Goal: Task Accomplishment & Management: Manage account settings

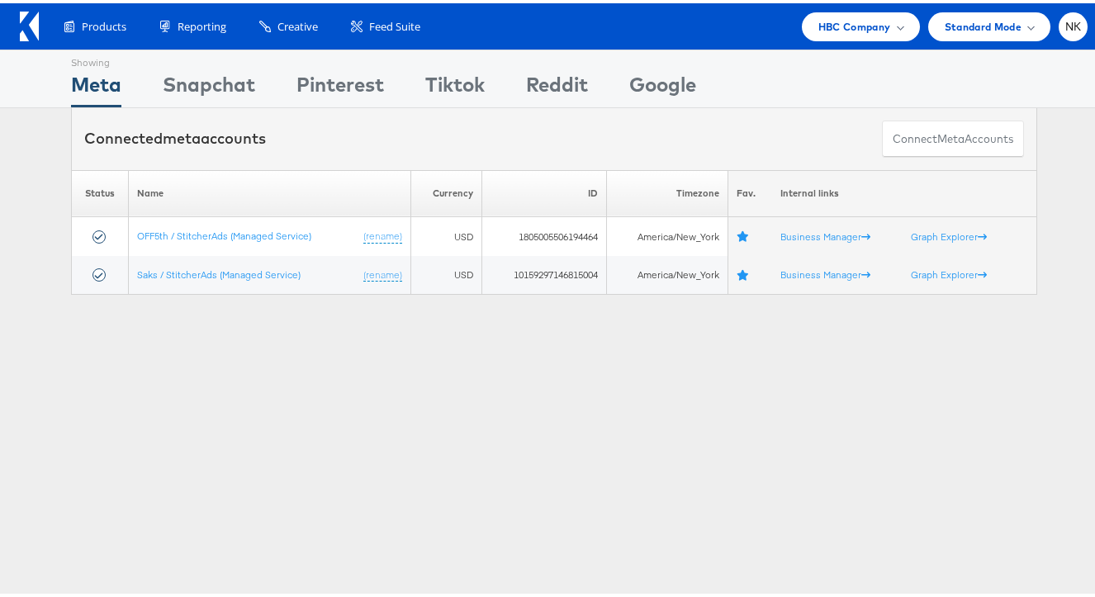
click at [34, 32] on icon at bounding box center [29, 23] width 19 height 30
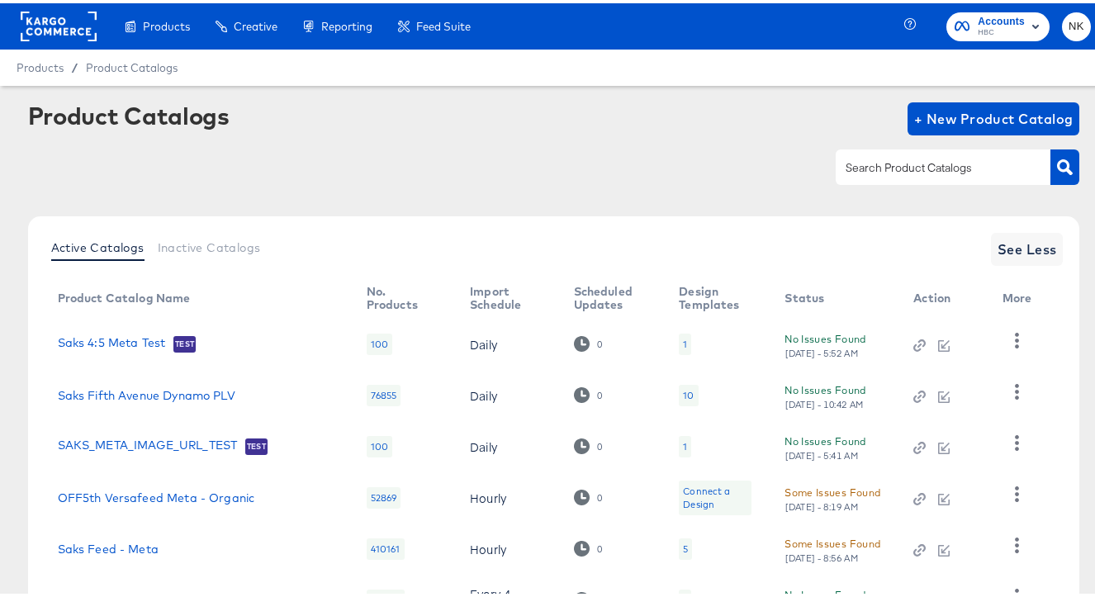
click at [69, 27] on rect at bounding box center [59, 23] width 76 height 30
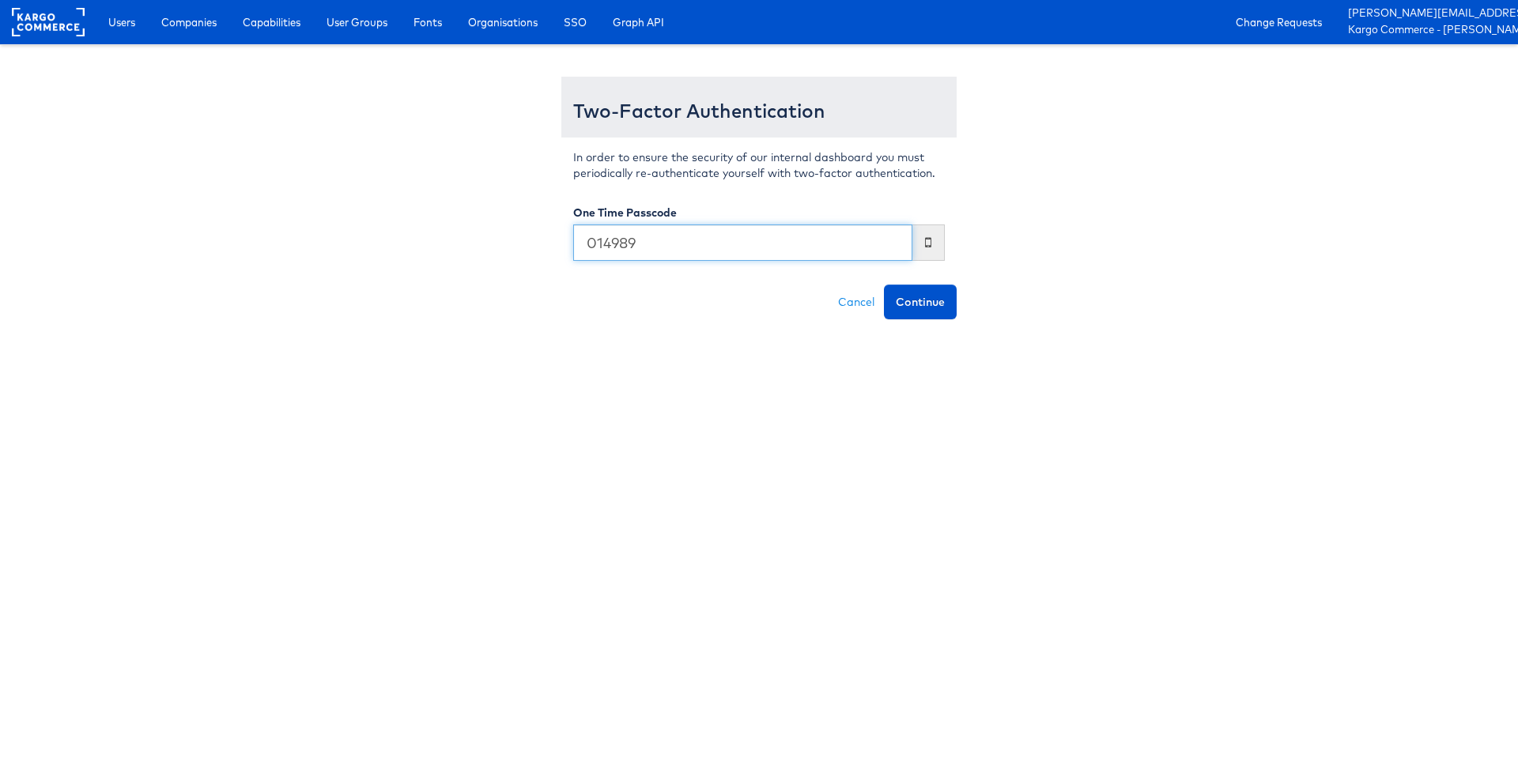
type input "014989"
click at [884, 284] on button "Continue" at bounding box center [920, 302] width 73 height 34
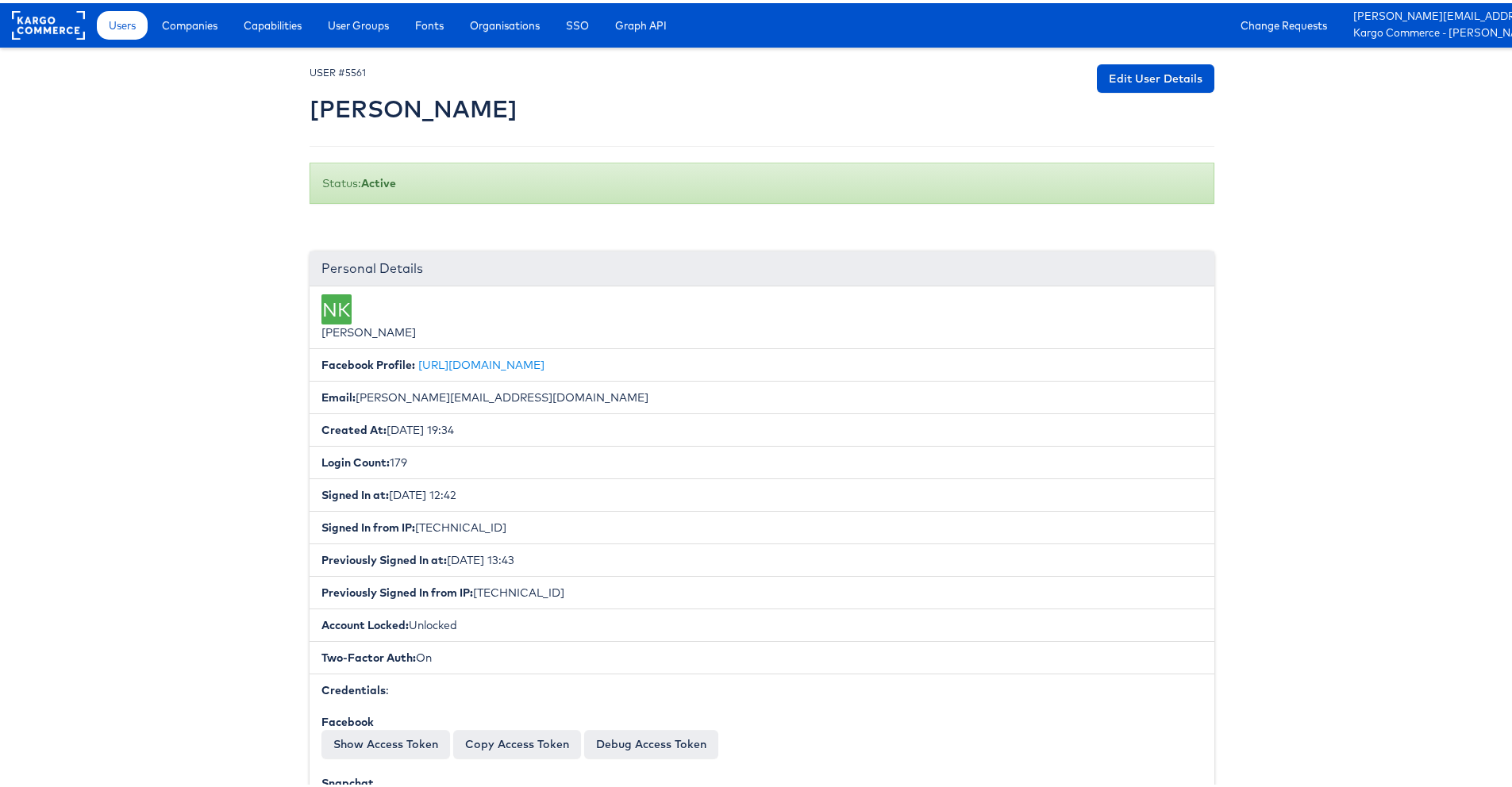
scroll to position [395, 0]
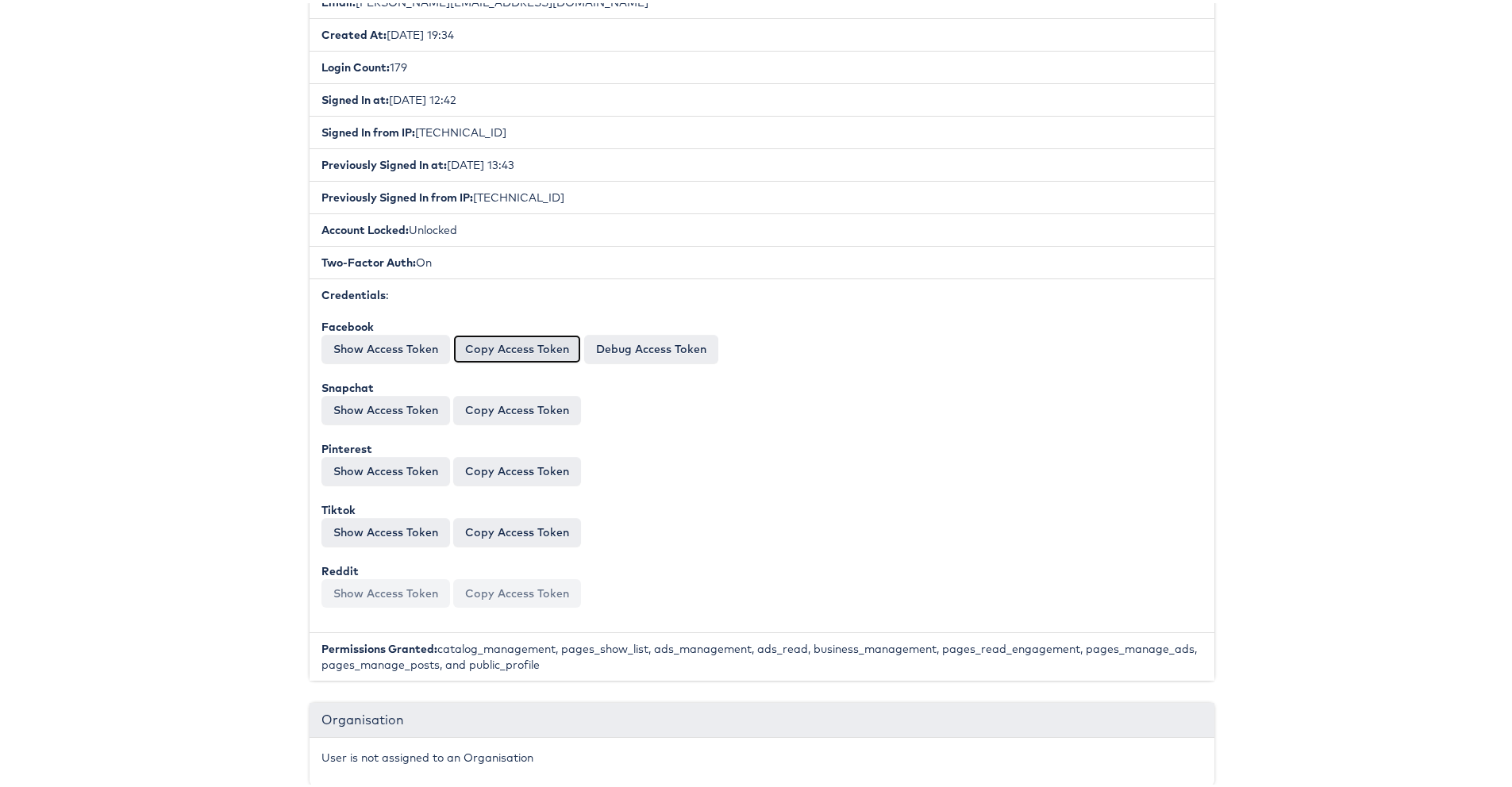
click at [508, 356] on button "Copy Access Token" at bounding box center [516, 346] width 128 height 29
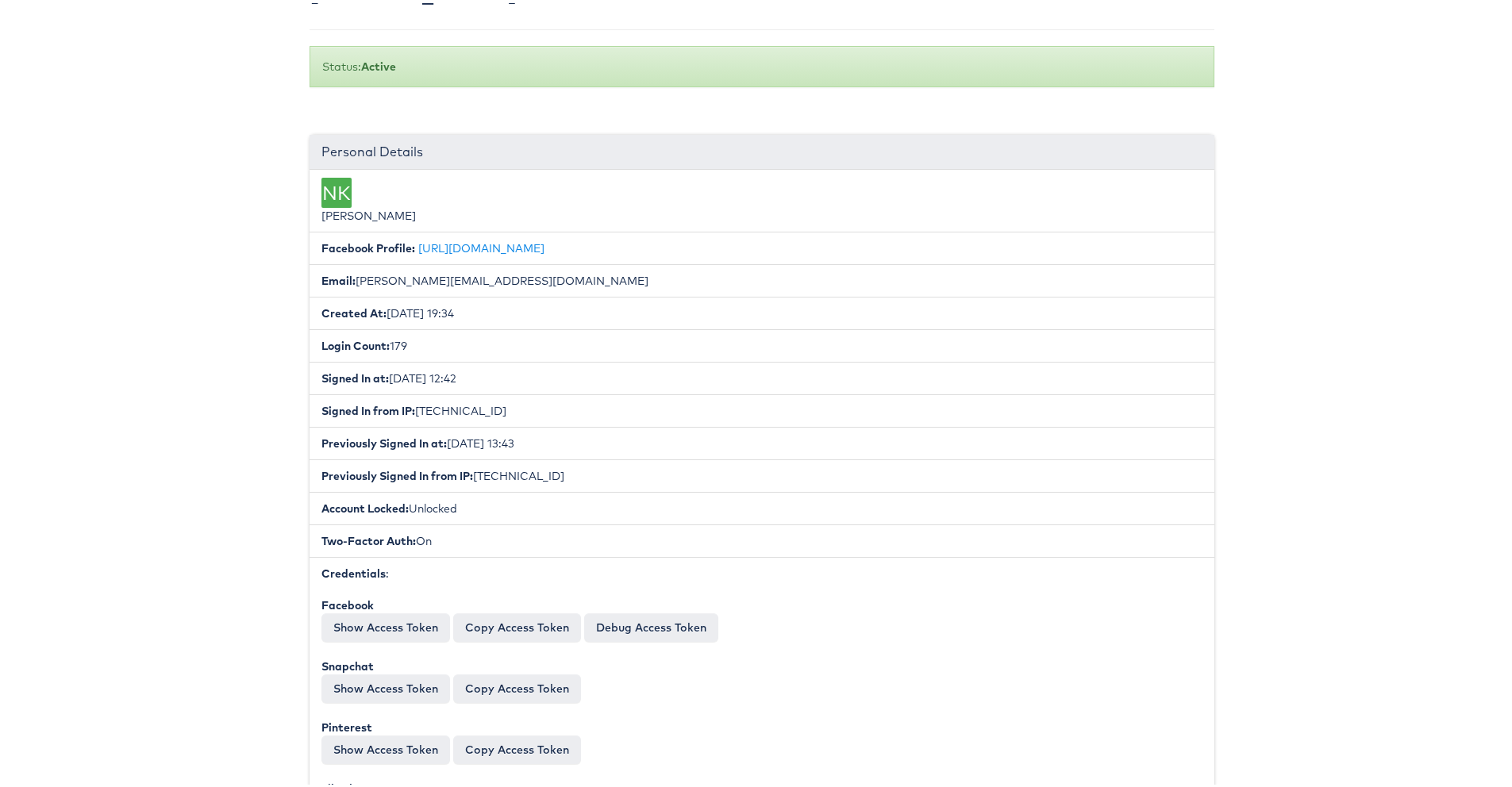
scroll to position [0, 0]
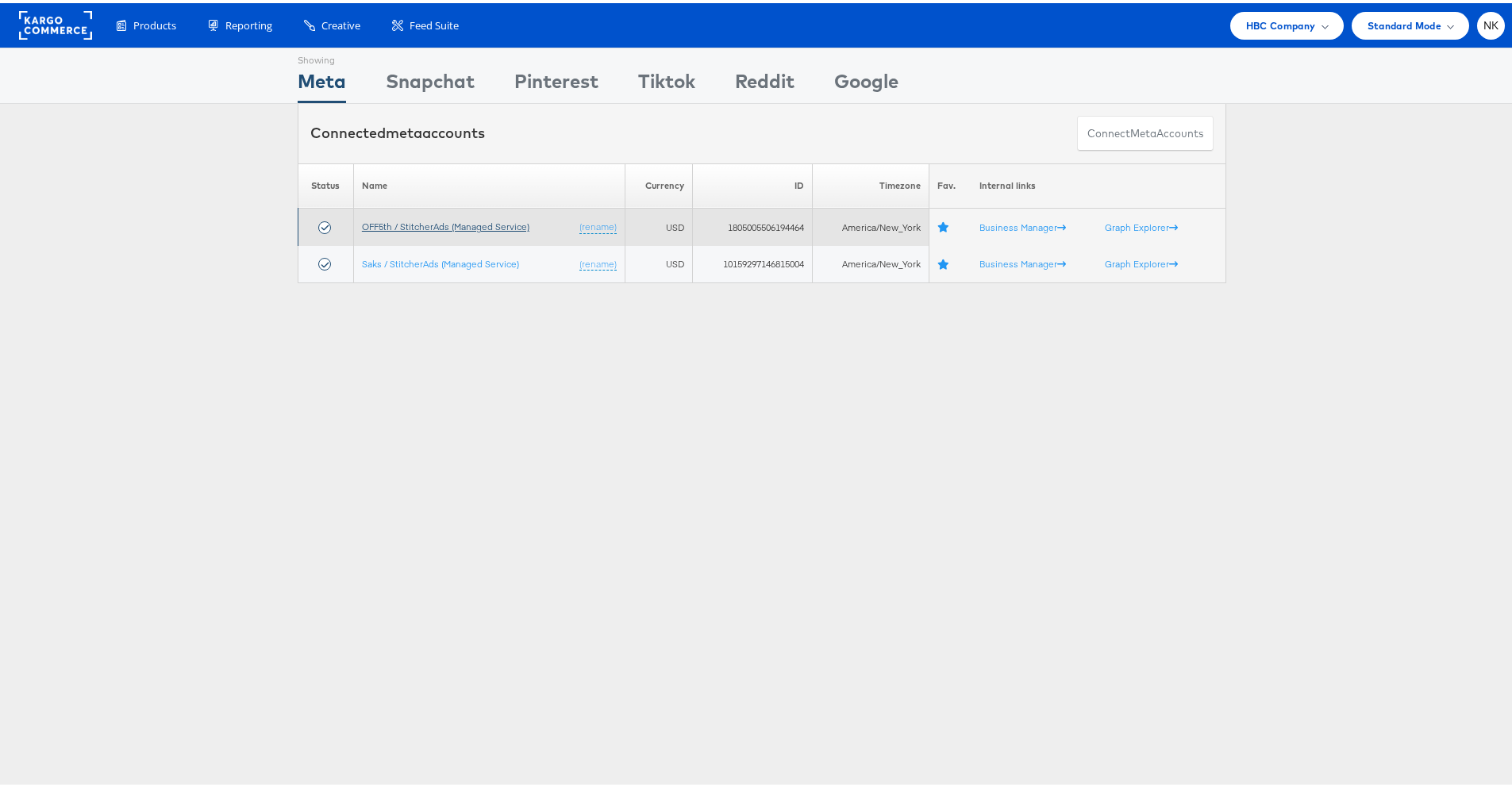
click at [465, 223] on link "OFF5th / StitcherAds (Managed Service)" at bounding box center [446, 223] width 167 height 12
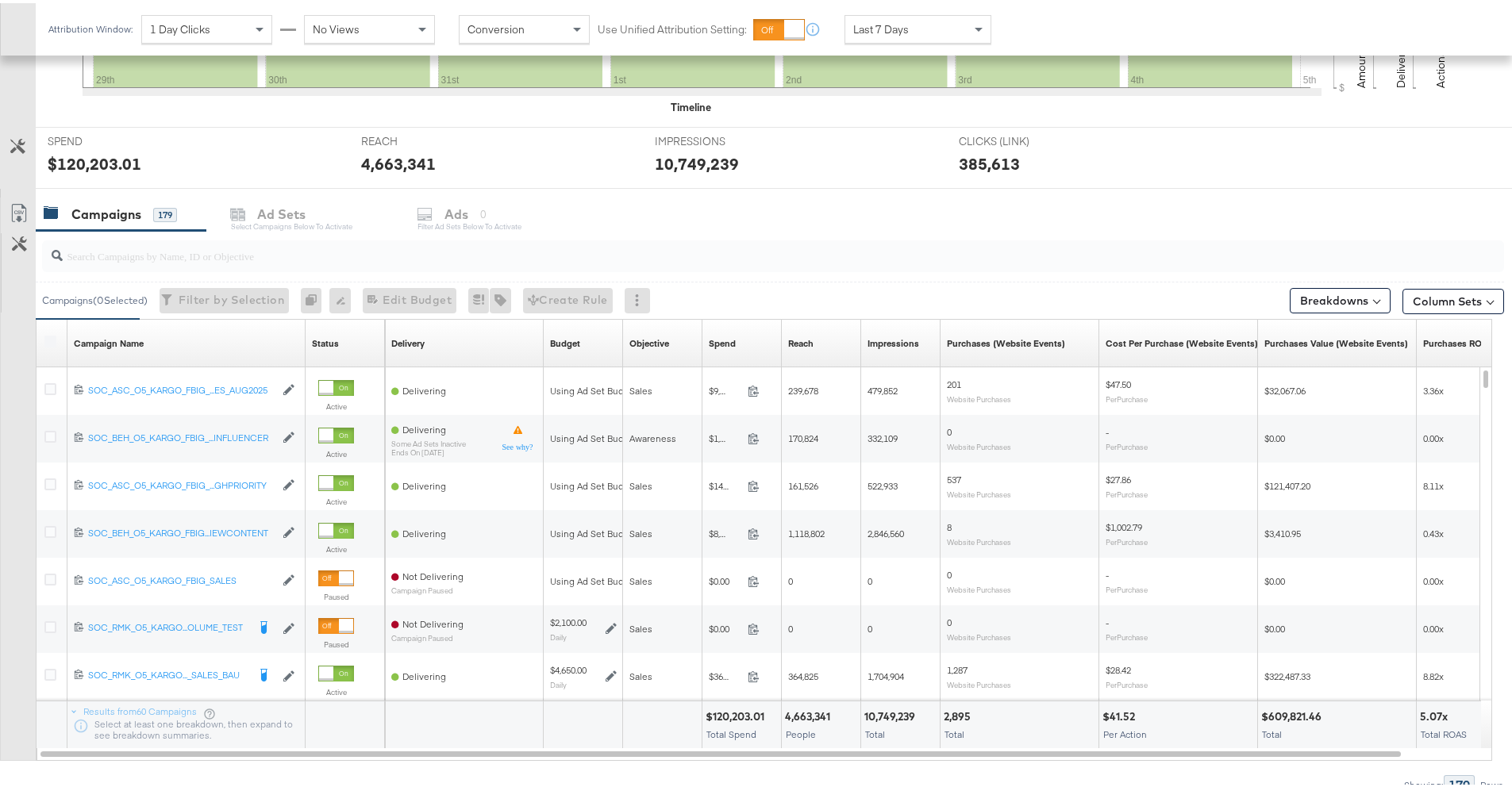
click at [164, 256] on input "search" at bounding box center [716, 246] width 1307 height 31
paste input "120231140924220612"
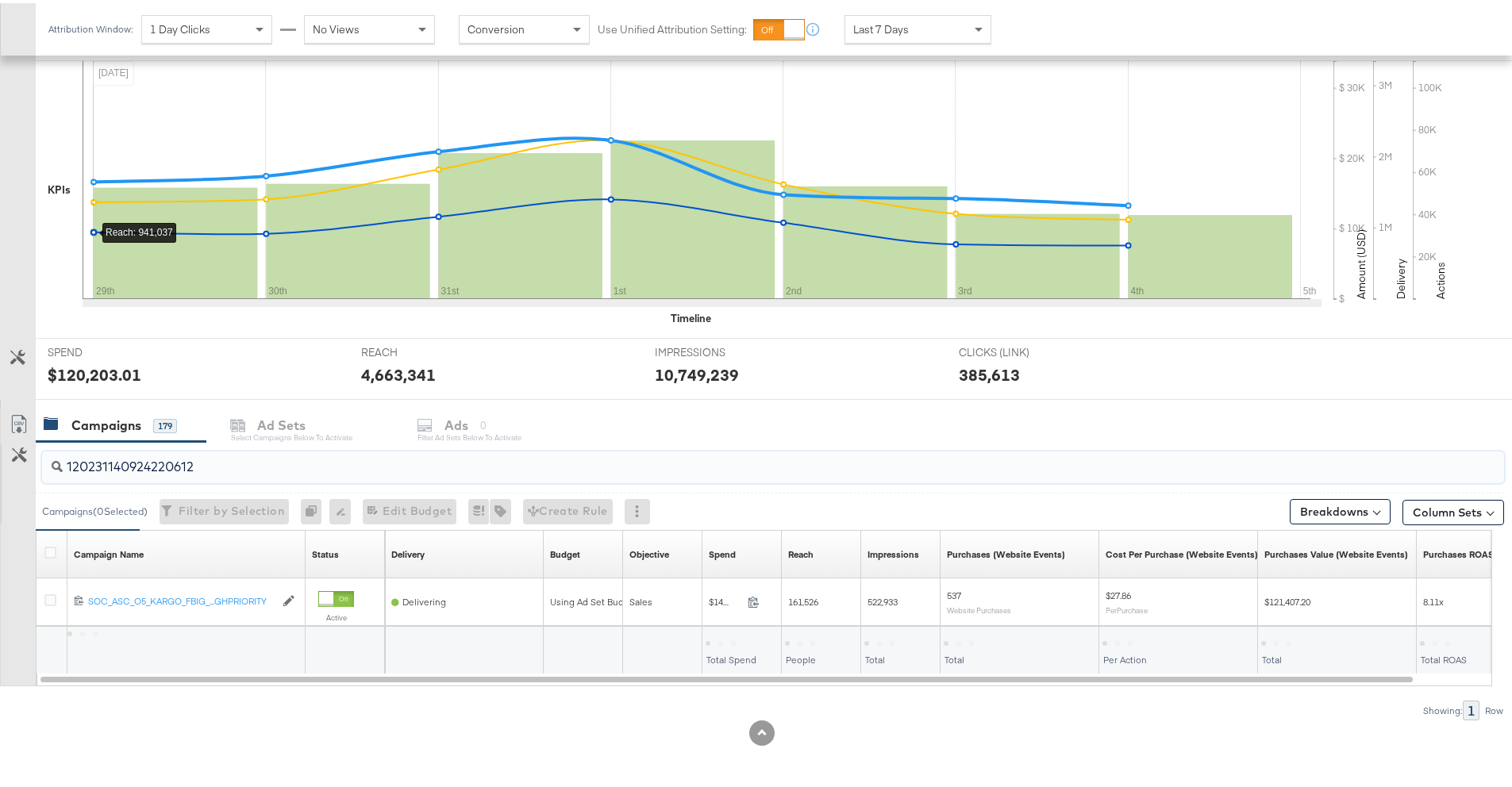
scroll to position [321, 0]
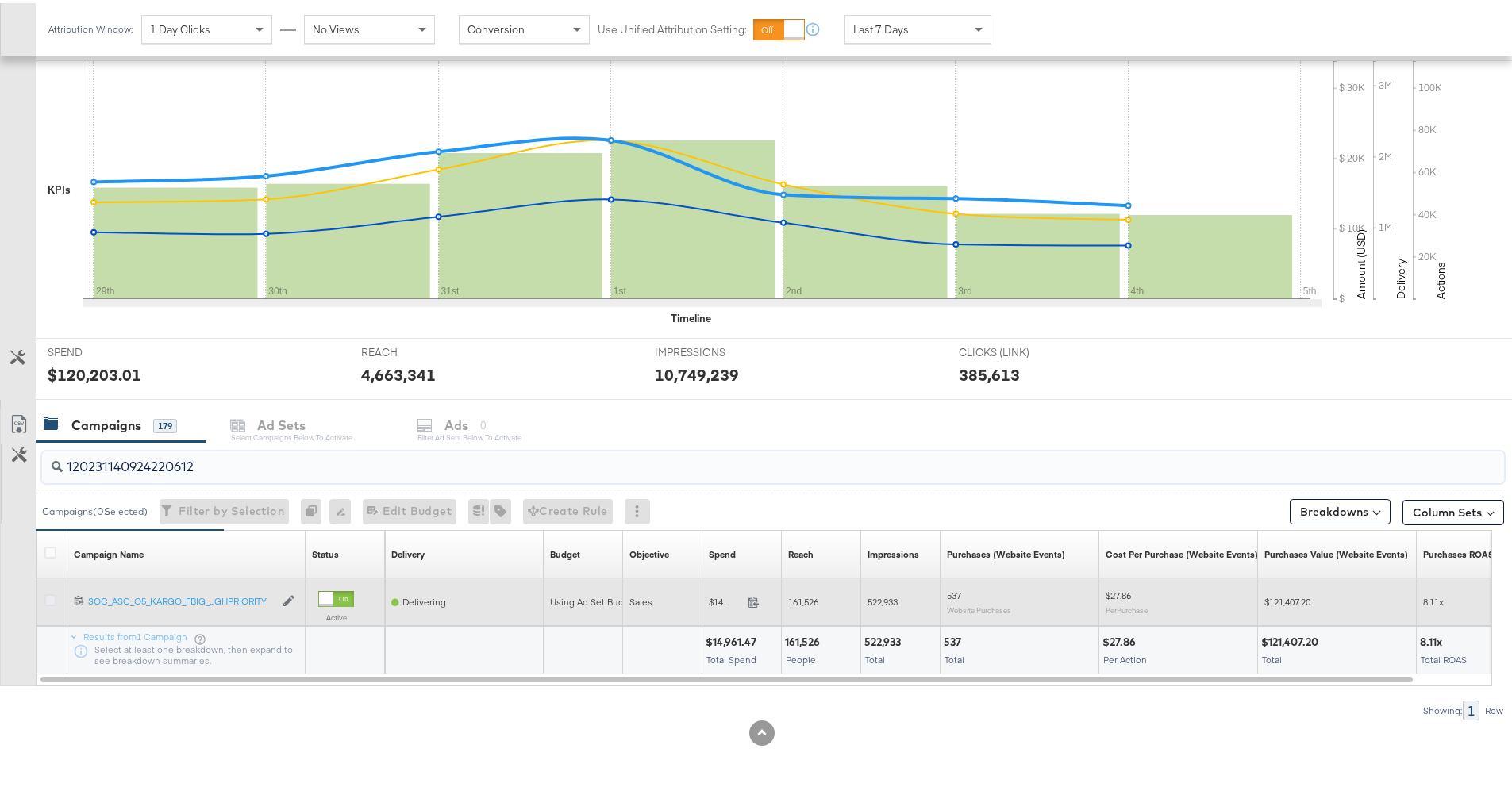
type input "120231140924220612"
click at [46, 594] on icon at bounding box center [50, 597] width 12 height 12
click at [0, 0] on input "checkbox" at bounding box center [0, 0] width 0 height 0
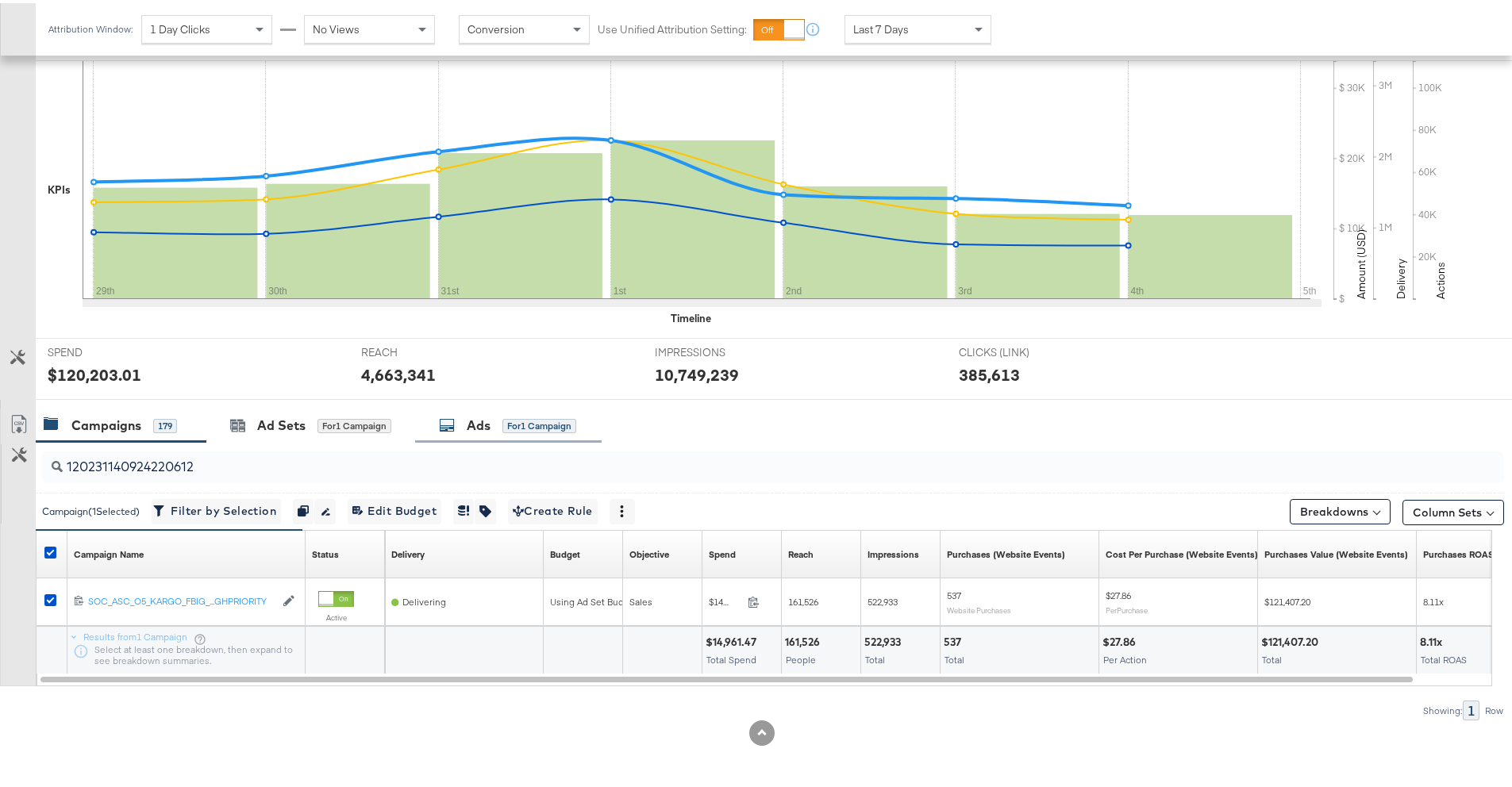
click at [493, 423] on div "Ads for 1 Campaign" at bounding box center [508, 422] width 137 height 18
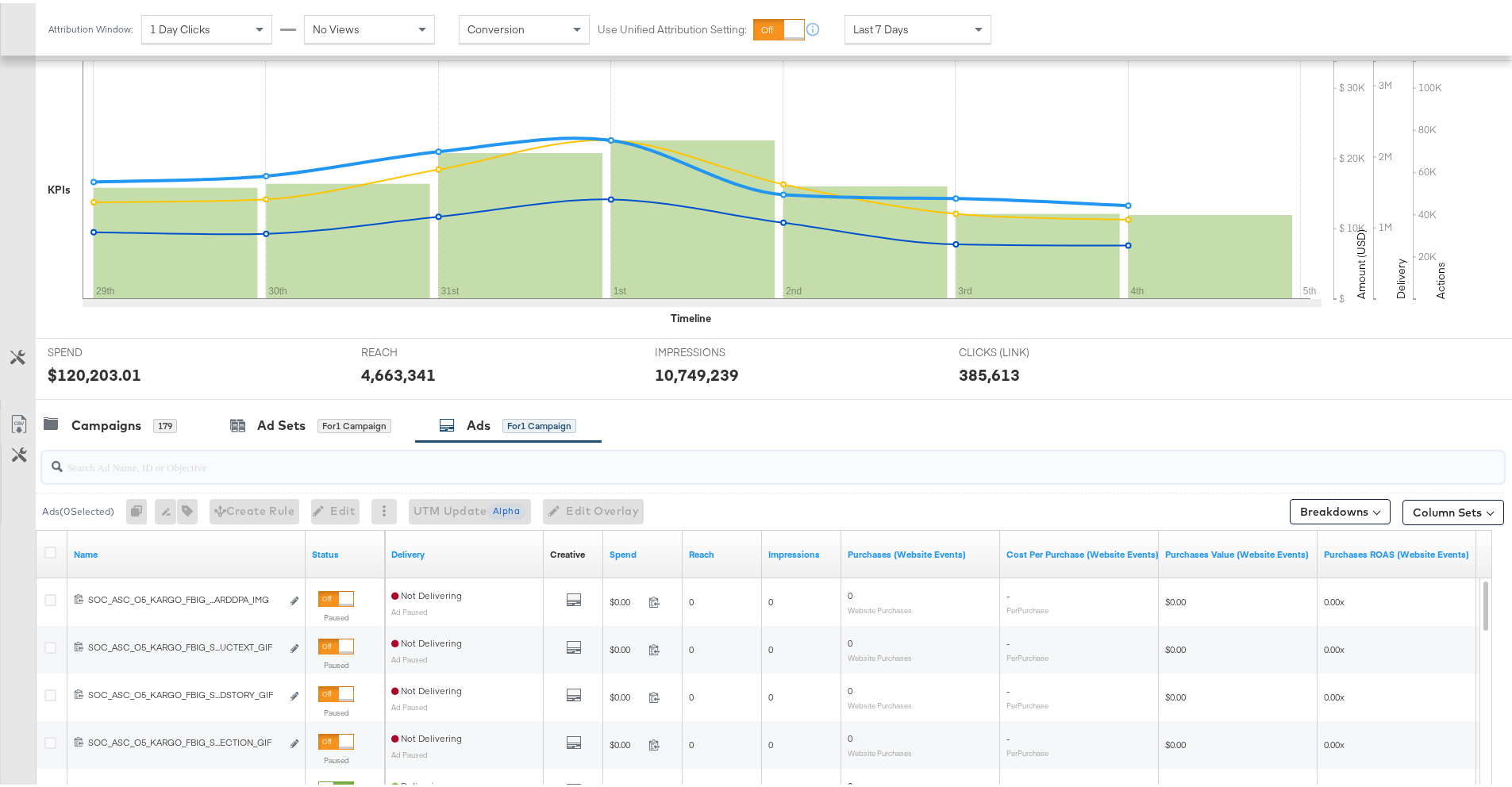
click at [107, 467] on input "search" at bounding box center [716, 457] width 1307 height 31
paste input "120233929716180612"
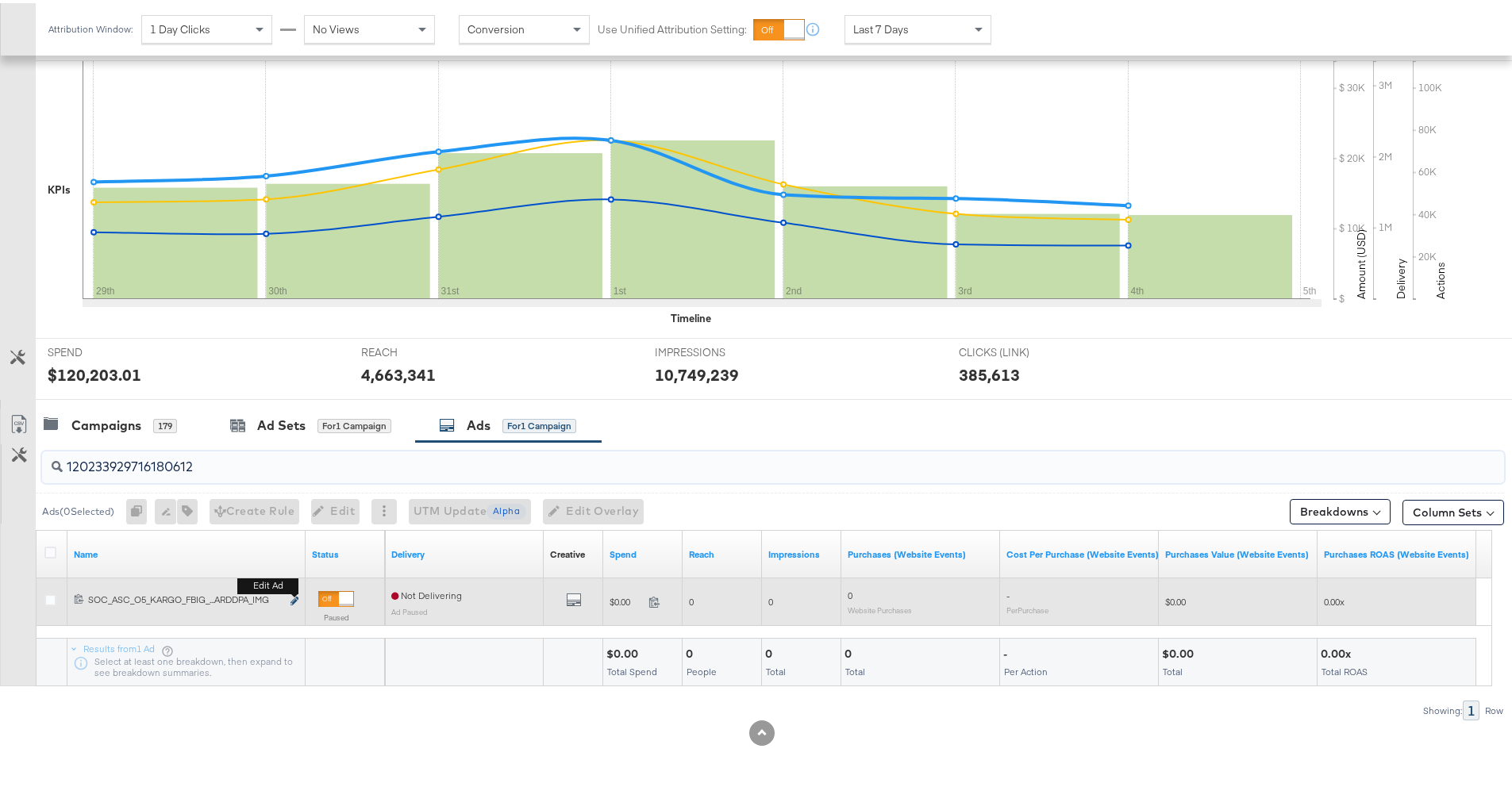
type input "120233929716180612"
click at [294, 599] on icon "link" at bounding box center [294, 598] width 8 height 9
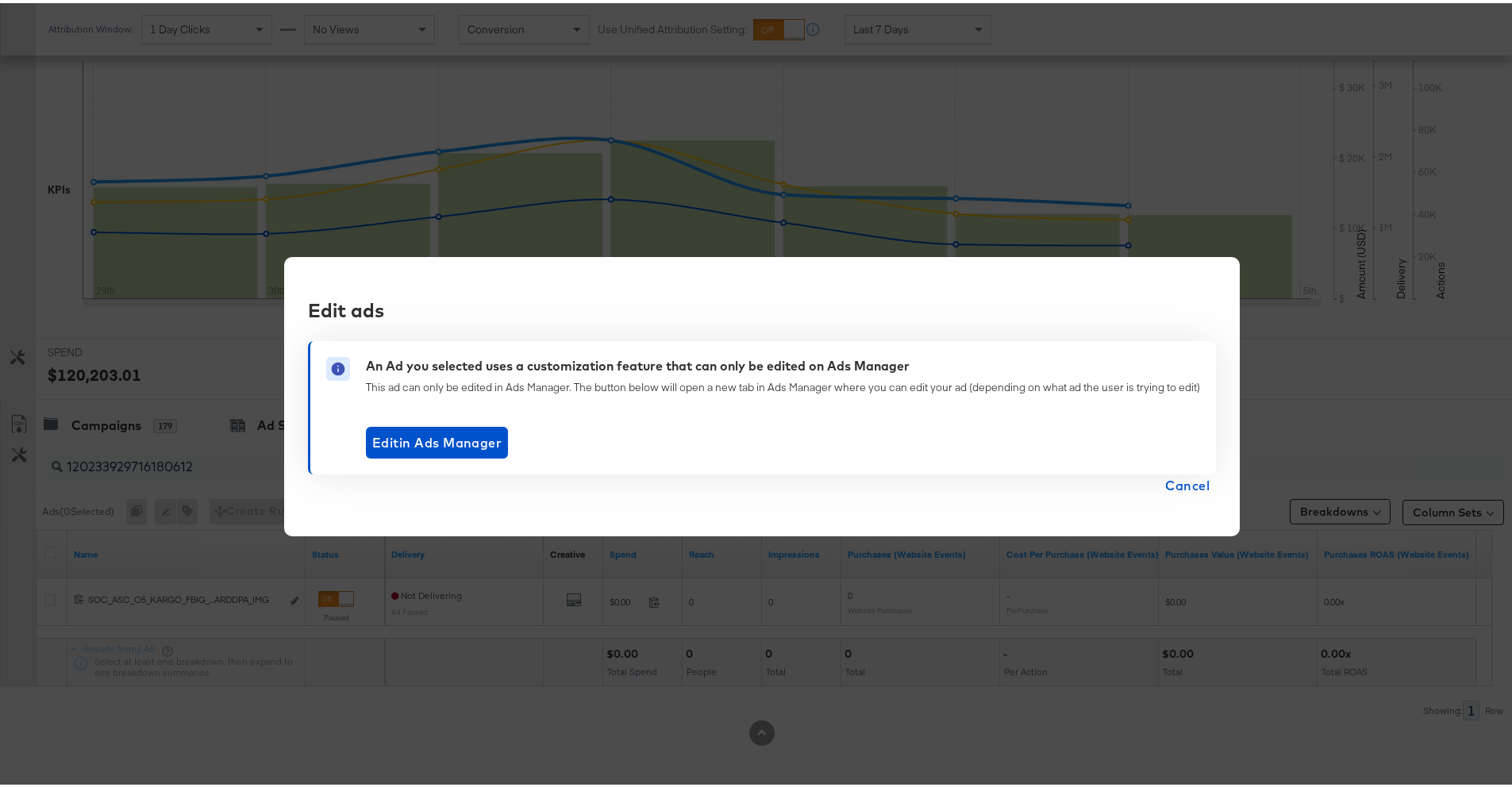
click at [1191, 481] on span "Cancel" at bounding box center [1187, 481] width 44 height 22
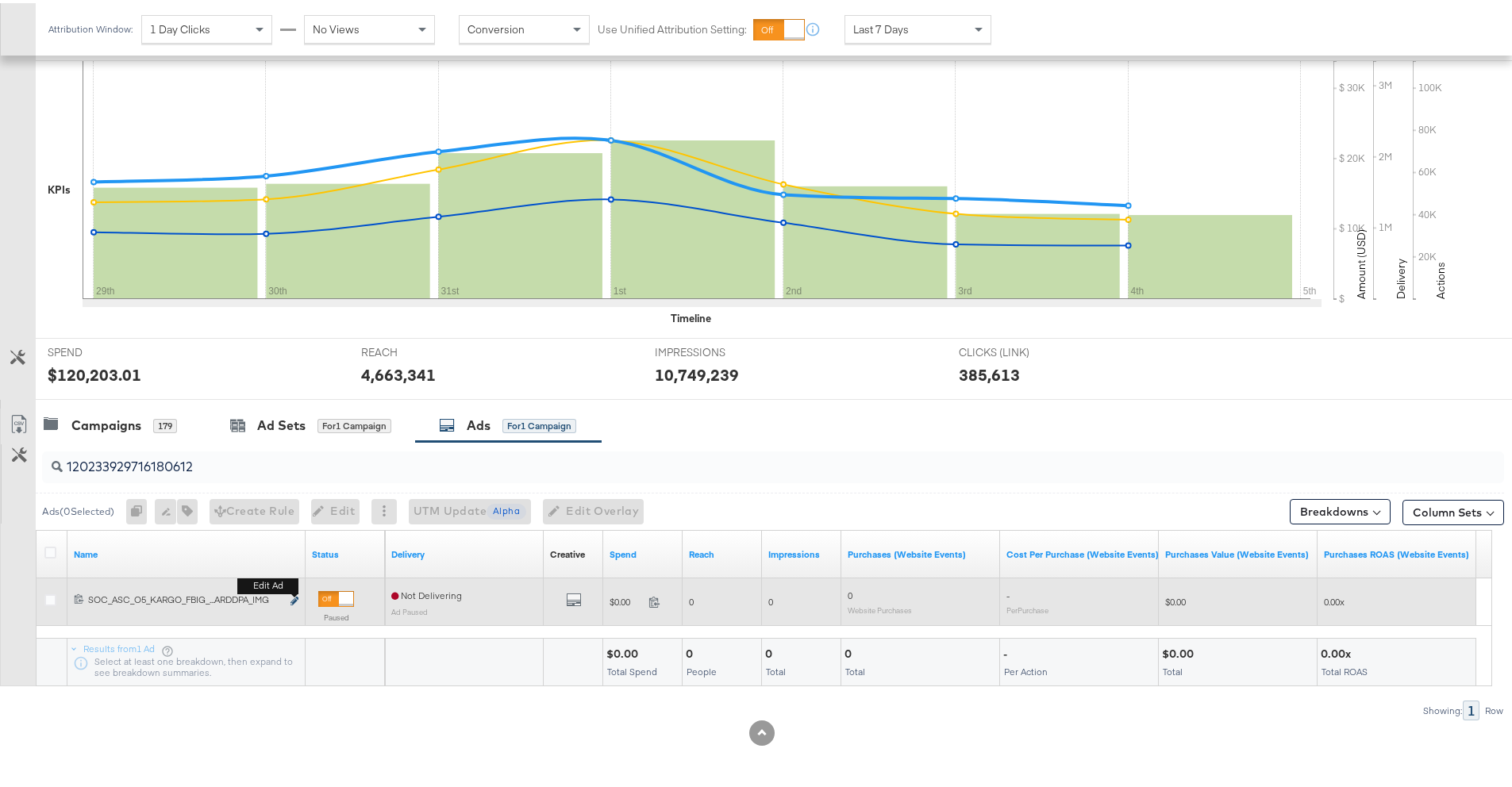
click at [296, 595] on icon "link" at bounding box center [294, 598] width 8 height 9
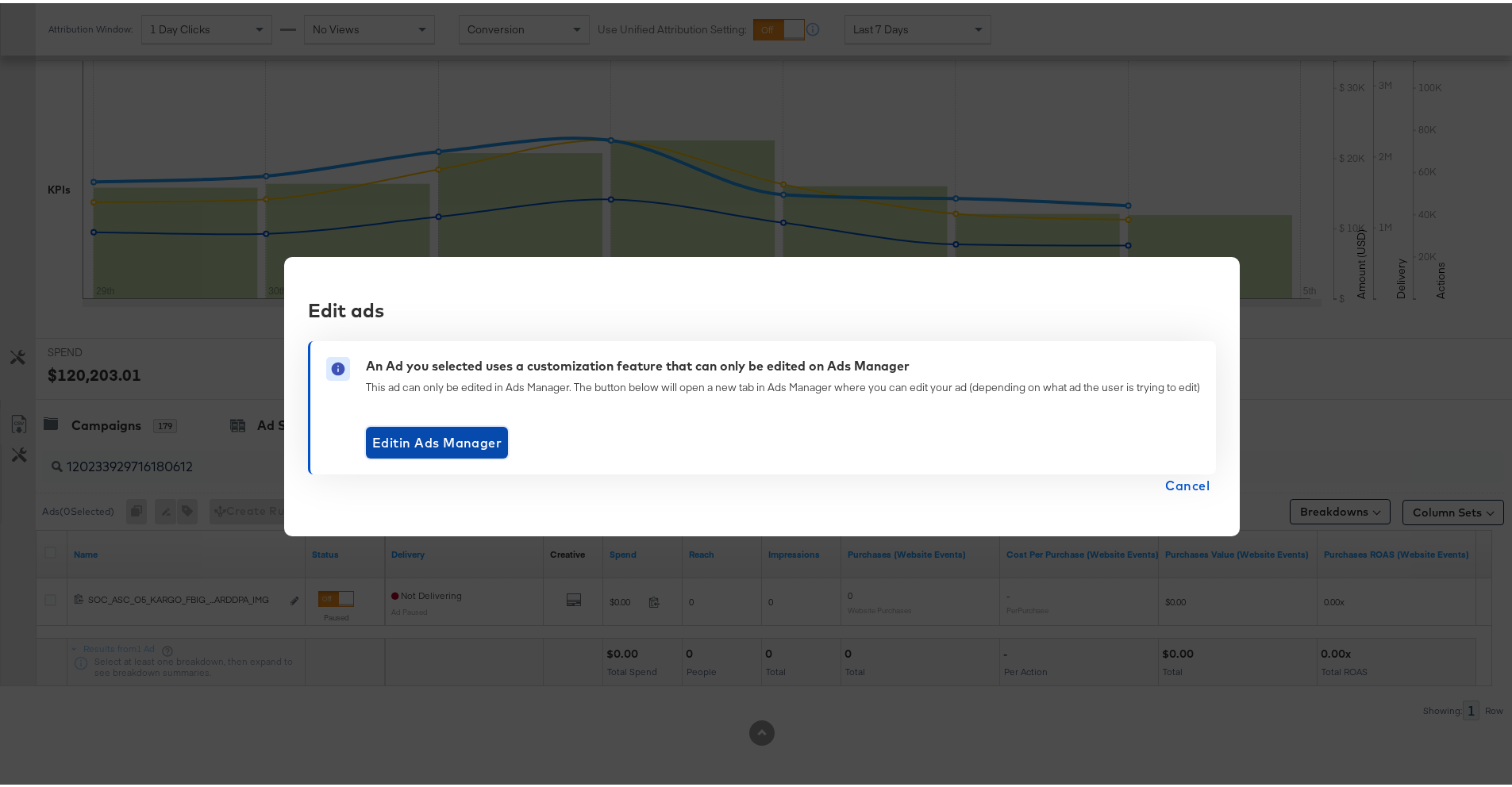
click at [377, 447] on span "Edit in Ads Manager" at bounding box center [436, 439] width 130 height 22
click at [1186, 493] on span "Cancel" at bounding box center [1187, 481] width 44 height 22
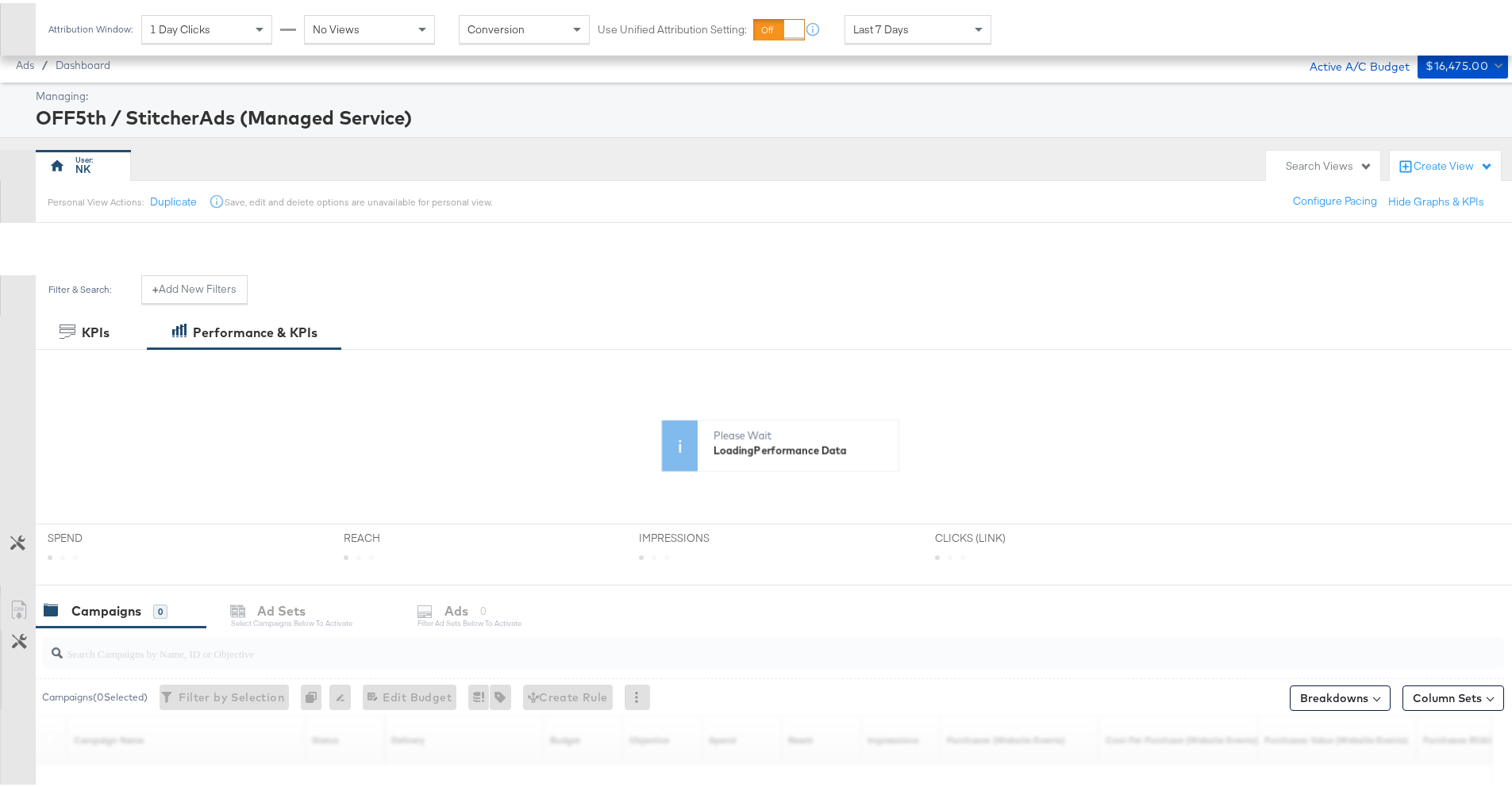
scroll to position [234, 0]
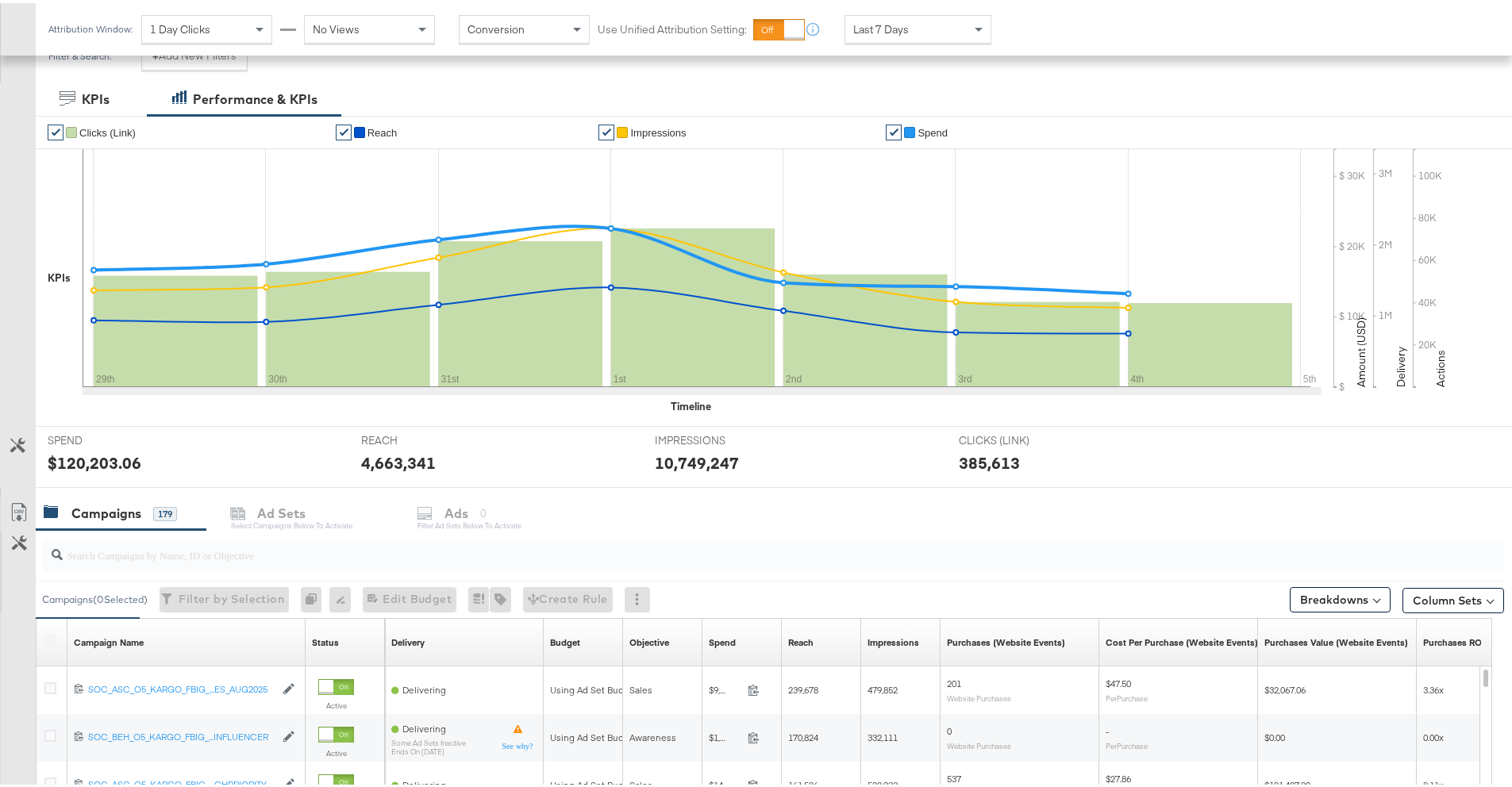
click at [224, 553] on input "search" at bounding box center [716, 546] width 1307 height 31
paste input "120233929716180612"
type input "120233929716180612"
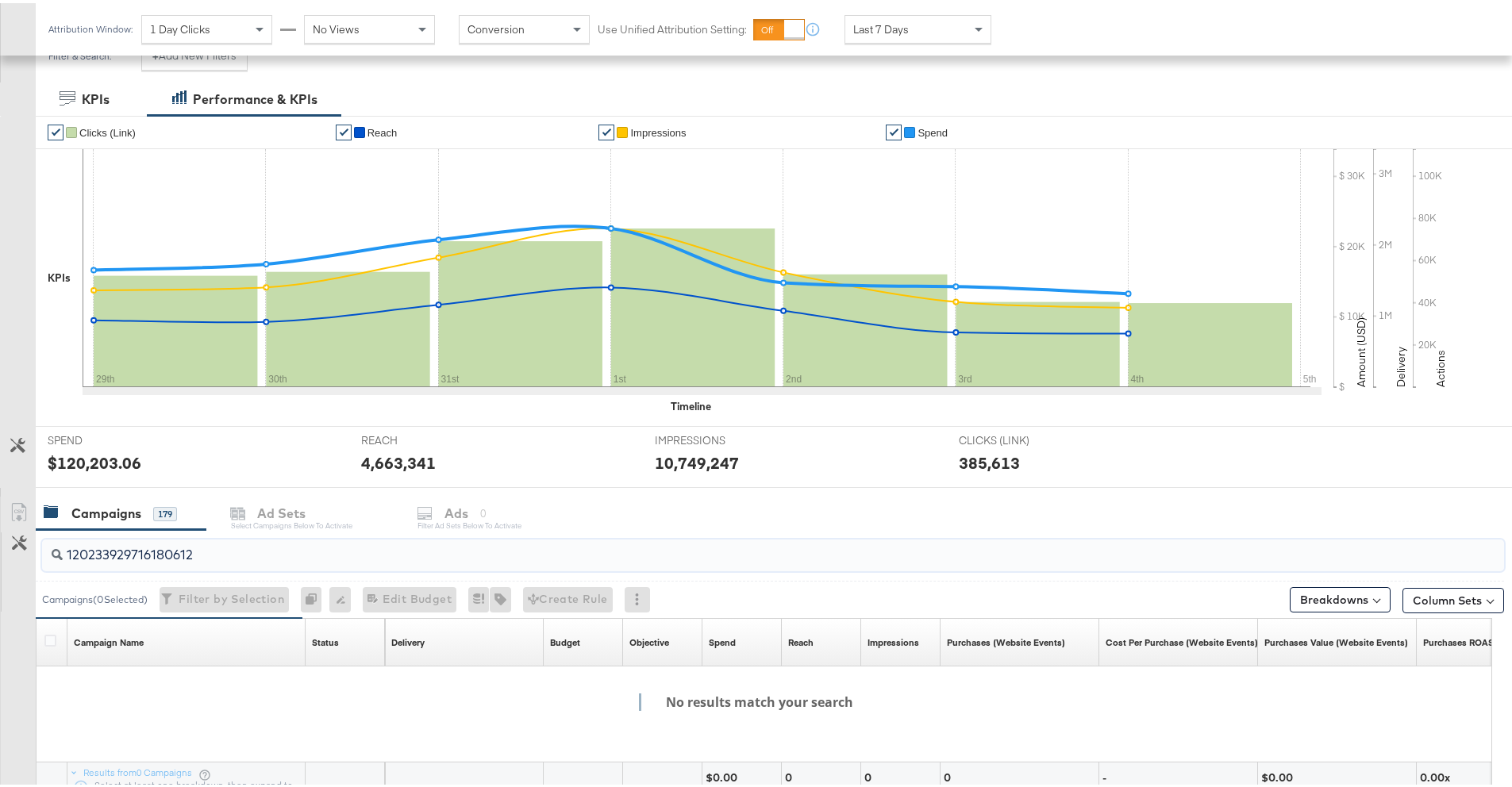
scroll to position [310, 0]
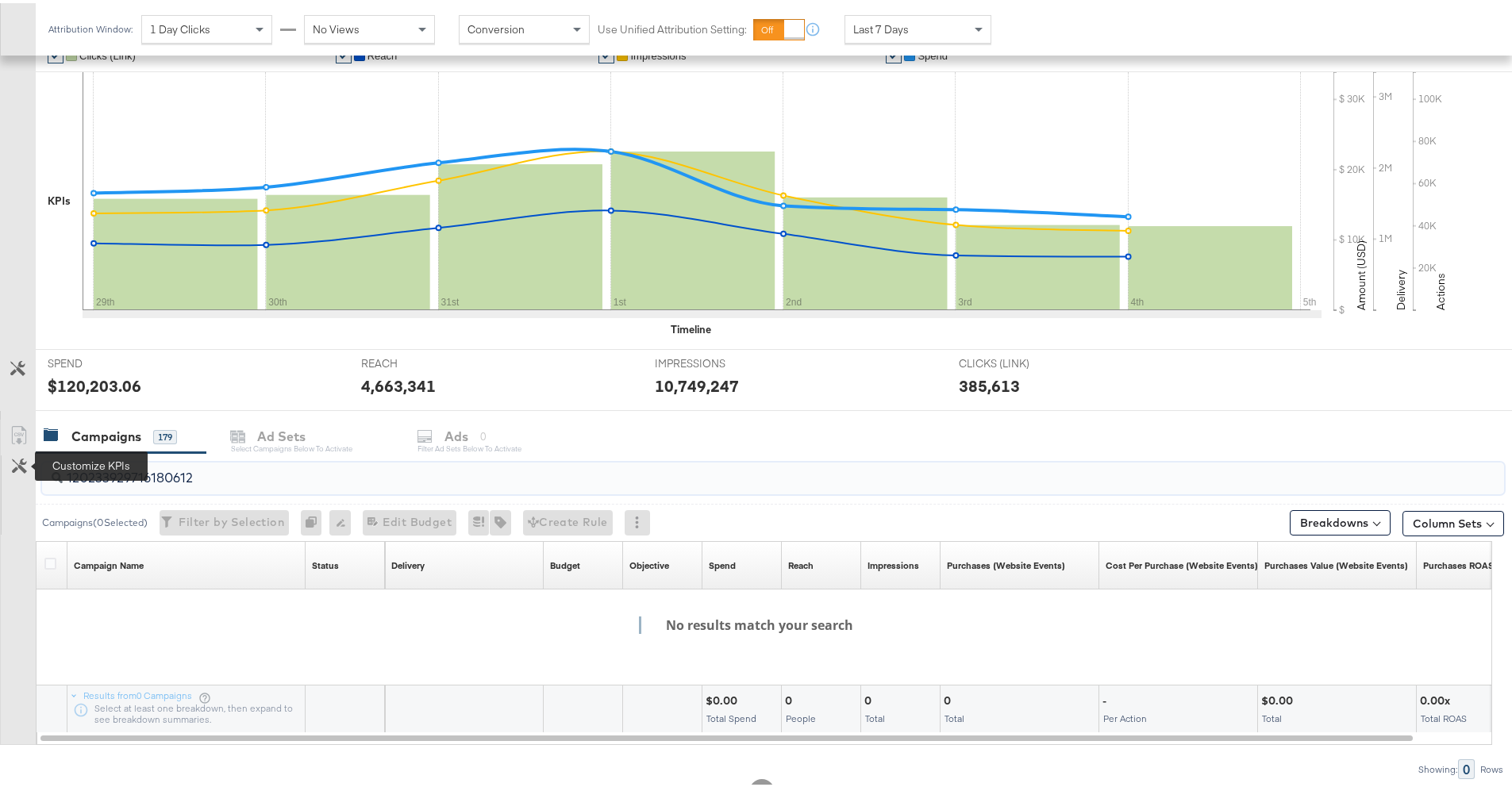
drag, startPoint x: 196, startPoint y: 480, endPoint x: 26, endPoint y: 464, distance: 170.8
click at [26, 464] on div "120233929716180612 Campaigns ( 0 Selected) Filter by Selection Filter 0 campaig…" at bounding box center [752, 612] width 1504 height 326
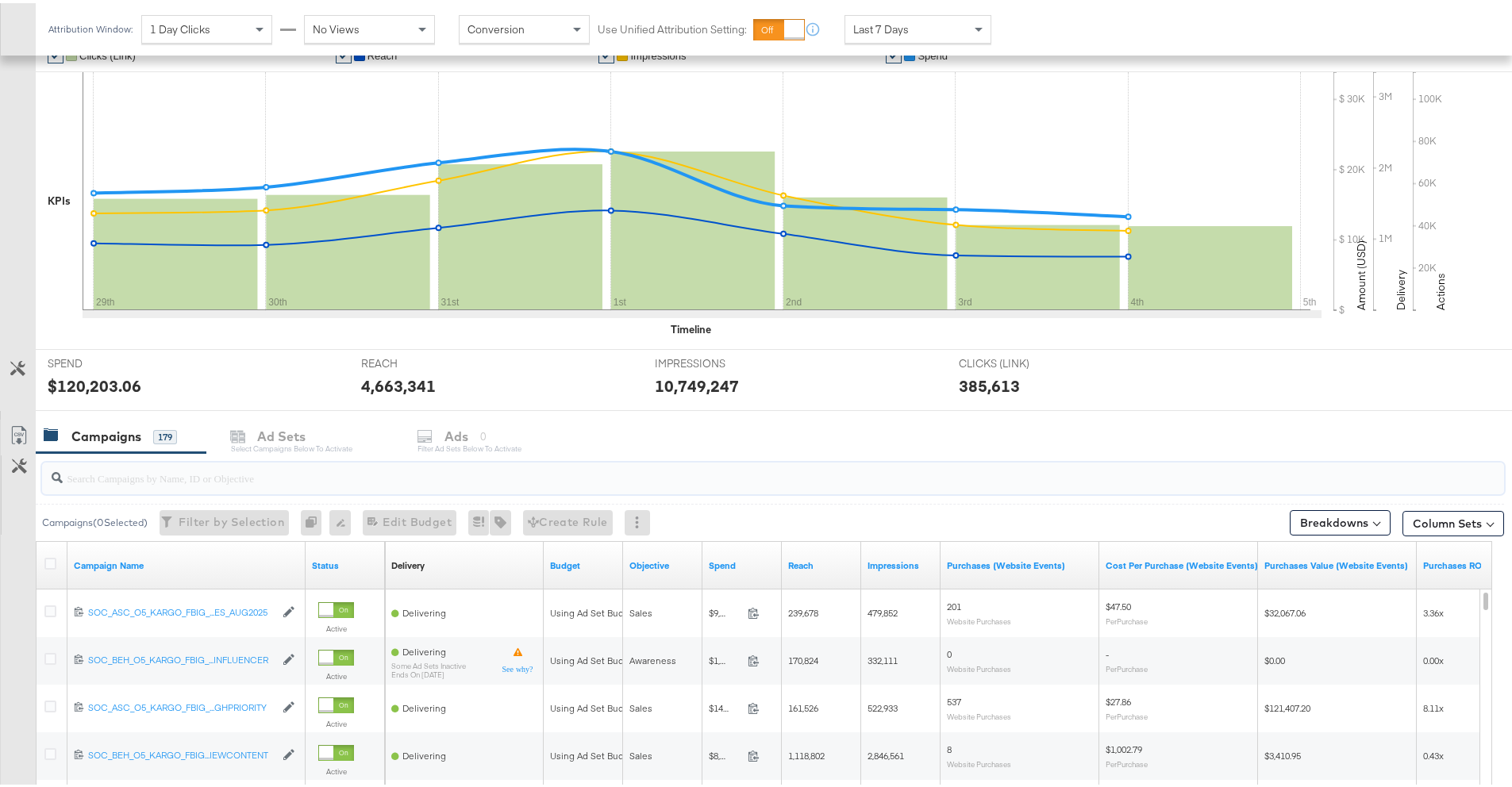
click at [444, 467] on input "search" at bounding box center [716, 468] width 1307 height 31
paste input "120231140924220612"
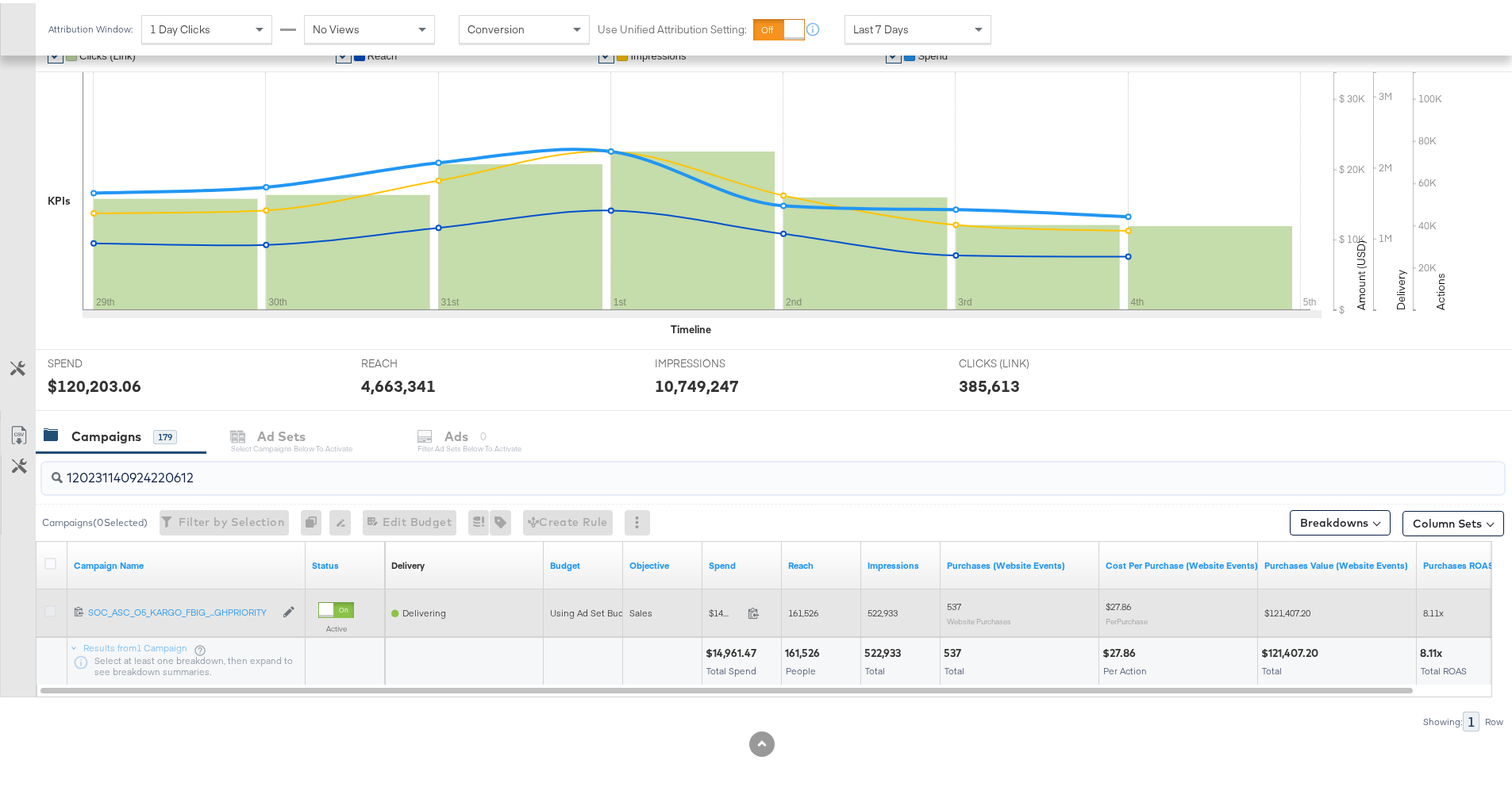
type input "120231140924220612"
click at [53, 605] on icon at bounding box center [50, 608] width 12 height 12
click at [0, 0] on input "checkbox" at bounding box center [0, 0] width 0 height 0
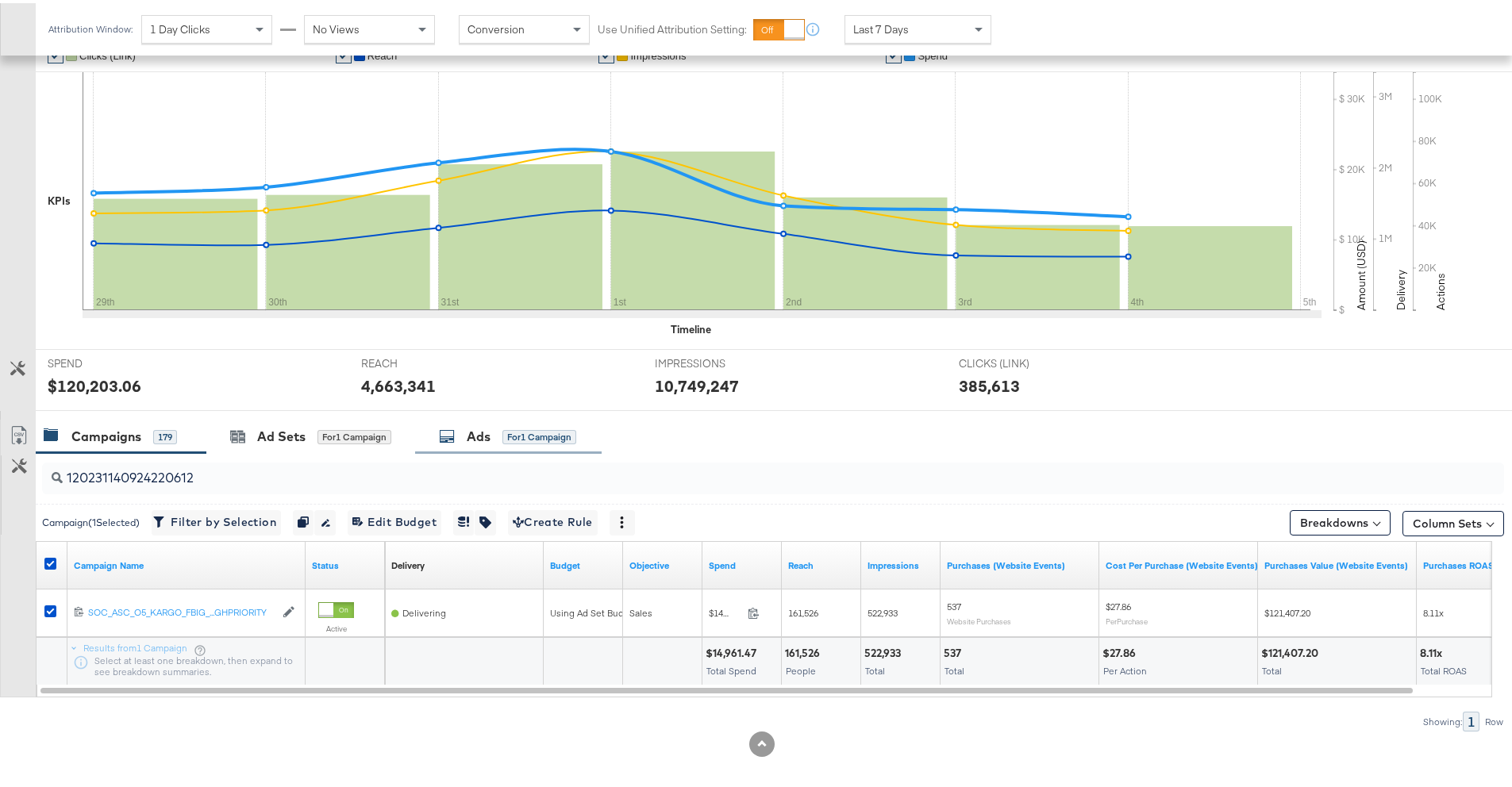
click at [498, 420] on div "Ads for 1 Campaign" at bounding box center [508, 433] width 186 height 35
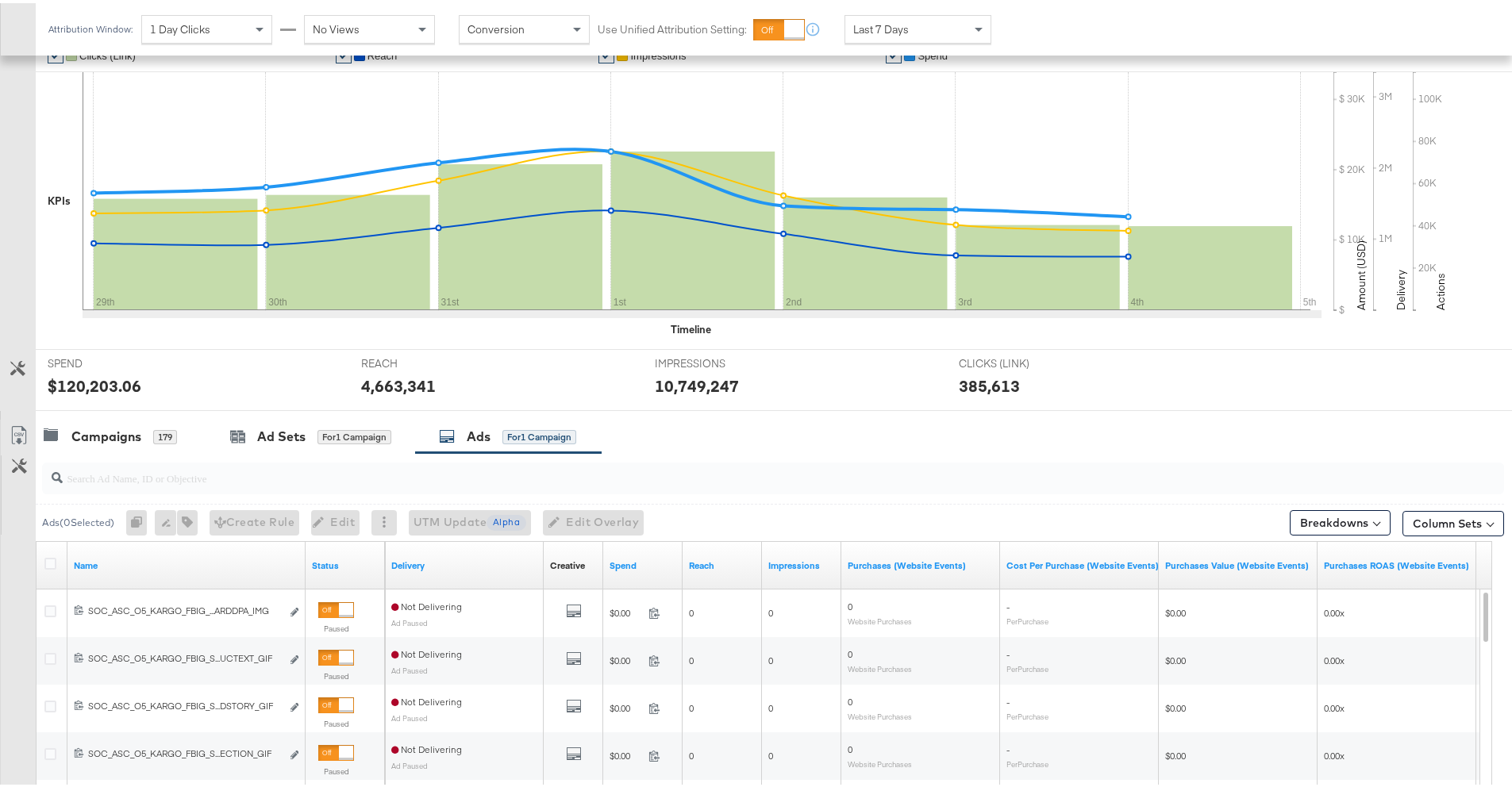
click at [345, 480] on input "search" at bounding box center [716, 468] width 1307 height 31
paste input "120233929716180612"
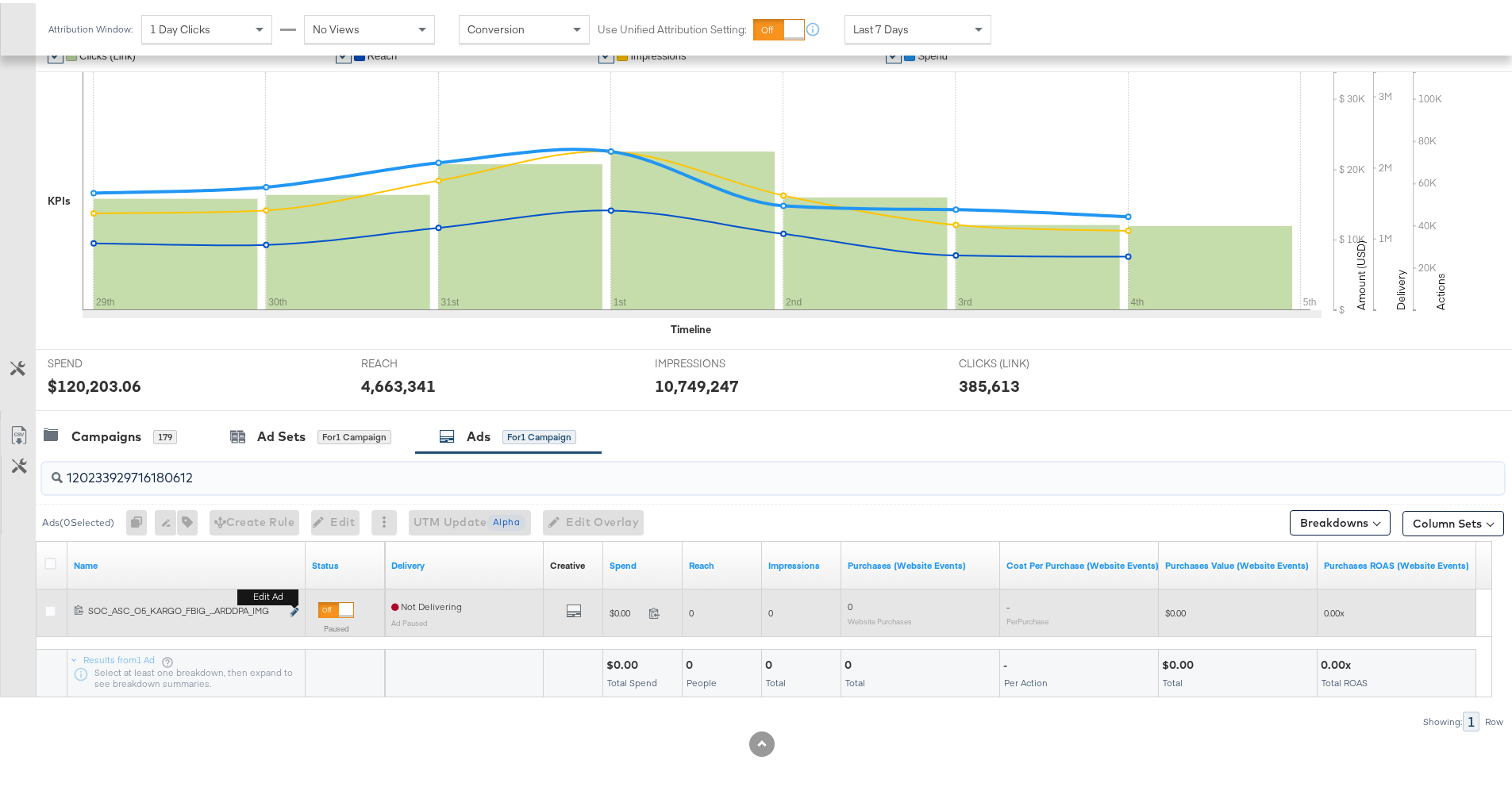
type input "120233929716180612"
click at [292, 605] on button "Edit ad" at bounding box center [294, 609] width 10 height 16
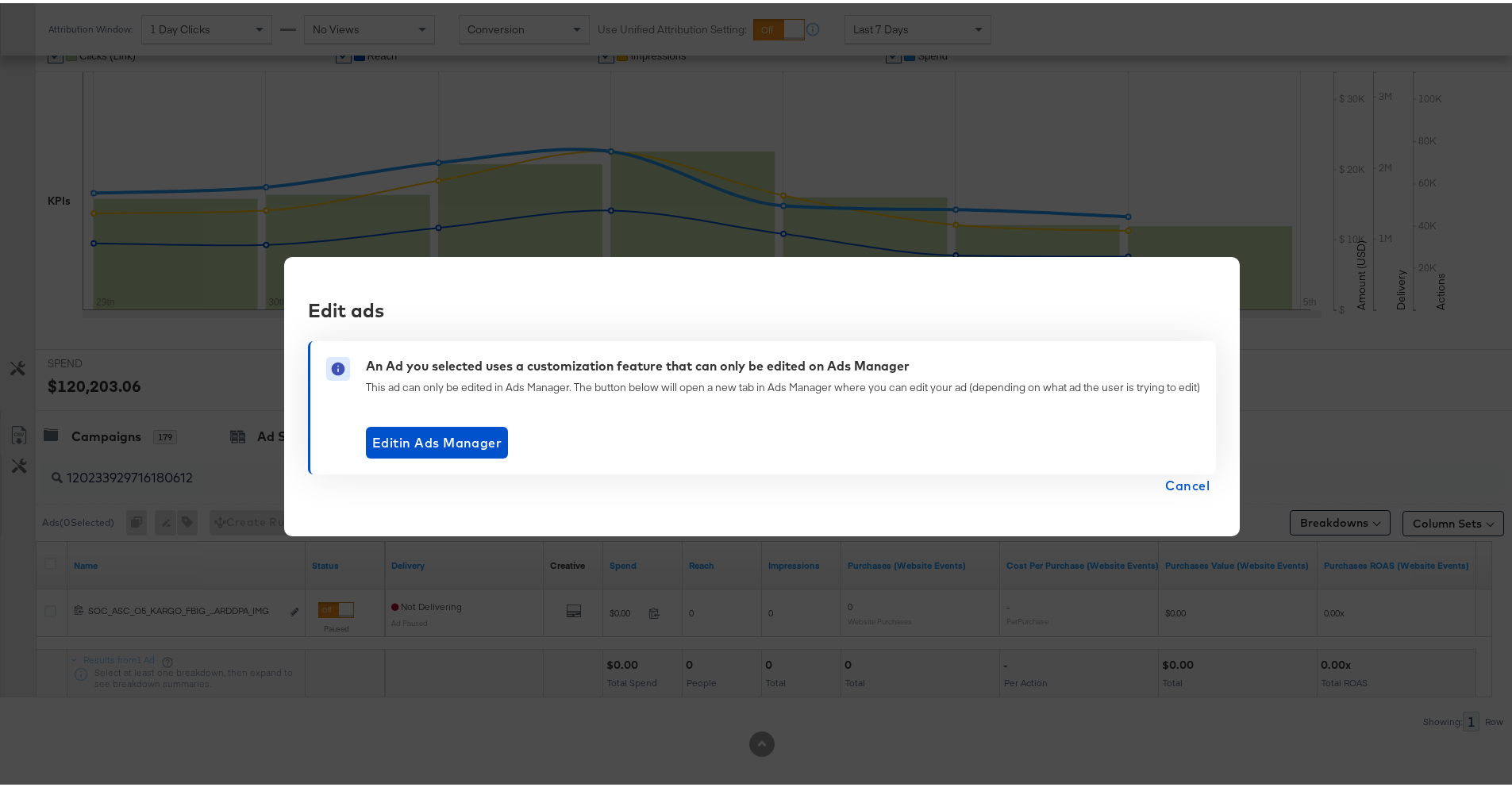
click at [1175, 478] on span "Cancel" at bounding box center [1187, 481] width 44 height 22
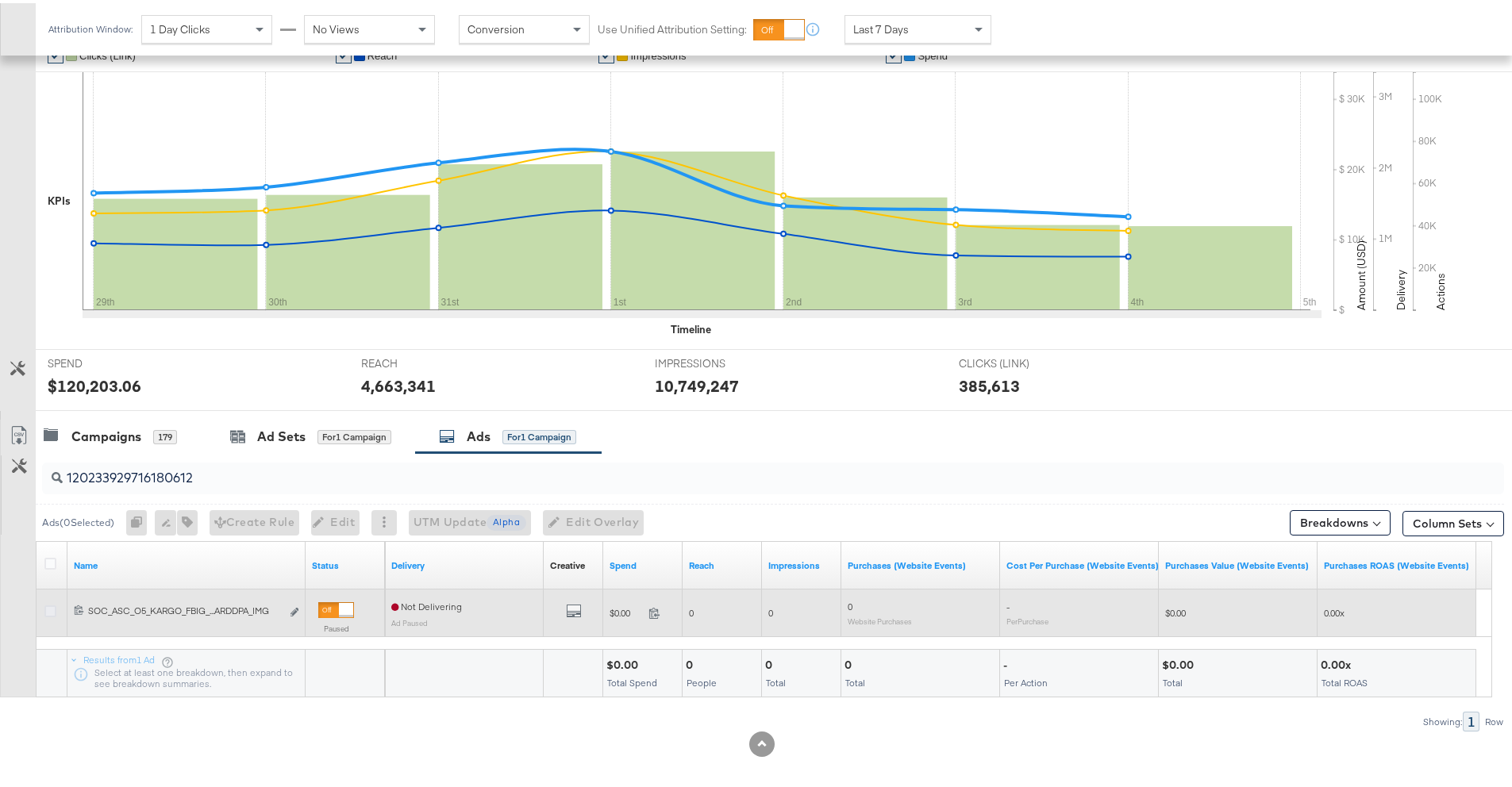
click at [50, 608] on icon at bounding box center [50, 608] width 12 height 12
click at [0, 0] on input "checkbox" at bounding box center [0, 0] width 0 height 0
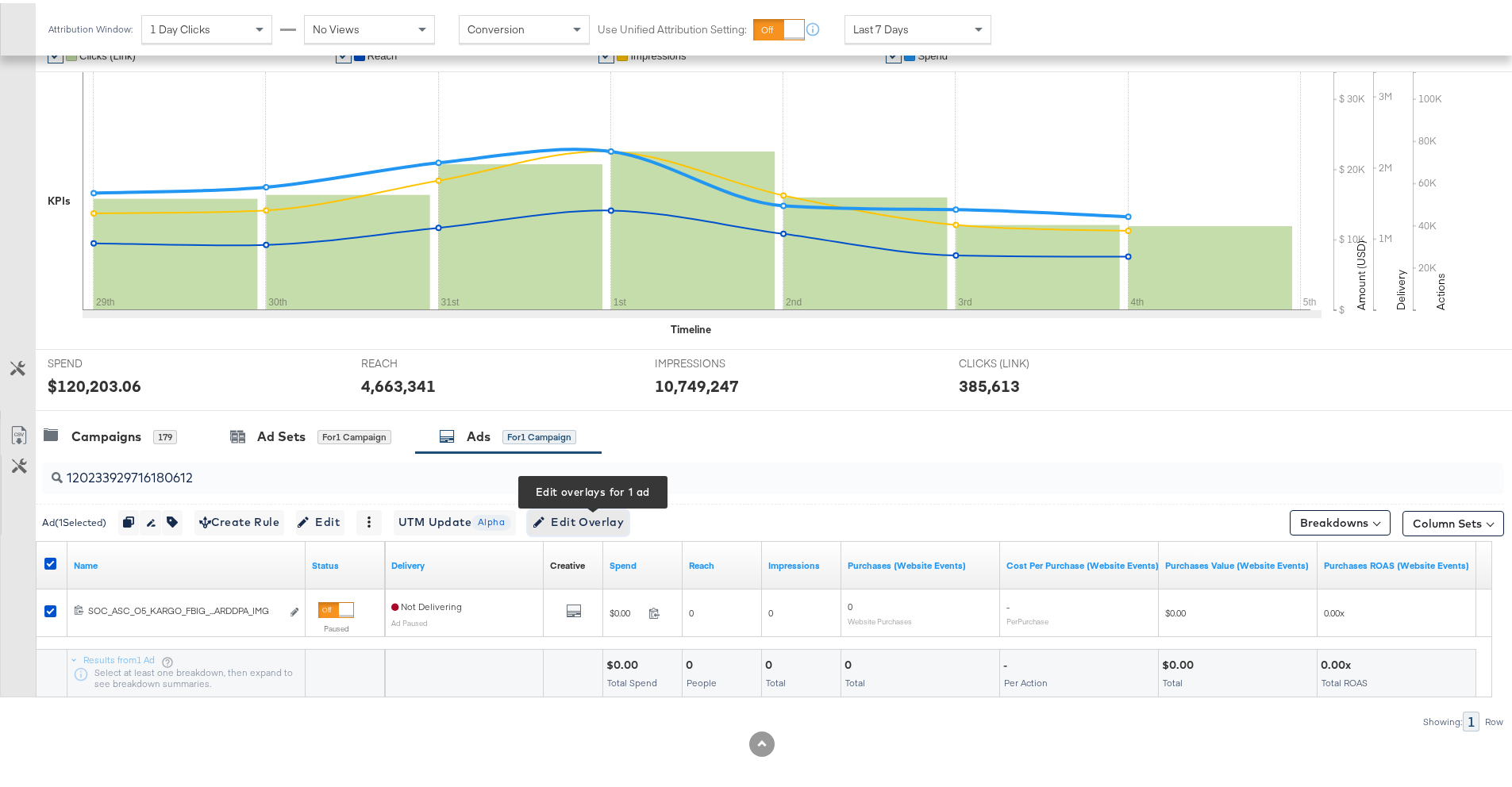
click at [544, 525] on div "button" at bounding box center [537, 519] width 15 height 12
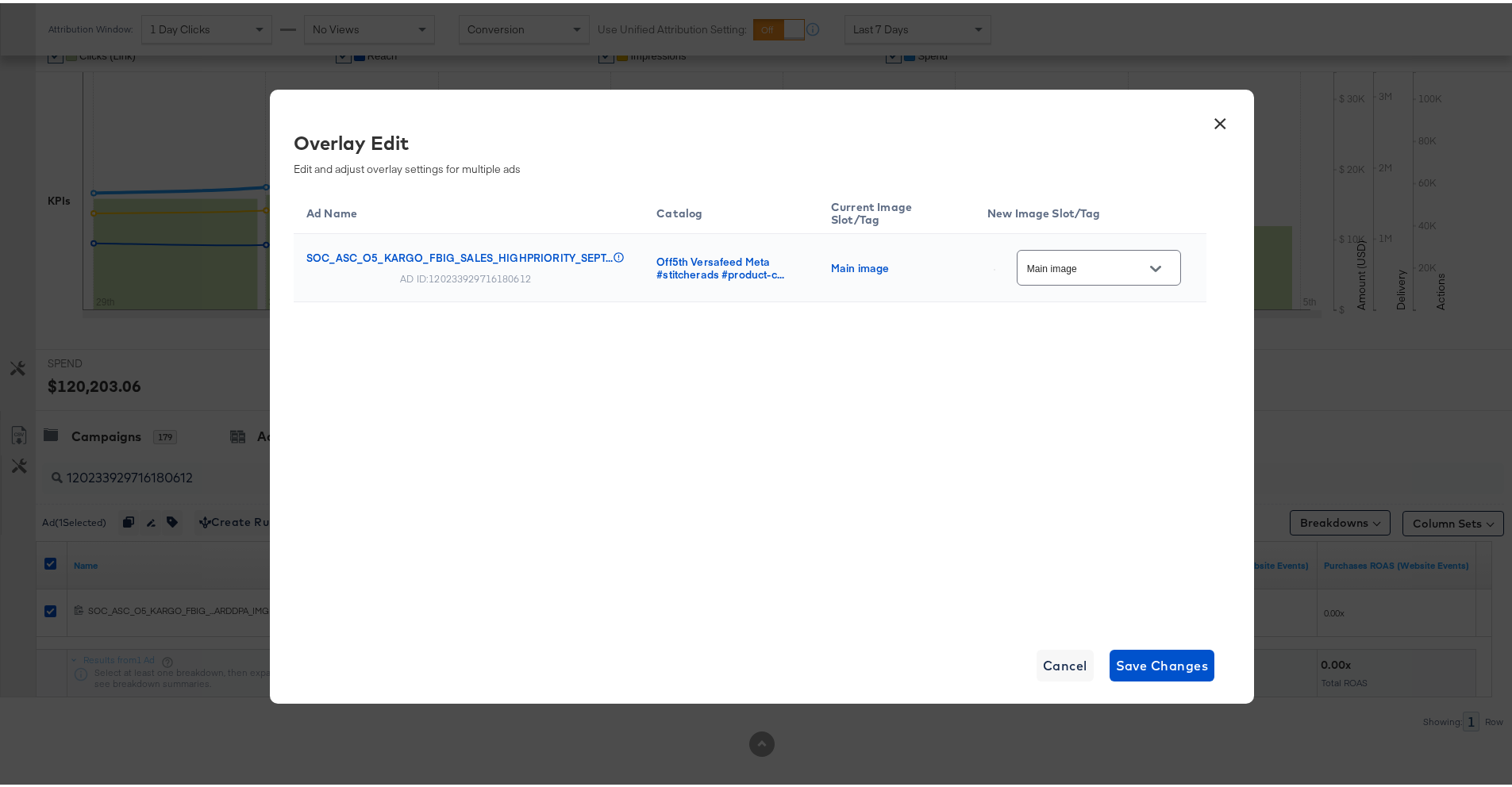
click at [1105, 272] on input "Main image" at bounding box center [1086, 265] width 125 height 18
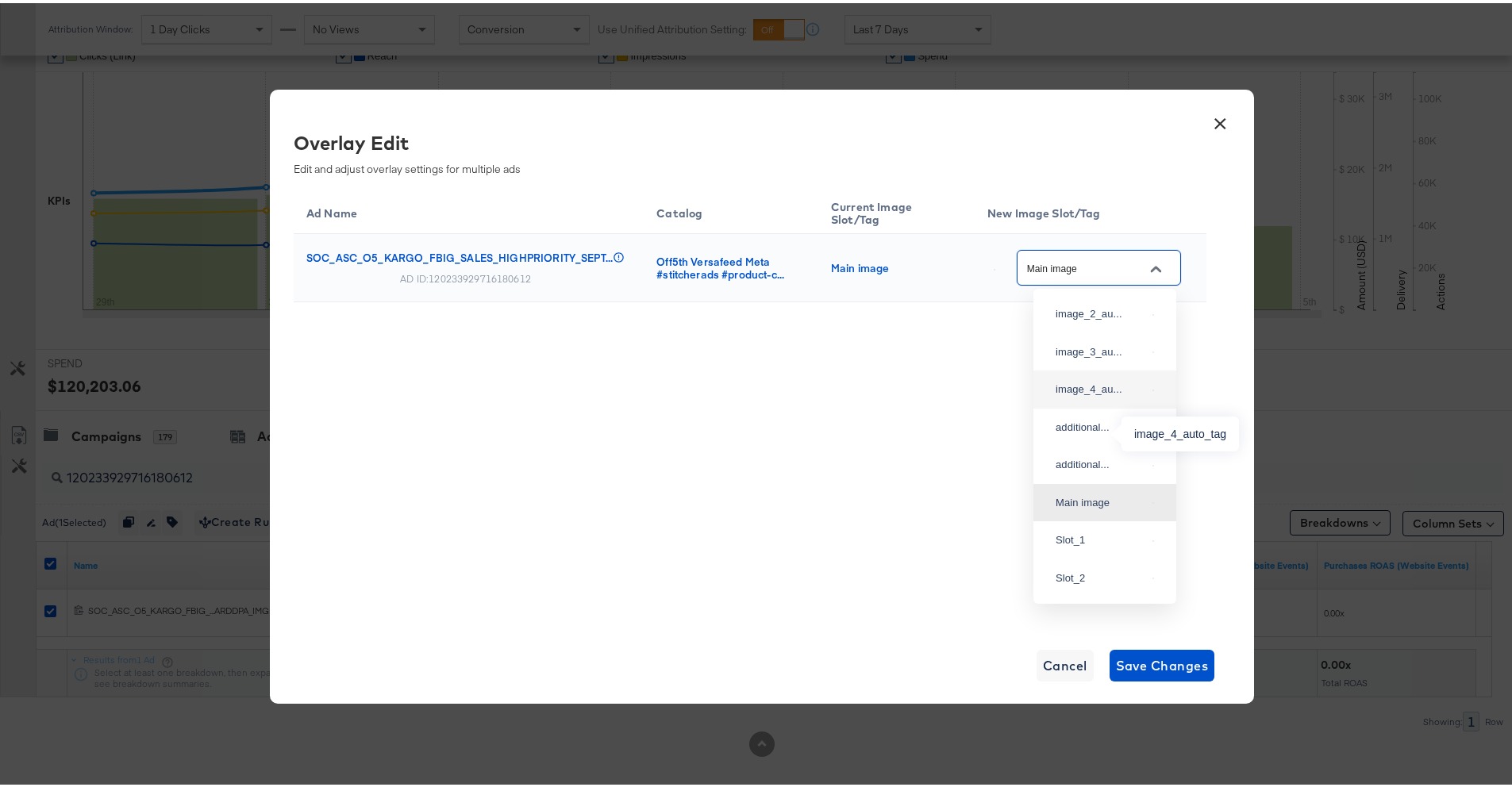
click at [1096, 394] on div "image_4_au..." at bounding box center [1101, 386] width 90 height 16
type input "image_4_auto_tag"
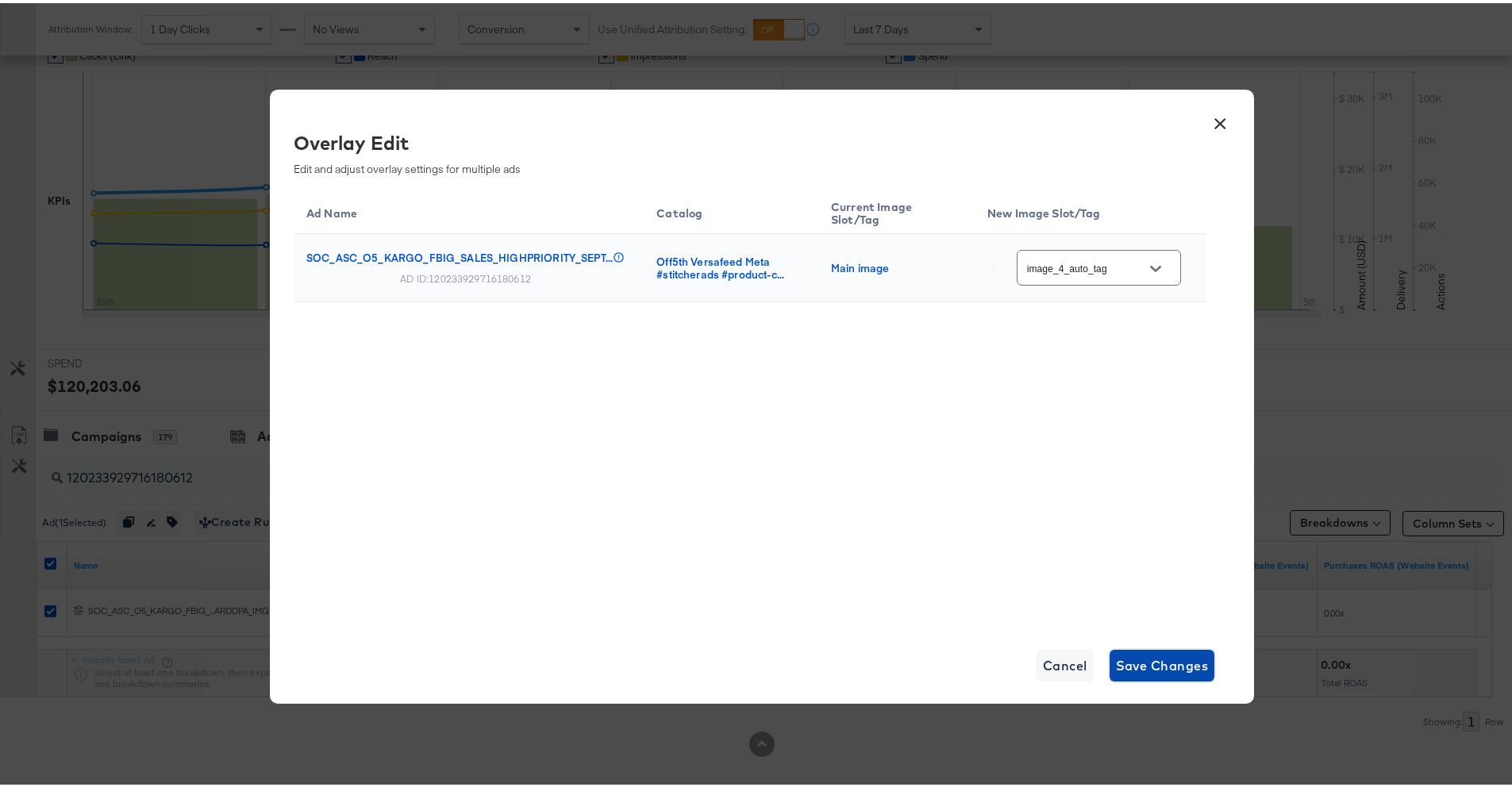
click at [1145, 666] on span "Save Changes" at bounding box center [1162, 662] width 93 height 22
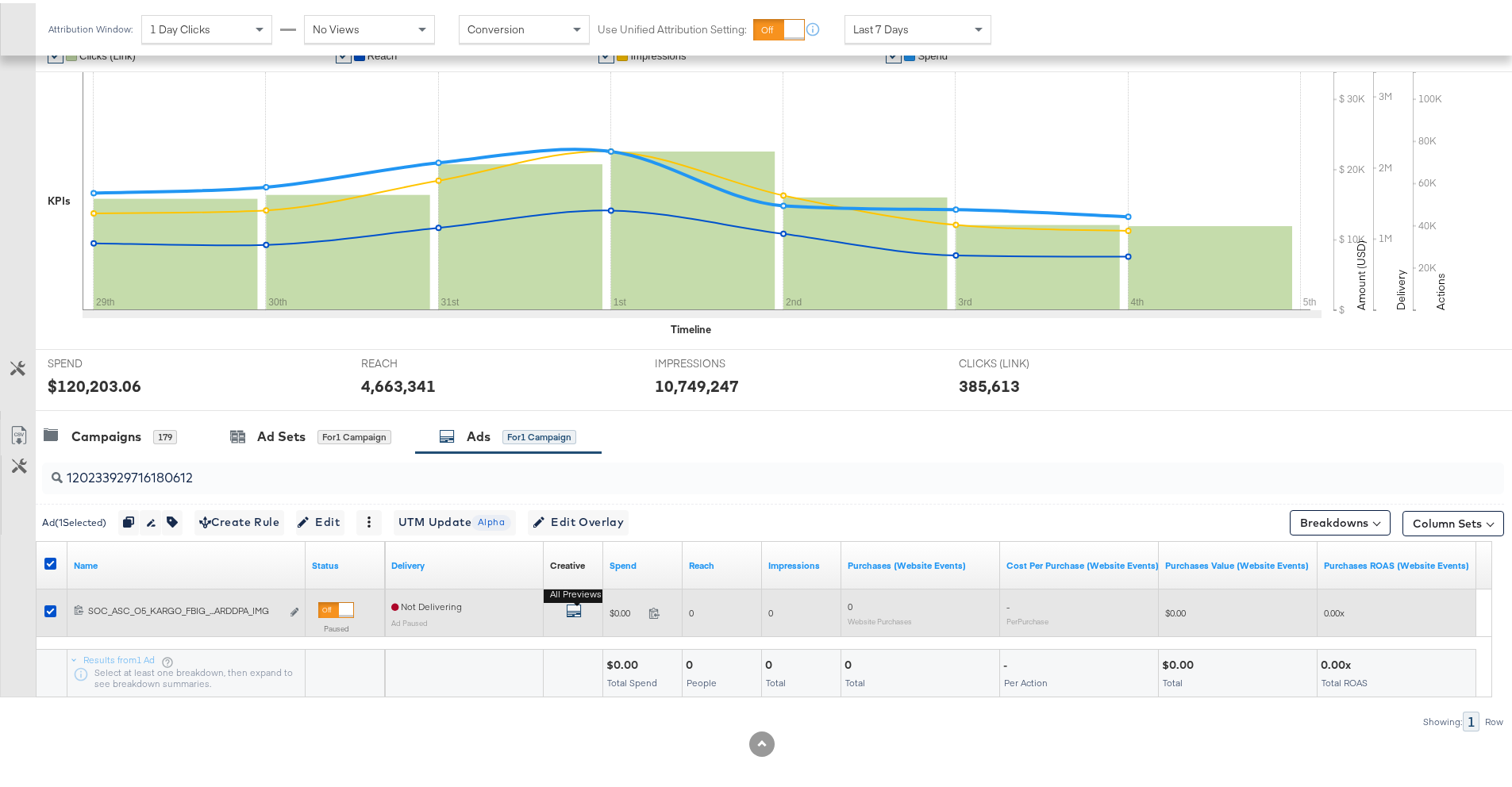
click at [575, 611] on icon "default" at bounding box center [574, 607] width 16 height 16
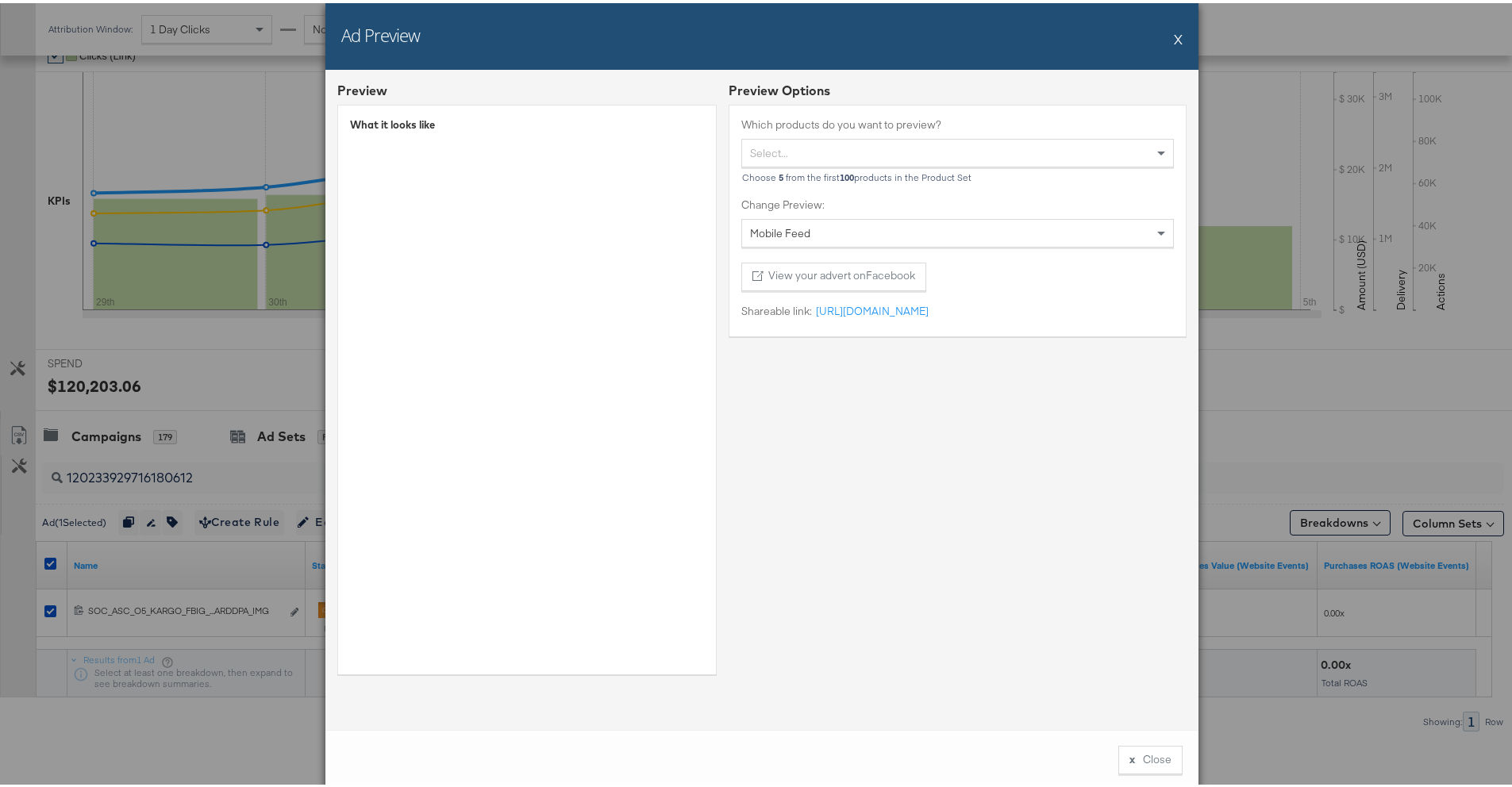
click at [1175, 37] on button "X" at bounding box center [1177, 36] width 9 height 32
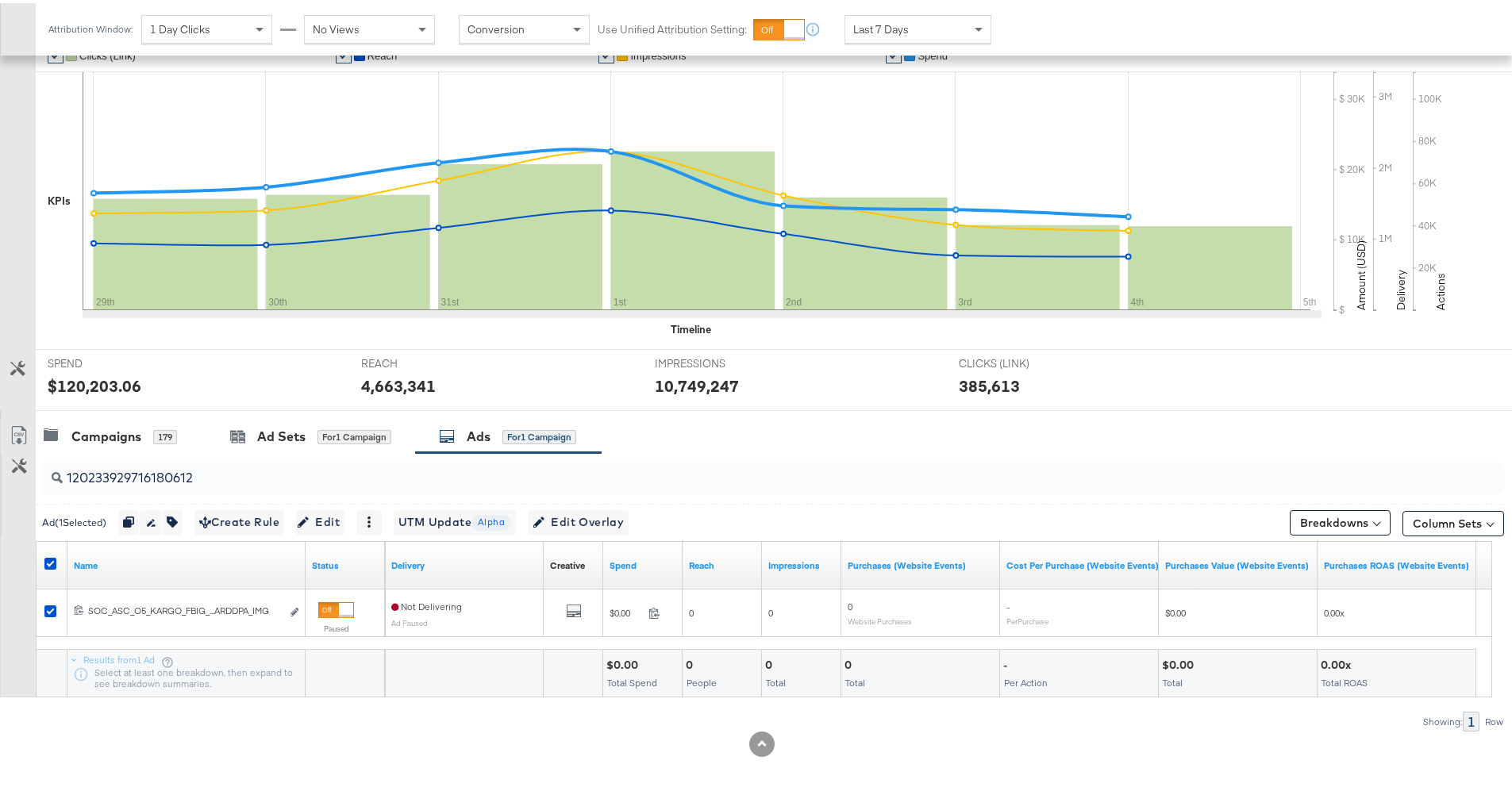
click at [709, 516] on div "Ad ( 1 Selected) Duplicate 1 ad Rename 1 ad Tags for 1 campaign Create Rule Edi…" at bounding box center [770, 519] width 1469 height 37
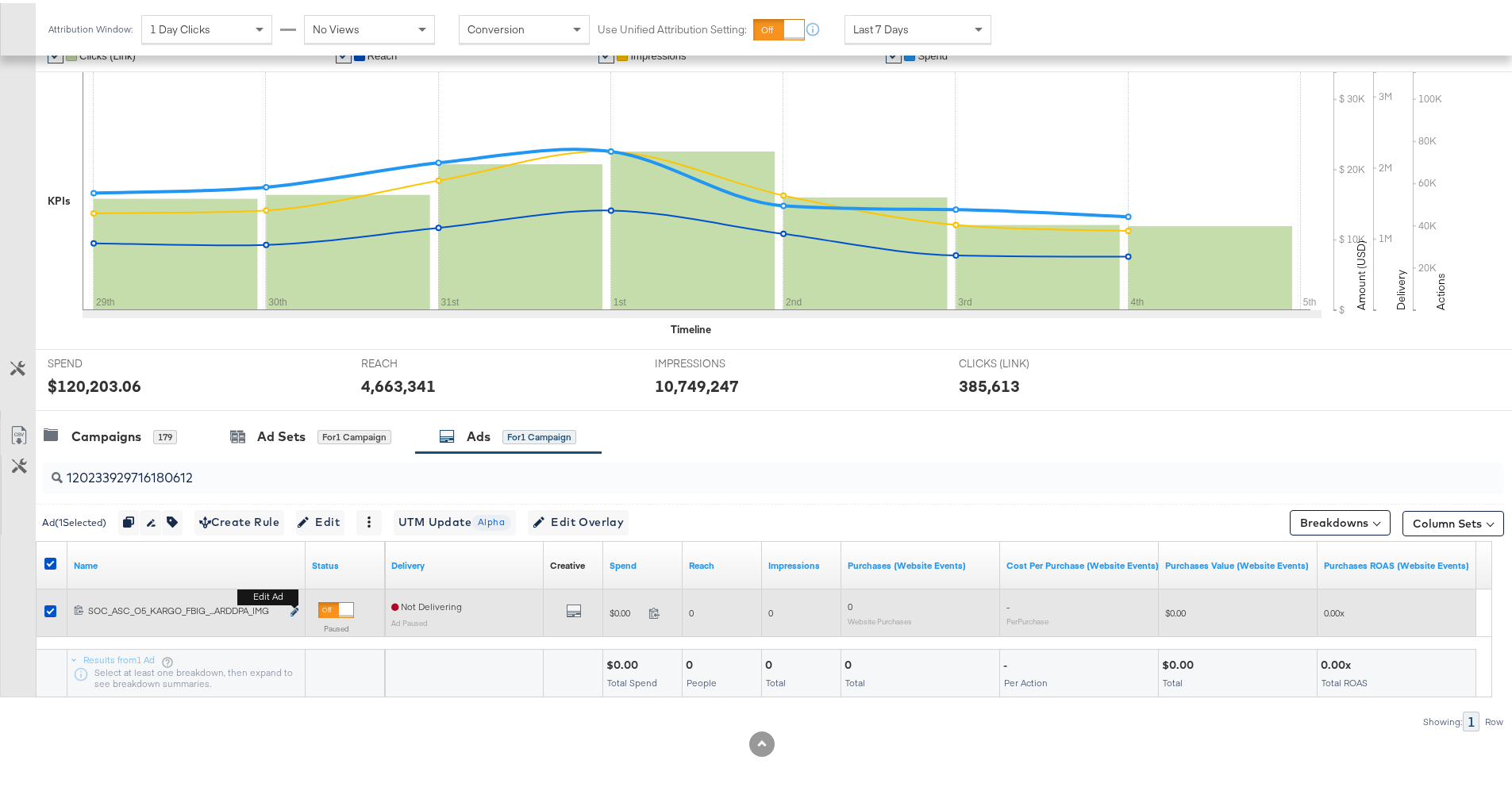
click at [289, 610] on button "Edit ad" at bounding box center [294, 609] width 10 height 16
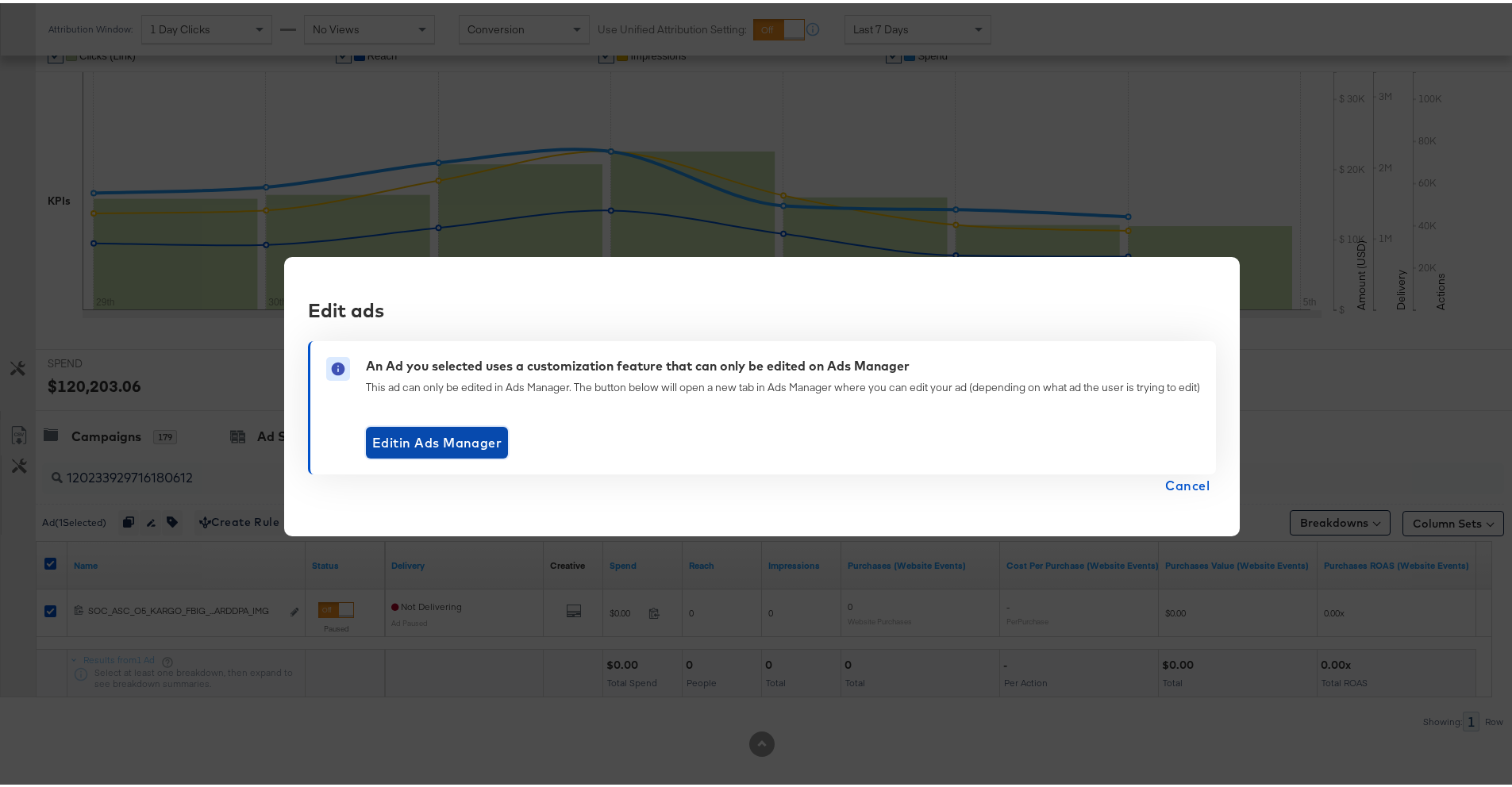
click at [491, 447] on span "Edit in Ads Manager" at bounding box center [436, 439] width 130 height 22
click at [1189, 487] on span "Cancel" at bounding box center [1187, 481] width 44 height 22
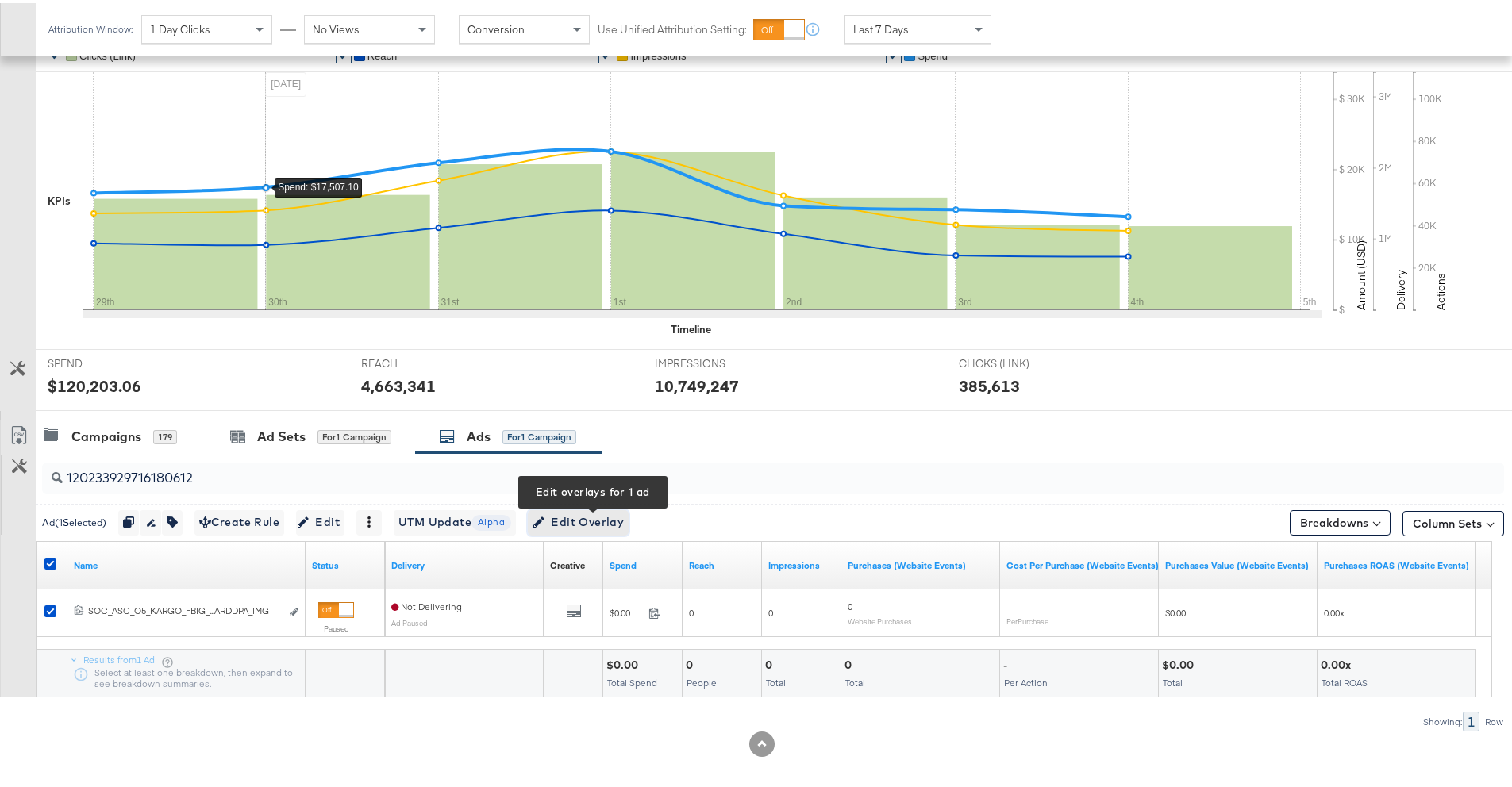
click at [624, 516] on span "Edit Overlay Edit overlays for 1 ad" at bounding box center [578, 519] width 91 height 20
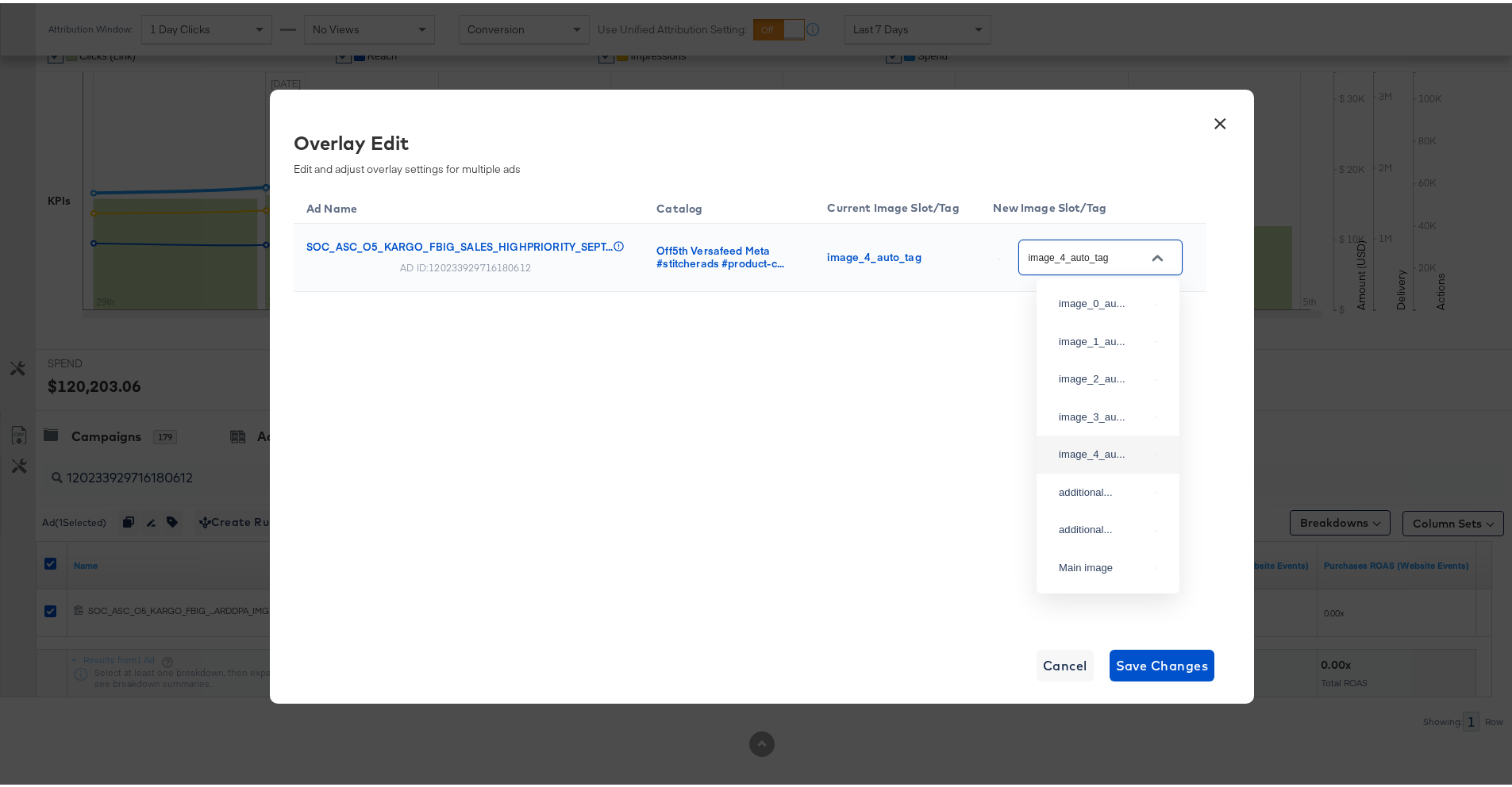
click at [1137, 257] on input "image_4_auto_tag" at bounding box center [1088, 255] width 125 height 18
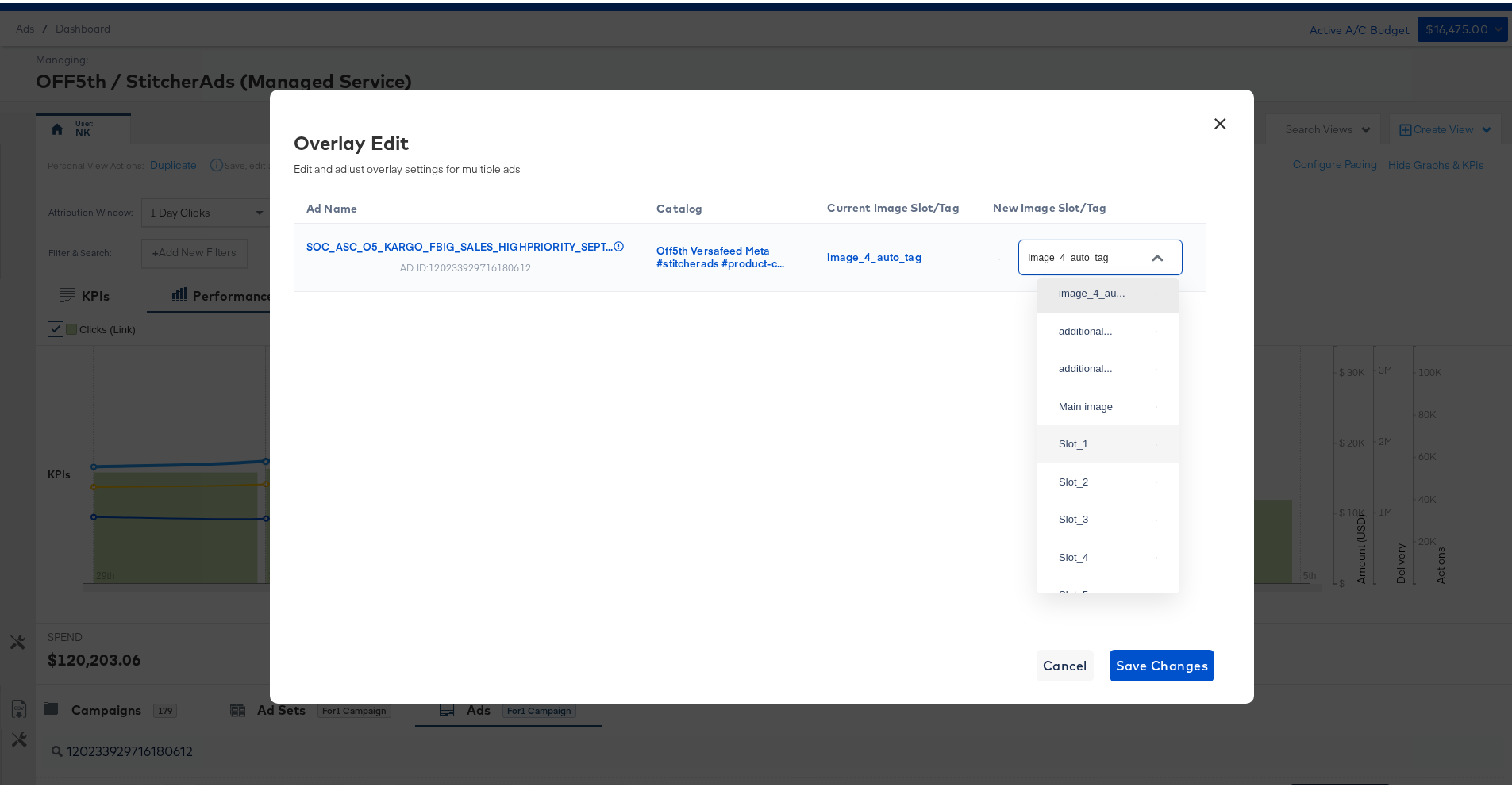
scroll to position [0, 0]
click at [1096, 466] on div "image_4_au..." at bounding box center [1108, 452] width 117 height 29
click at [1099, 501] on div "Ad Name Catalog Current Image Slot/Tag New Image Slot/Tag SOC_ASC_O5_KARGO_FBIG…" at bounding box center [751, 403] width 913 height 436
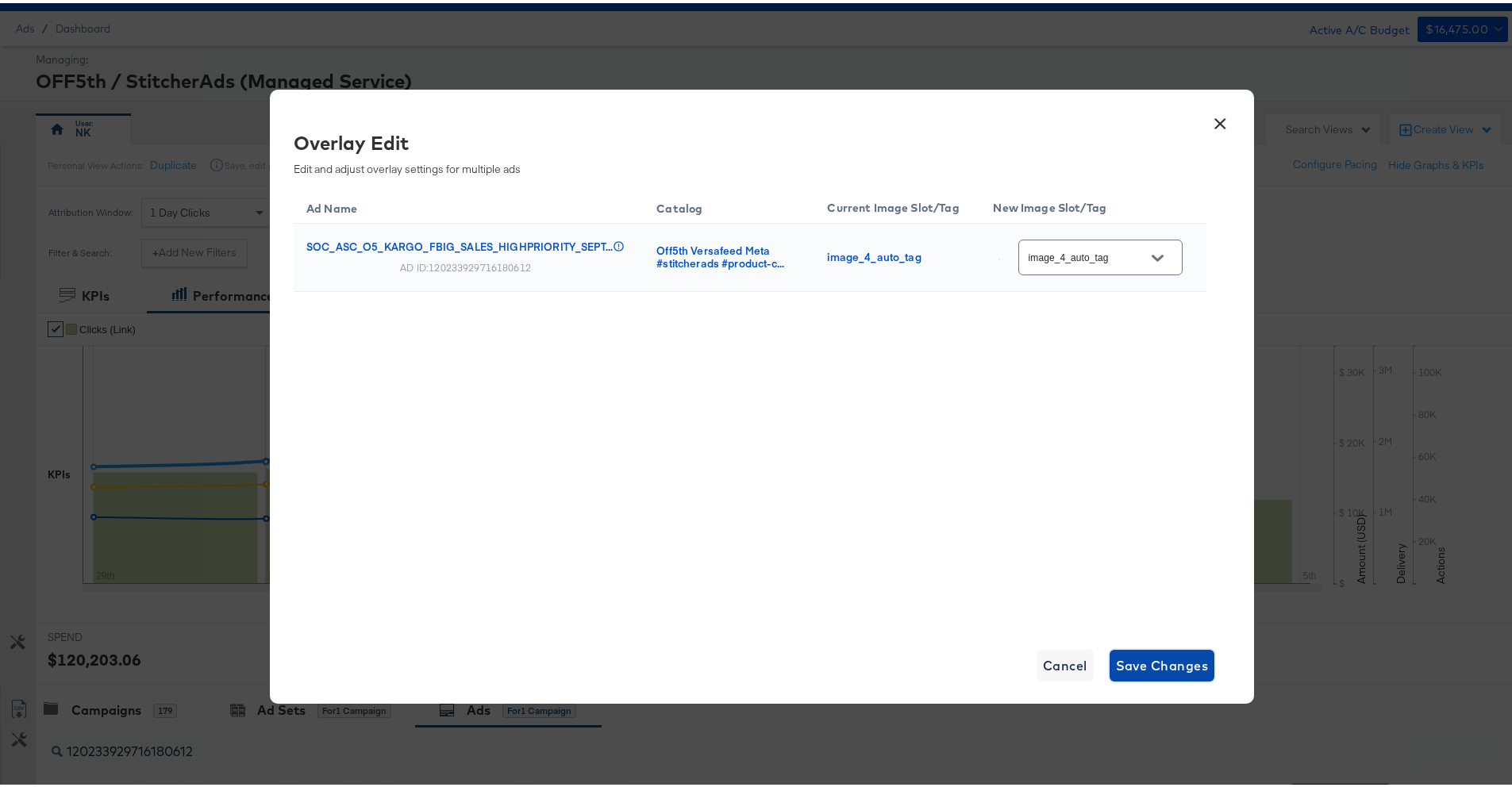
click at [1133, 652] on span "Save Changes" at bounding box center [1162, 662] width 93 height 22
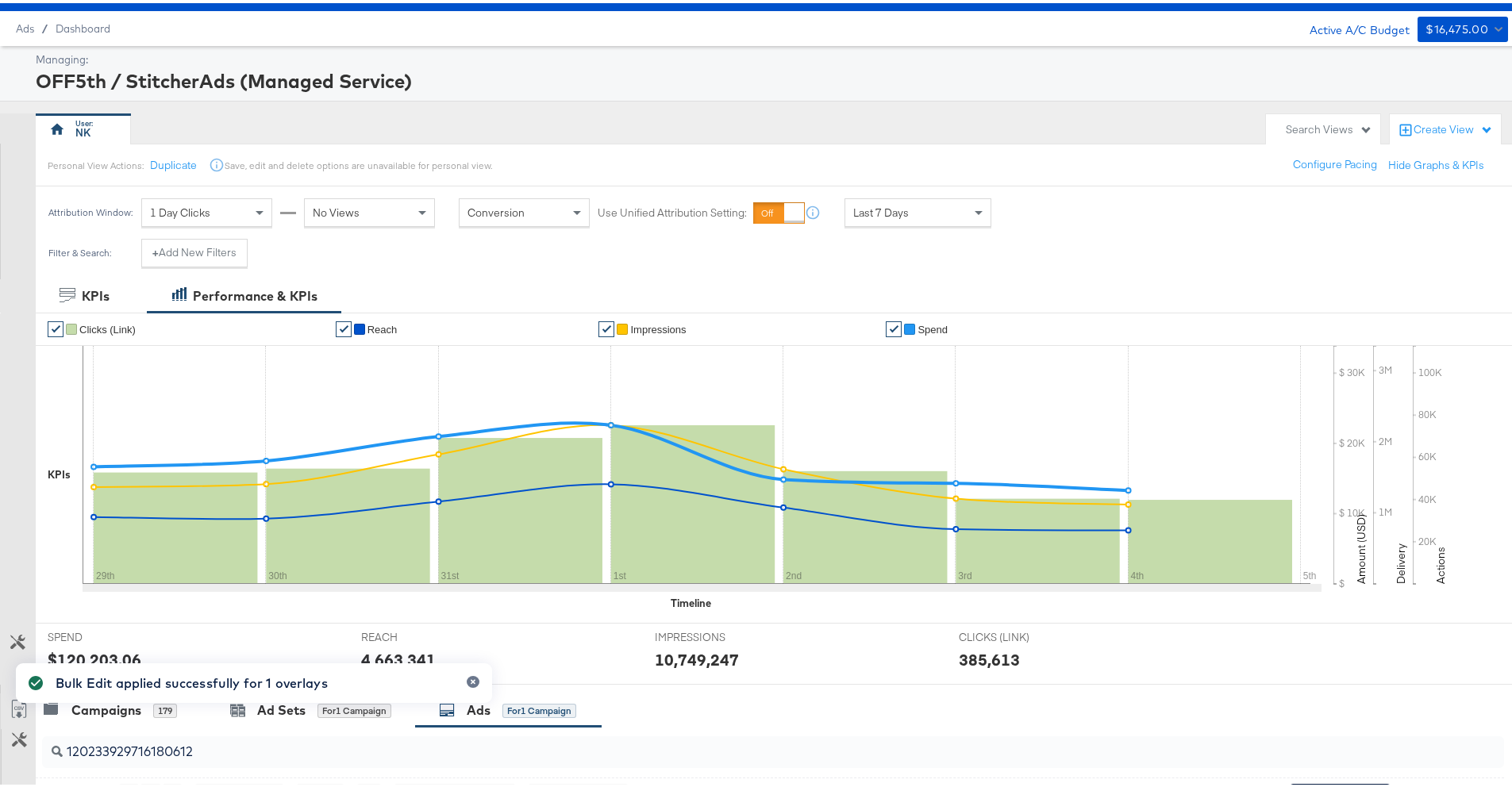
scroll to position [321, 0]
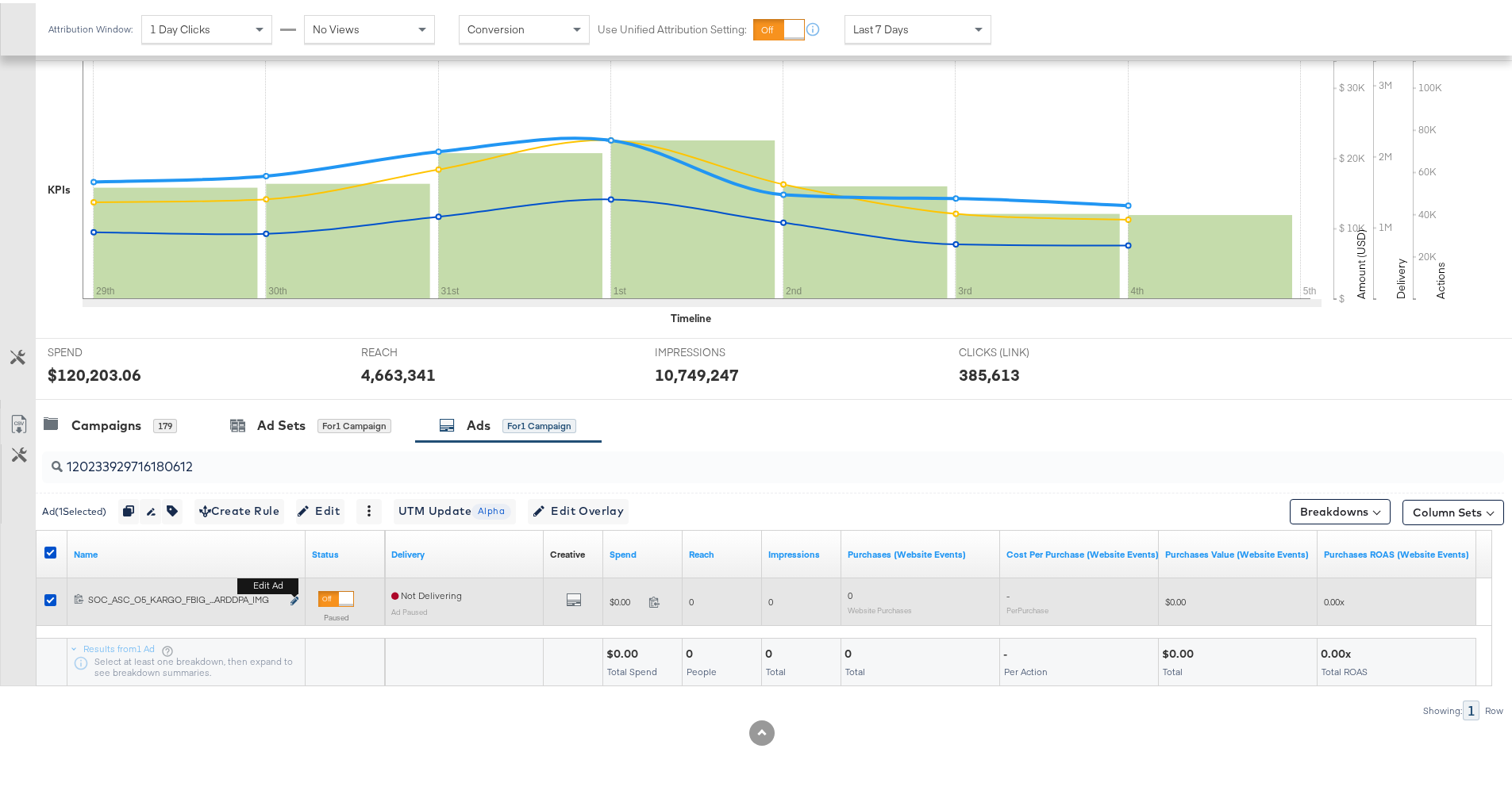
click at [294, 599] on icon "link" at bounding box center [294, 598] width 8 height 9
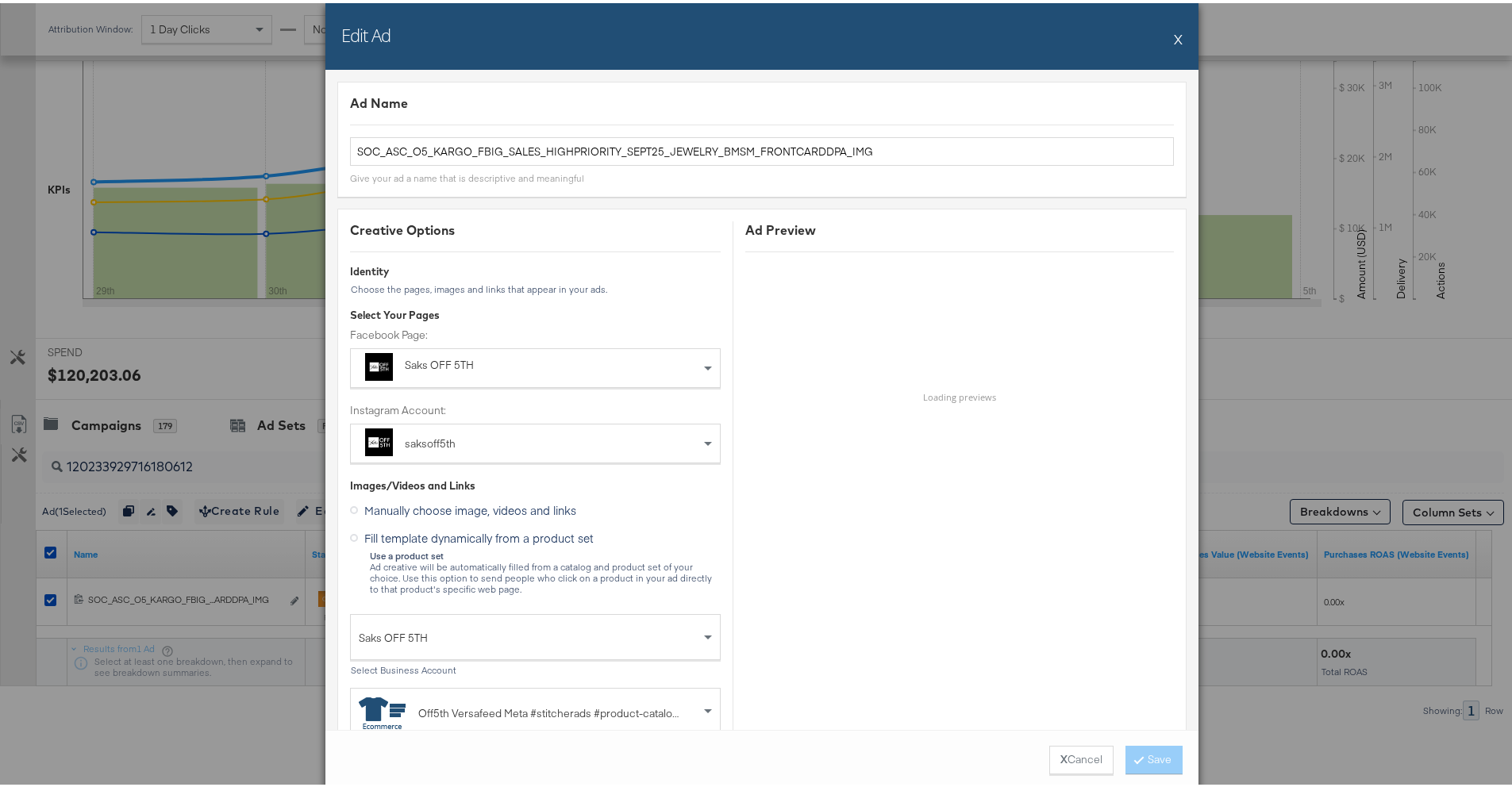
click at [1175, 43] on button "X" at bounding box center [1177, 36] width 9 height 32
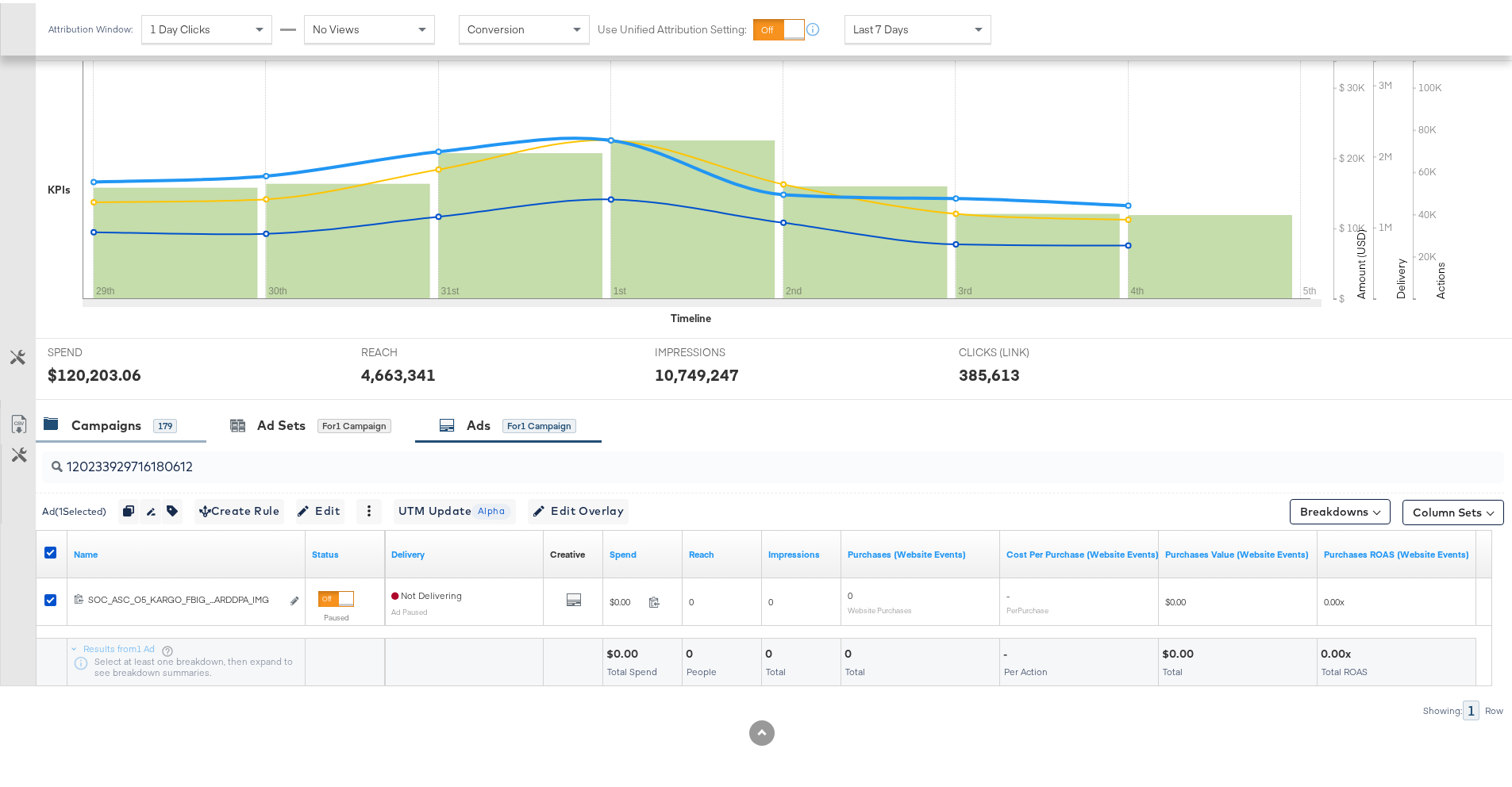
click at [147, 421] on div "Campaigns 179" at bounding box center [110, 422] width 134 height 18
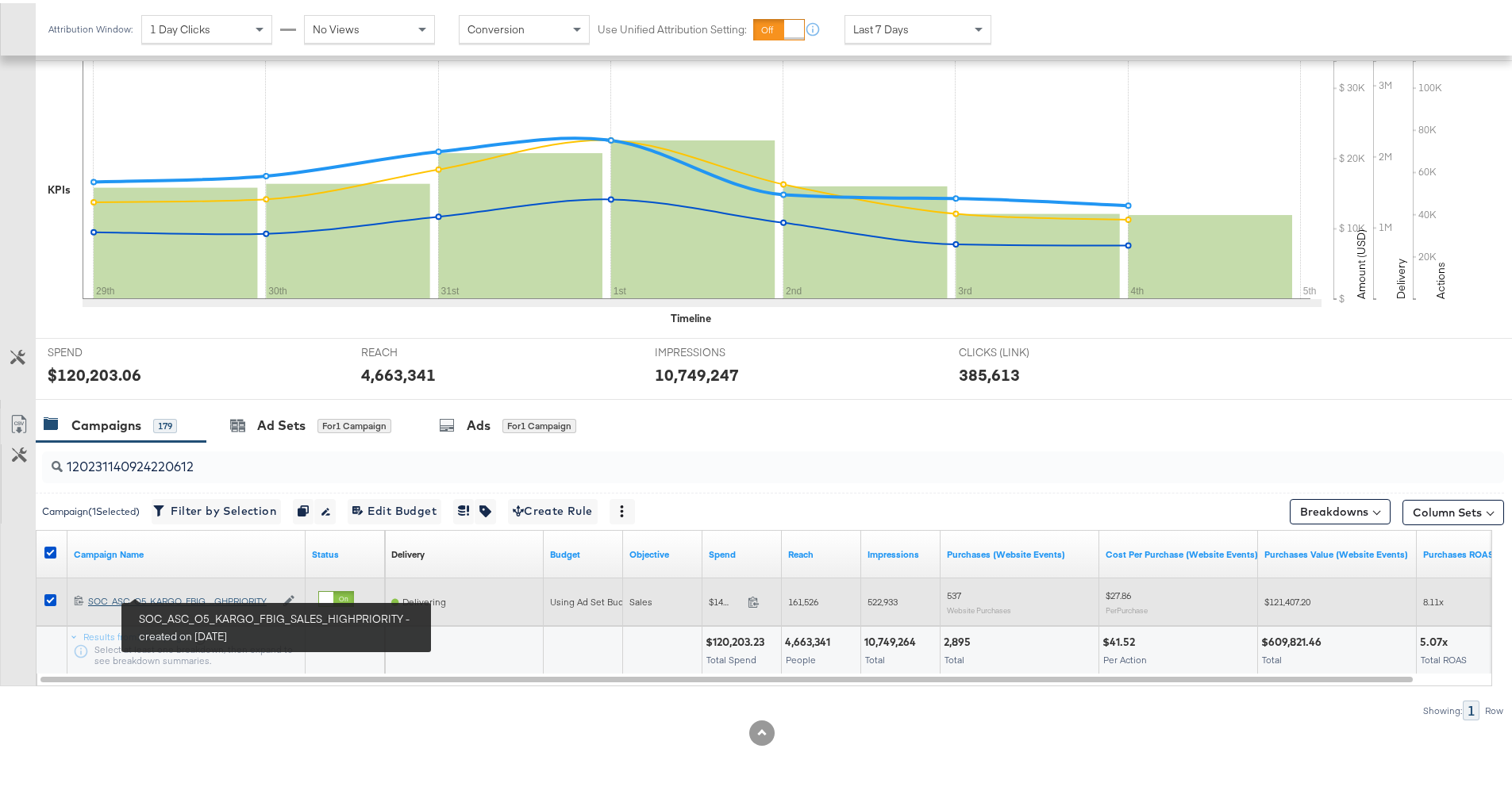
click at [231, 599] on div "SOC_ASC_O5_KARGO_FBIG_SALES_HIGHPRIORITY SOC_ASC_O5_KARGO_FBIG_...GHPRIORITY" at bounding box center [182, 598] width 186 height 12
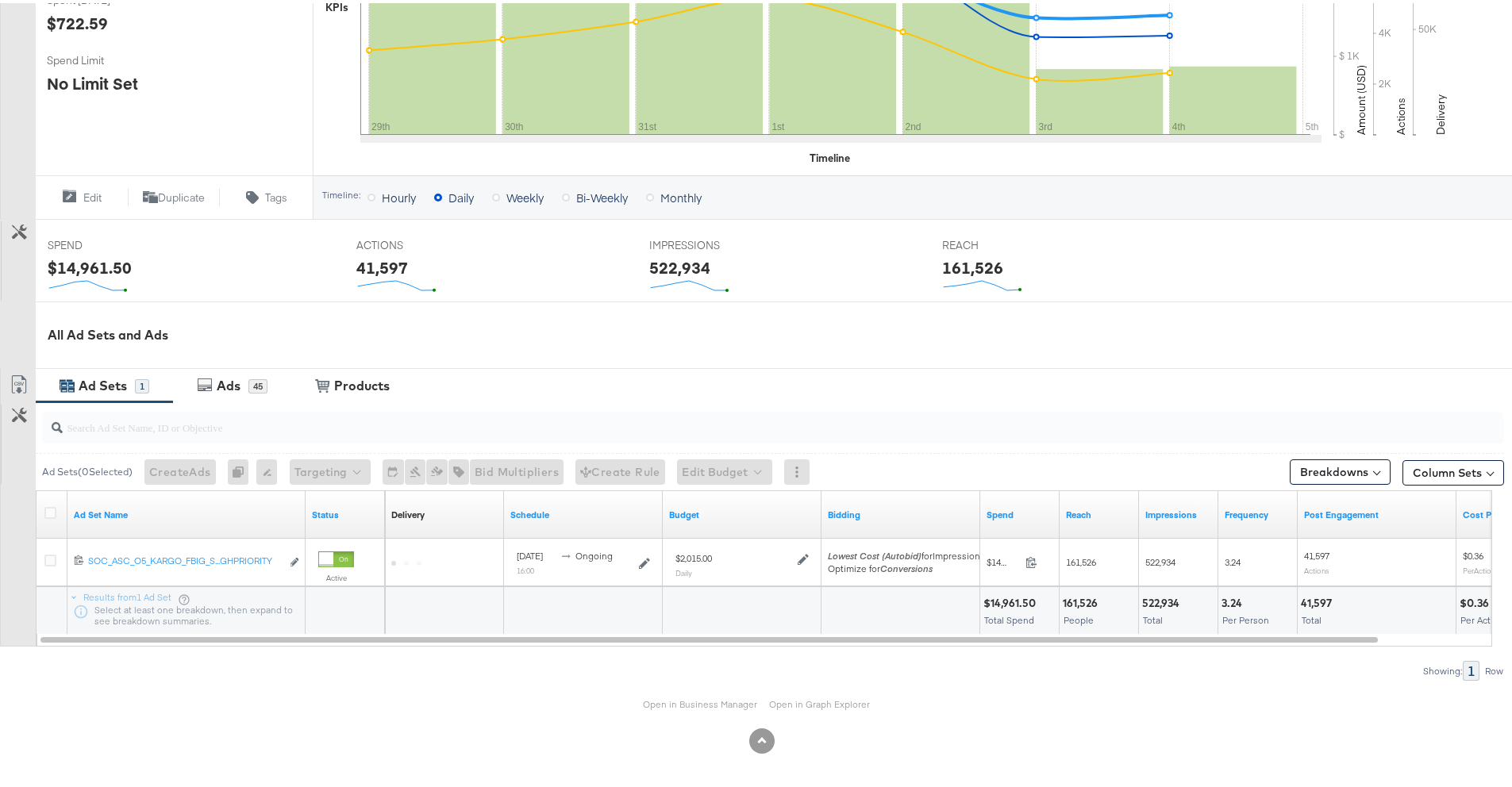
scroll to position [427, 0]
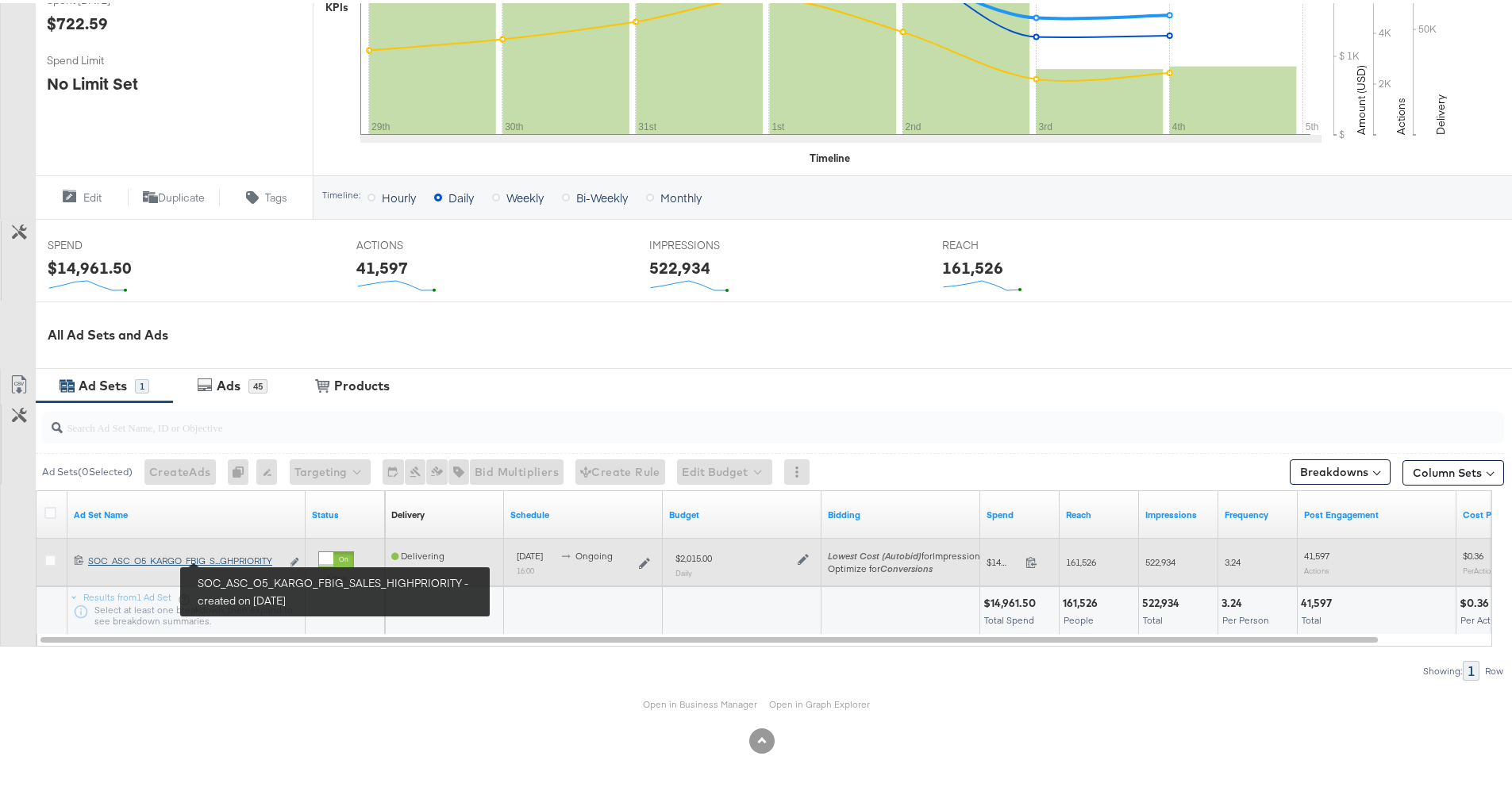
click at [239, 557] on div "SOC_ASC_O5_KARGO_FBIG_SALES_HIGHPRIORITY SOC_ASC_O5_KARGO_FBIG_S...GHPRIORITY" at bounding box center [185, 557] width 193 height 12
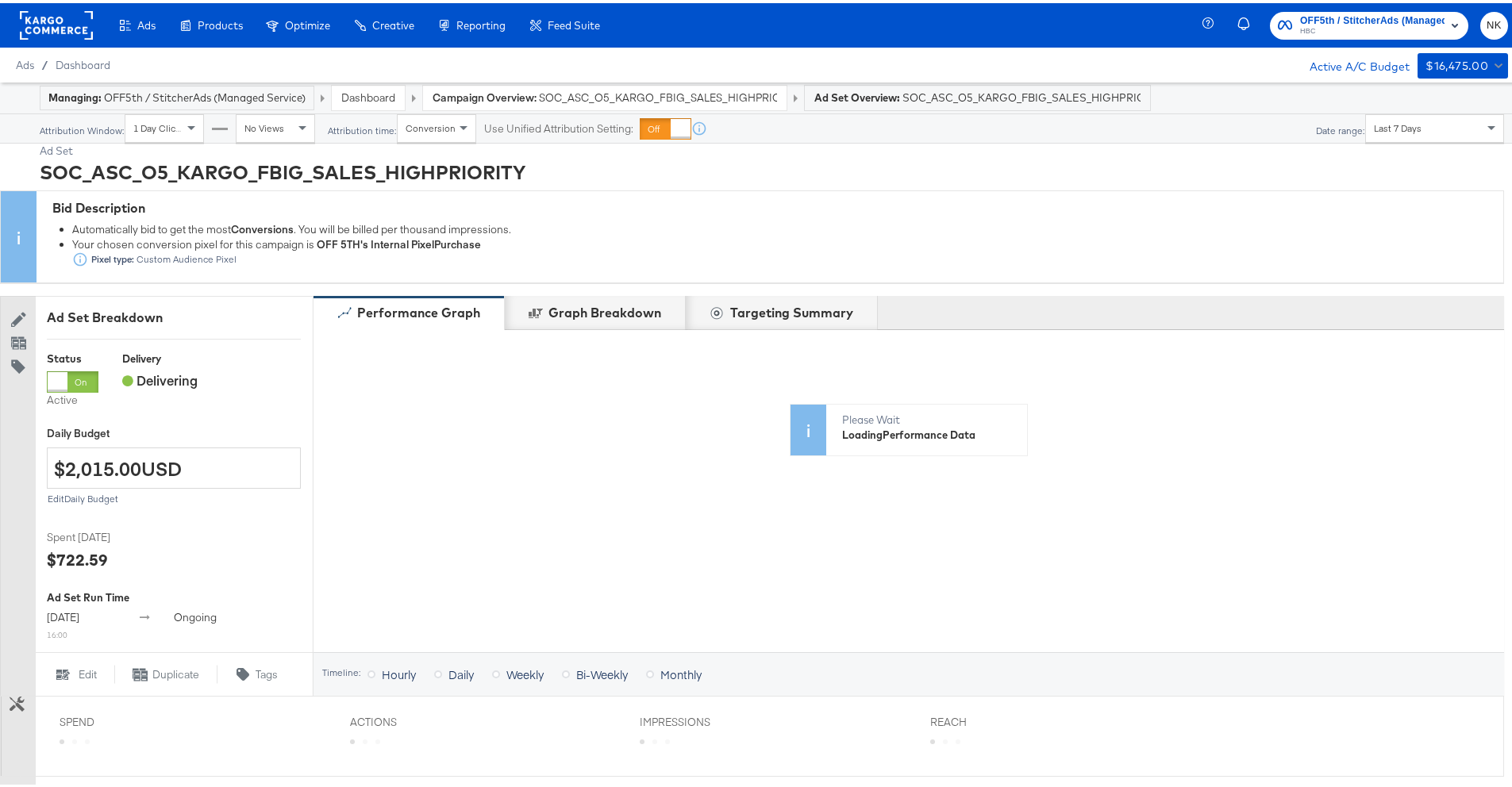
scroll to position [522, 0]
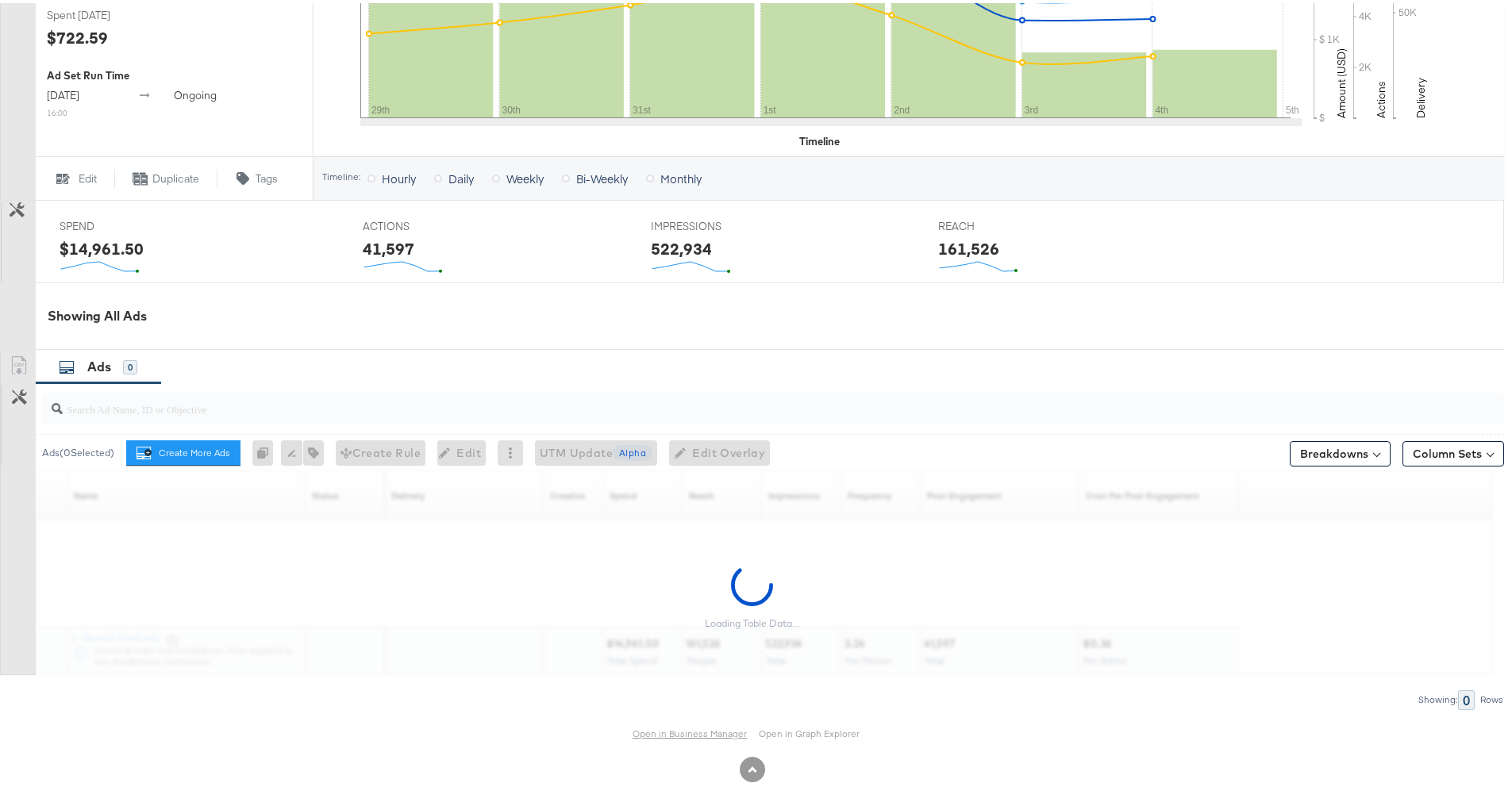
click at [658, 726] on link "Open in Business Manager" at bounding box center [689, 730] width 114 height 12
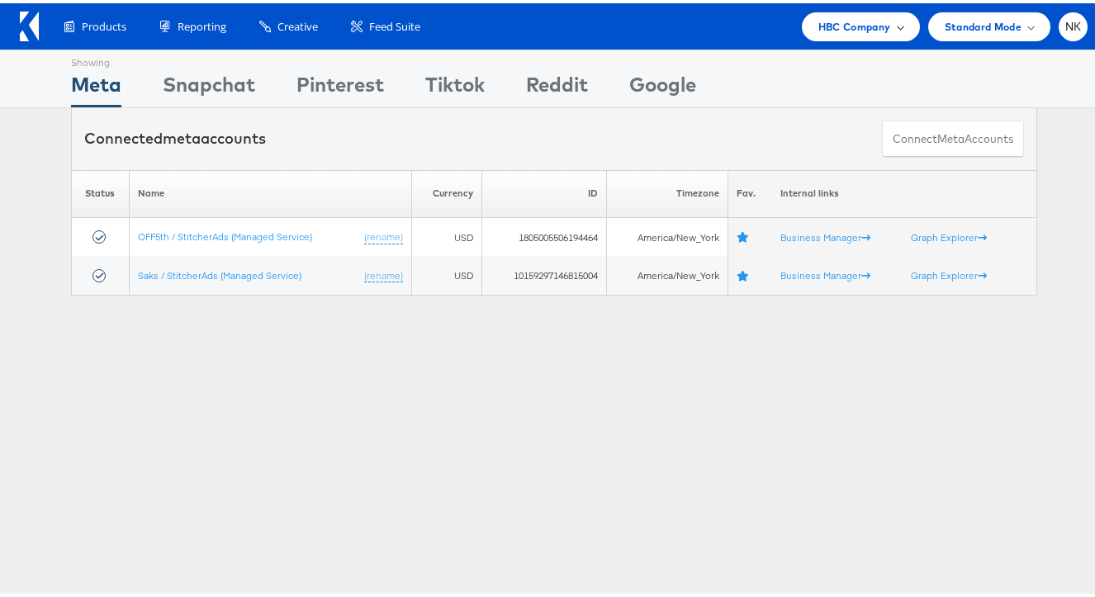
click at [841, 16] on span "HBC Company" at bounding box center [854, 23] width 73 height 17
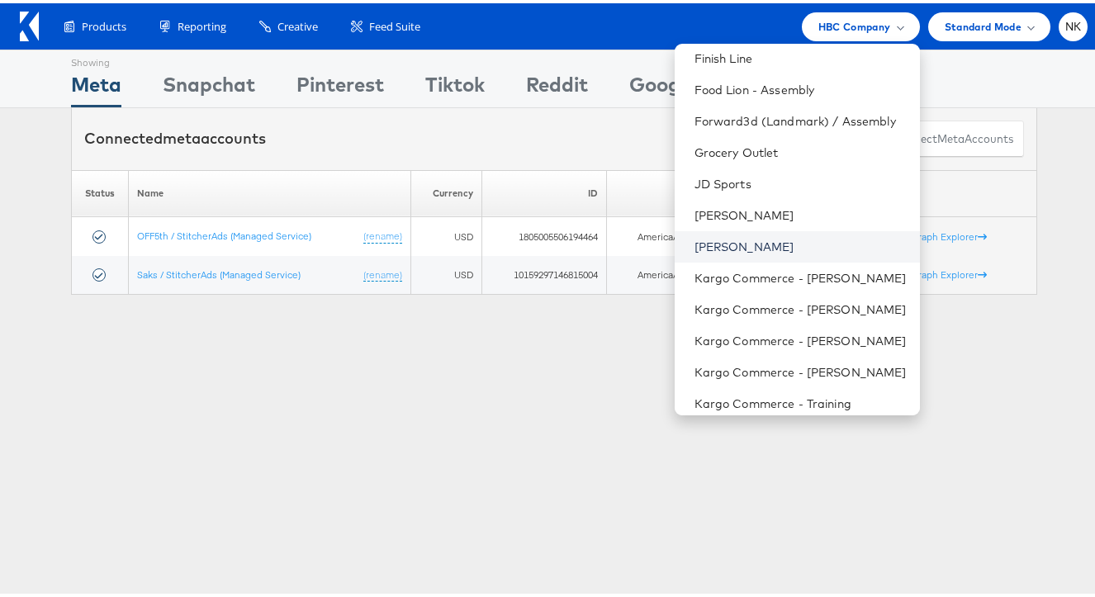
scroll to position [592, 0]
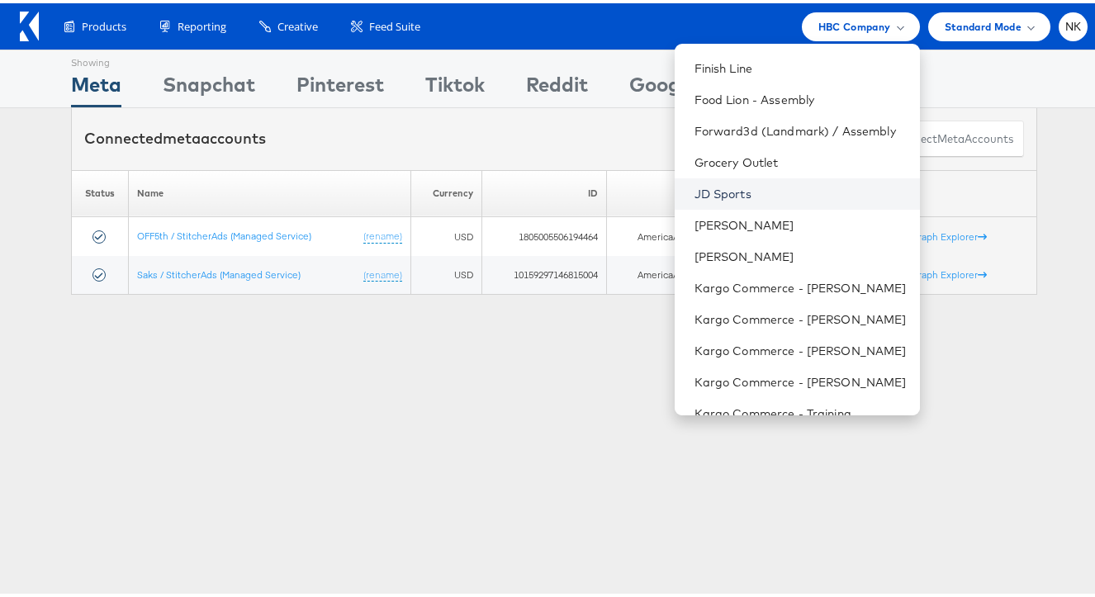
click at [761, 195] on link "JD Sports" at bounding box center [800, 190] width 212 height 17
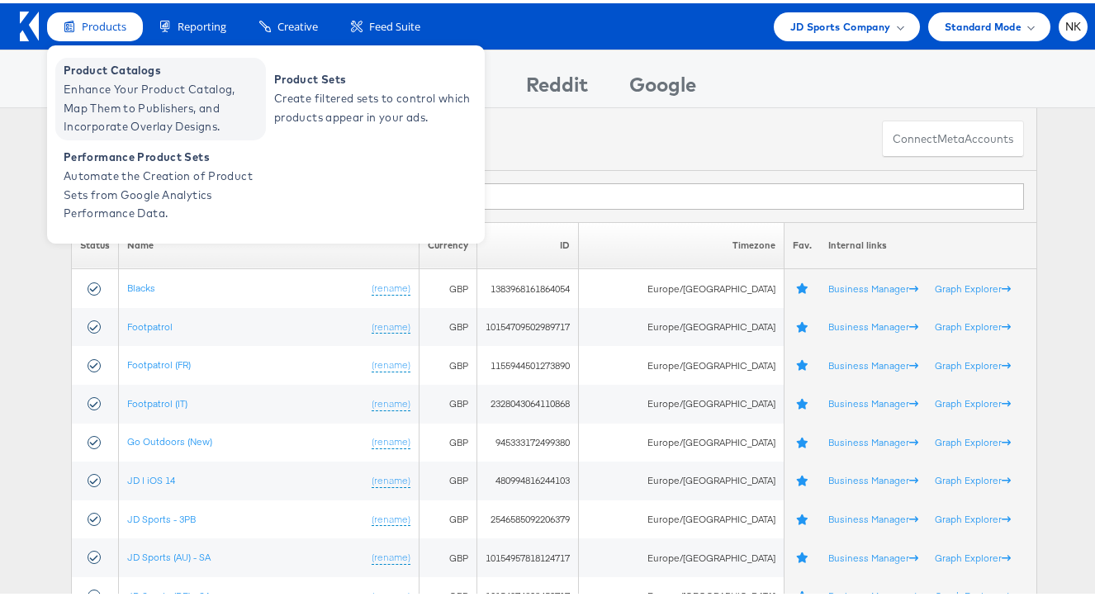
click at [122, 68] on span "Product Catalogs" at bounding box center [163, 67] width 198 height 19
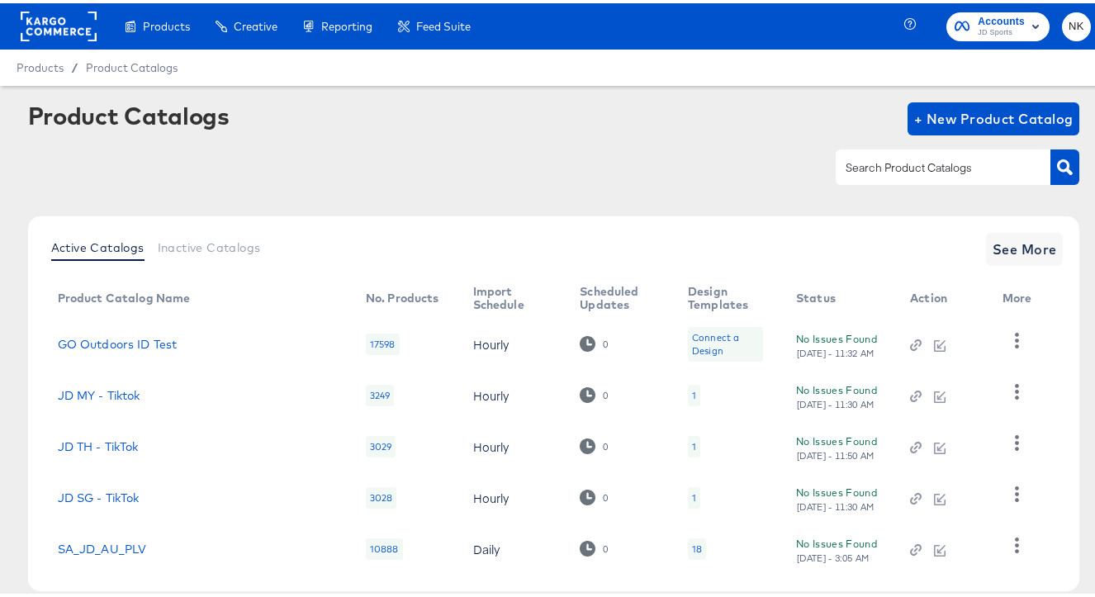
scroll to position [43, 0]
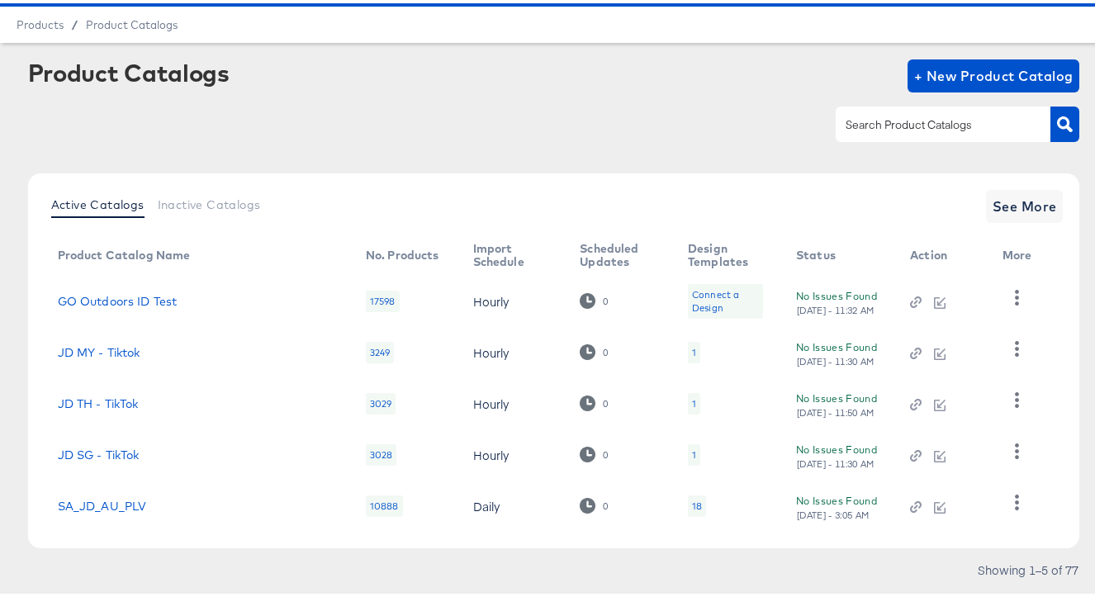
click at [219, 408] on td "JD TH - TikTok" at bounding box center [199, 400] width 308 height 51
click at [1030, 200] on span "See More" at bounding box center [1024, 203] width 64 height 23
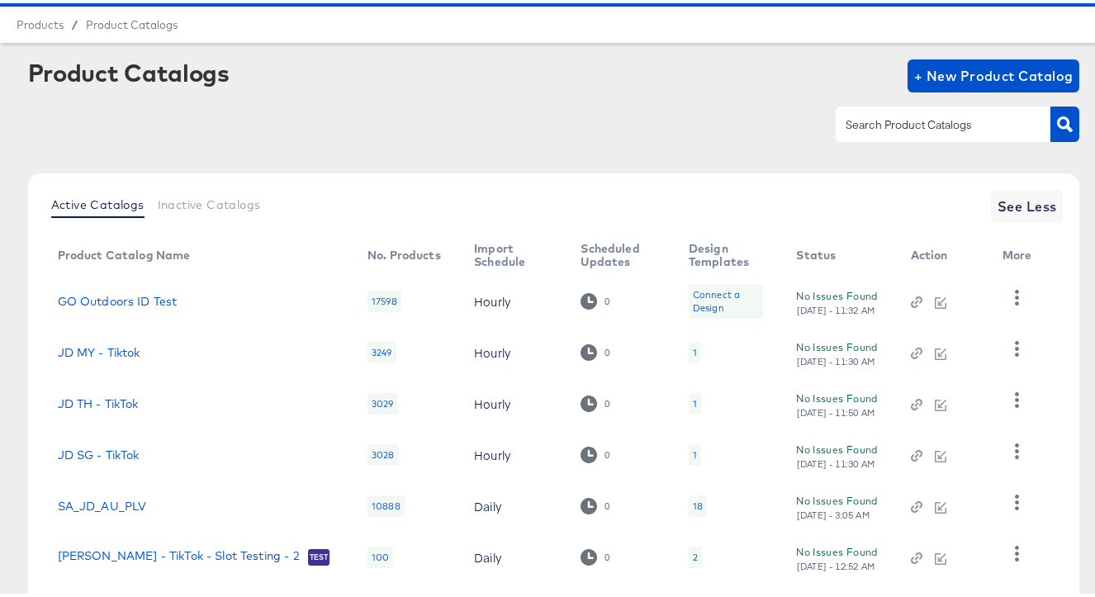
scroll to position [351, 0]
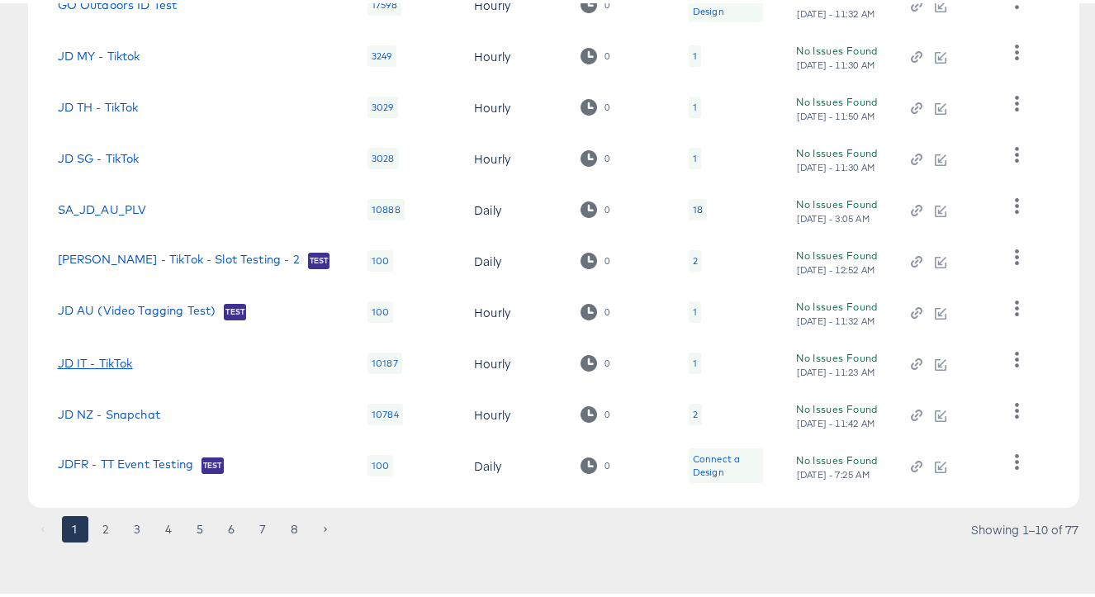
click at [112, 353] on link "JD IT - TikTok" at bounding box center [95, 359] width 75 height 13
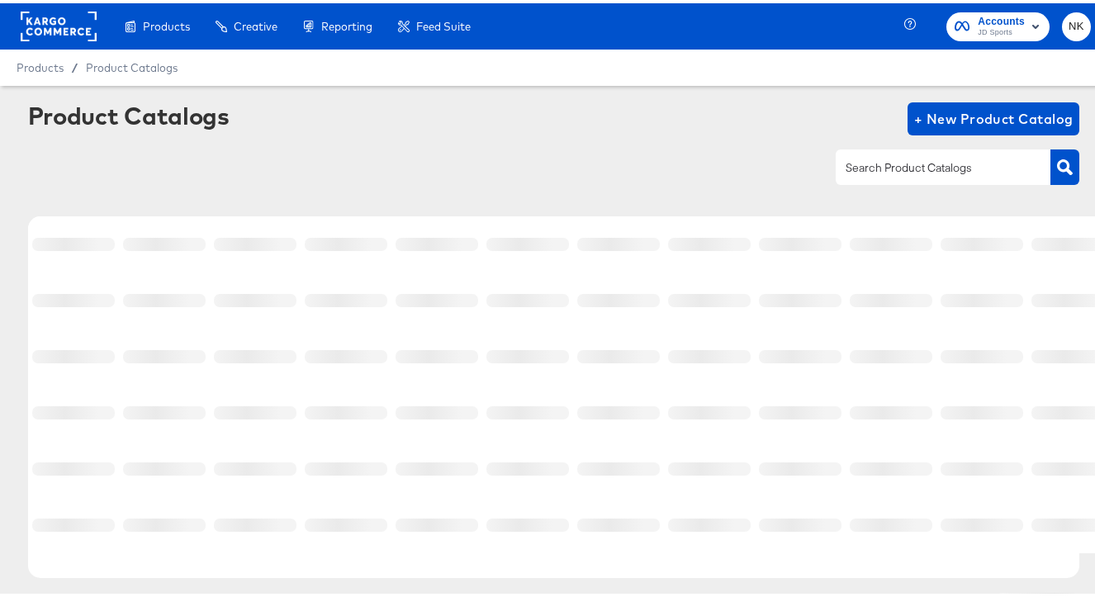
scroll to position [70, 0]
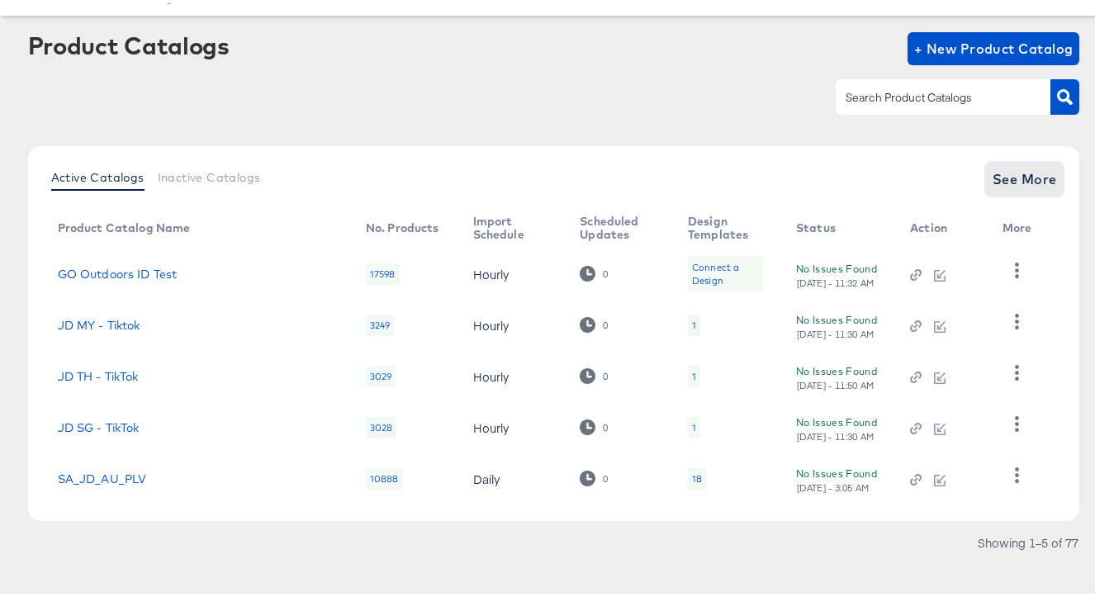
click at [1002, 183] on span "See More" at bounding box center [1024, 175] width 64 height 23
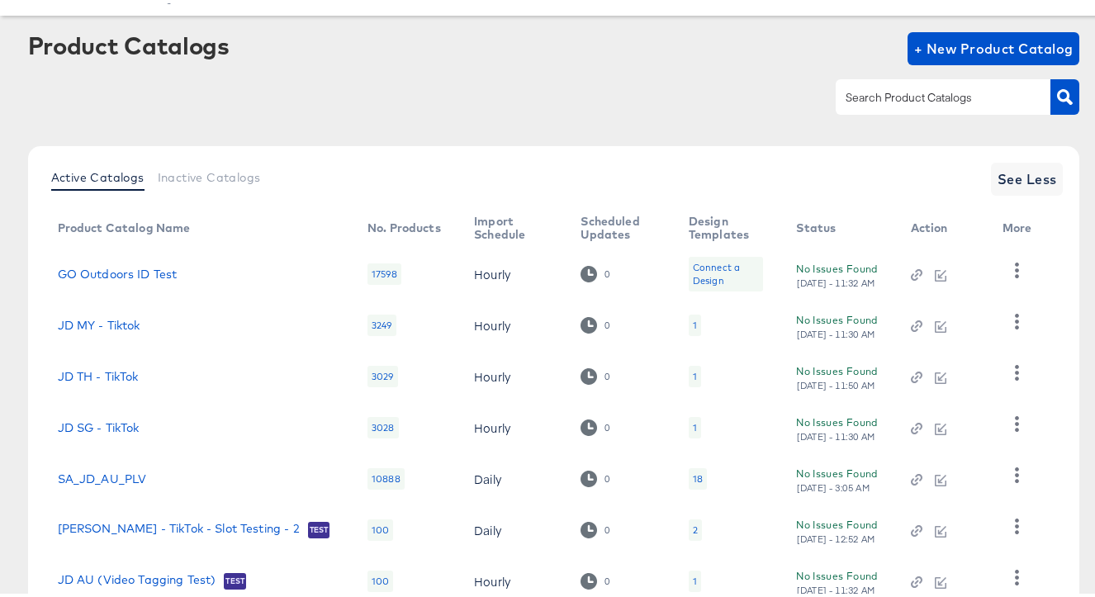
scroll to position [352, 0]
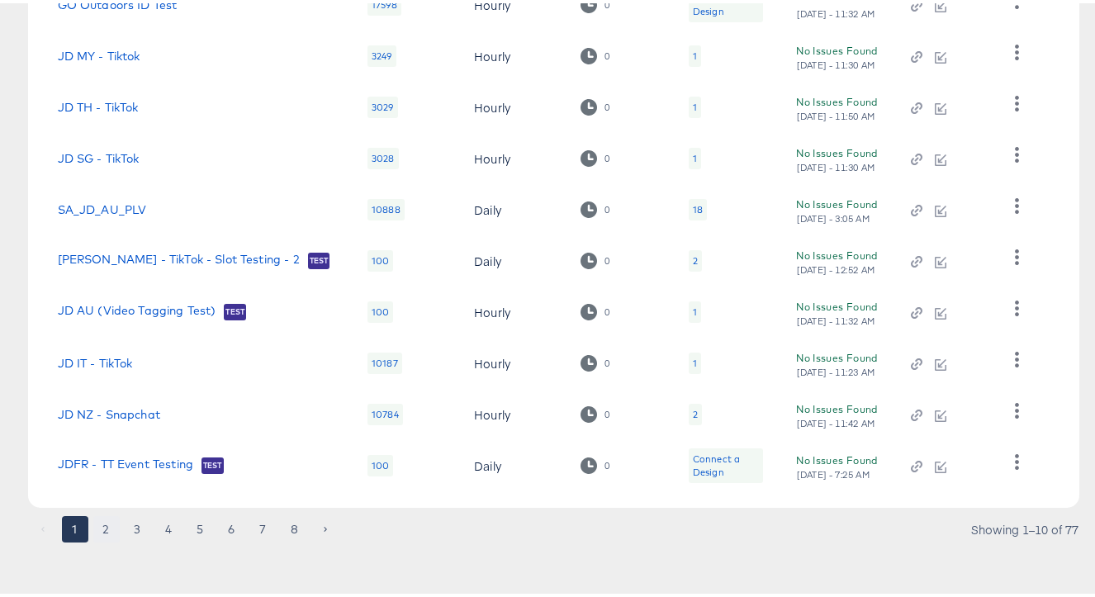
click at [100, 526] on button "2" at bounding box center [106, 526] width 26 height 26
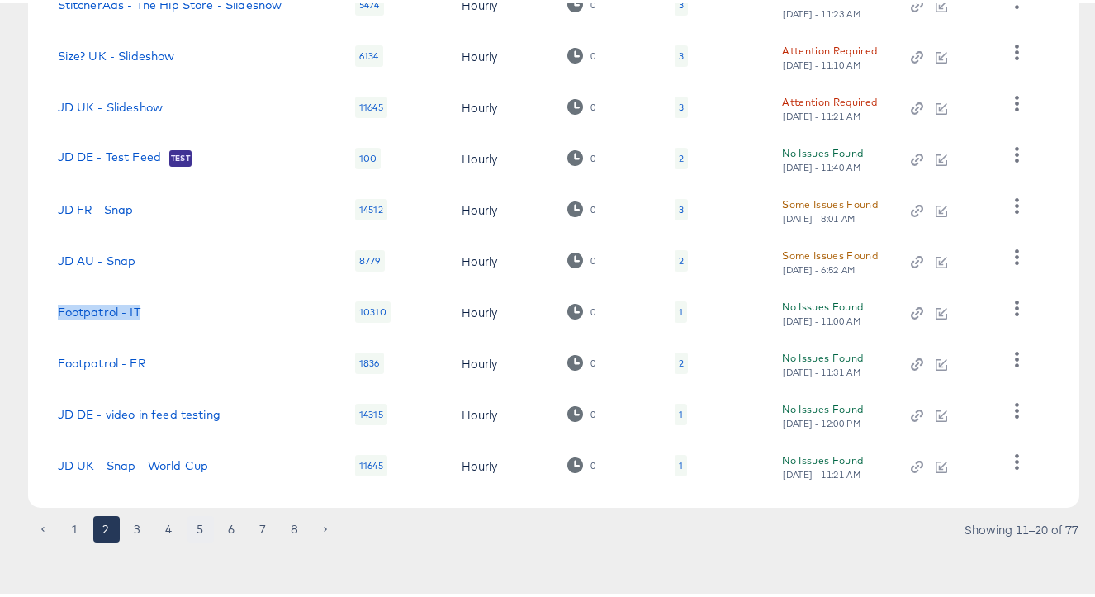
click at [202, 530] on button "5" at bounding box center [200, 526] width 26 height 26
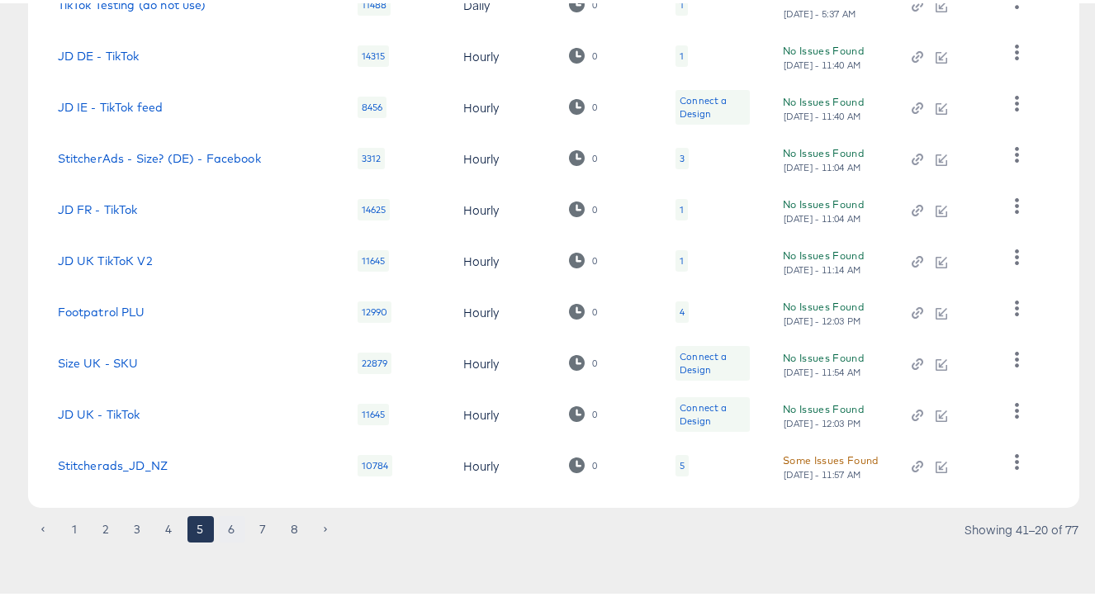
click at [231, 518] on button "6" at bounding box center [232, 526] width 26 height 26
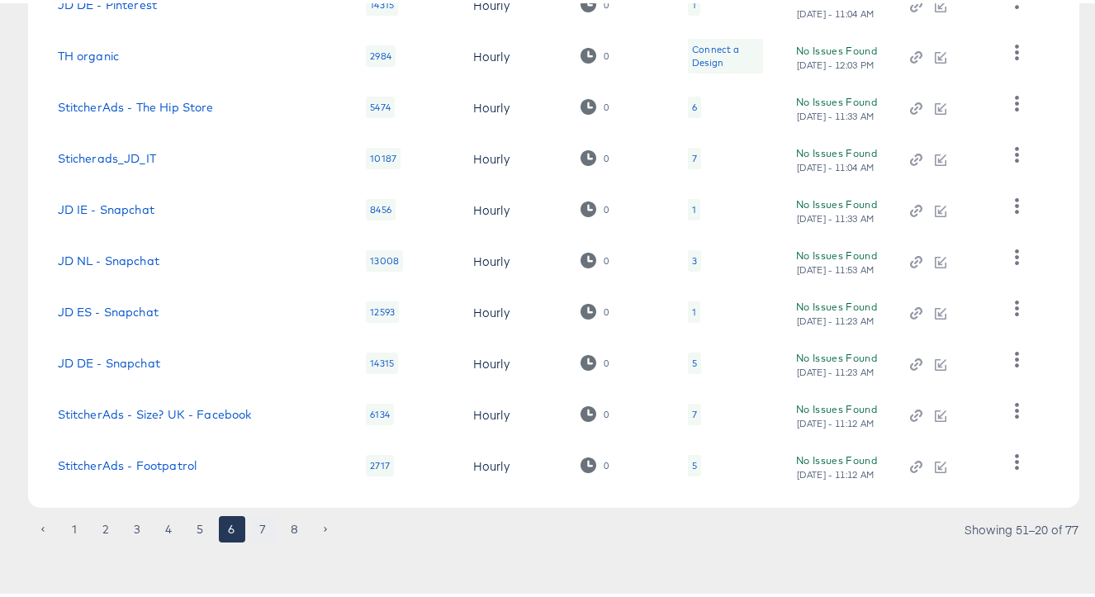
click at [259, 523] on button "7" at bounding box center [263, 526] width 26 height 26
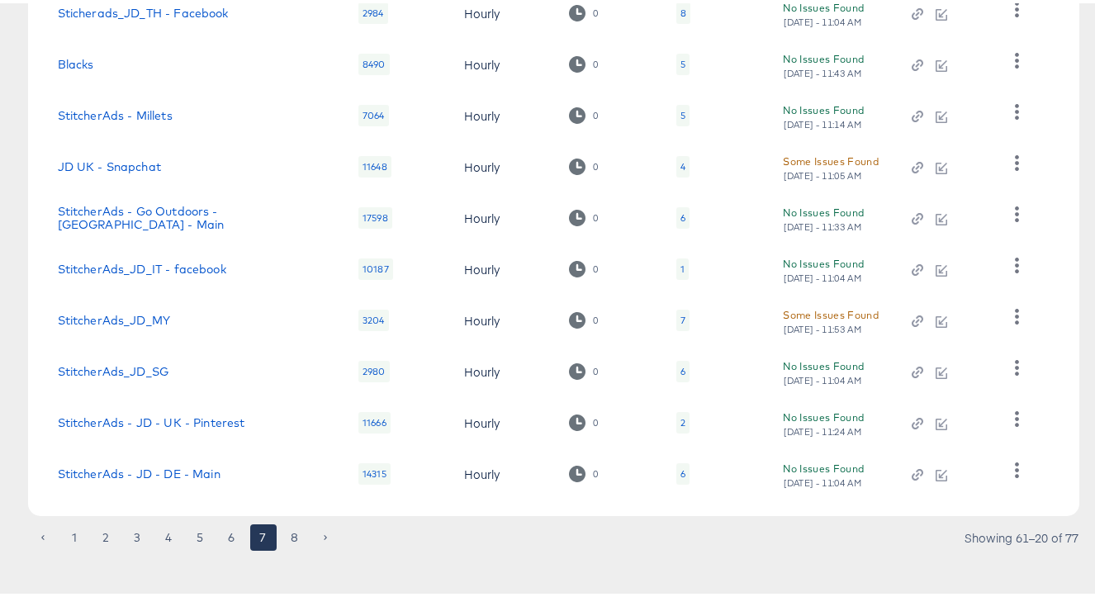
scroll to position [320, 0]
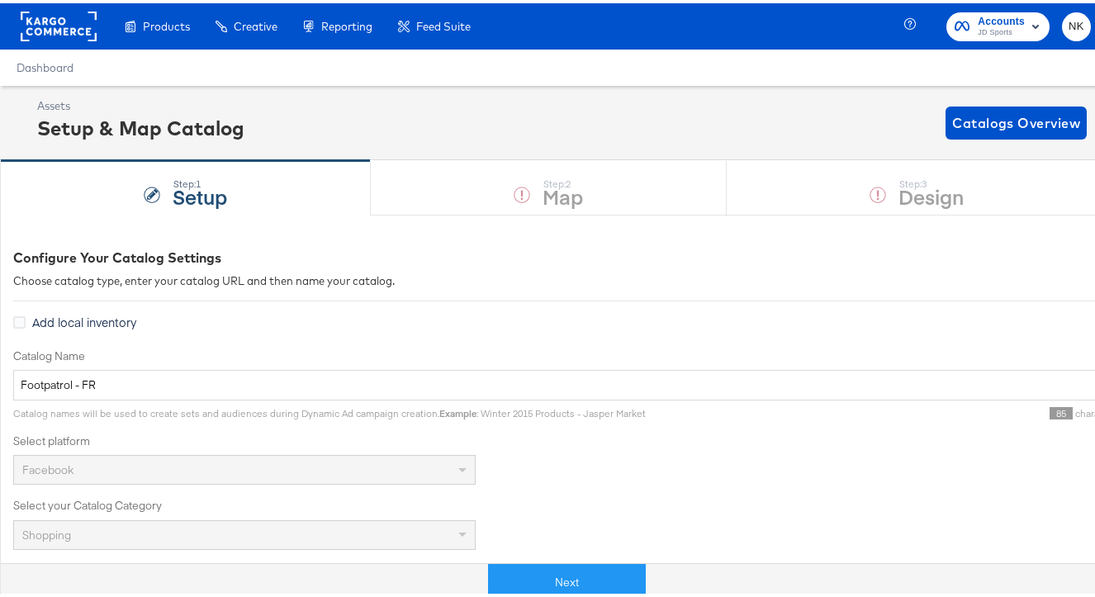
scroll to position [32, 0]
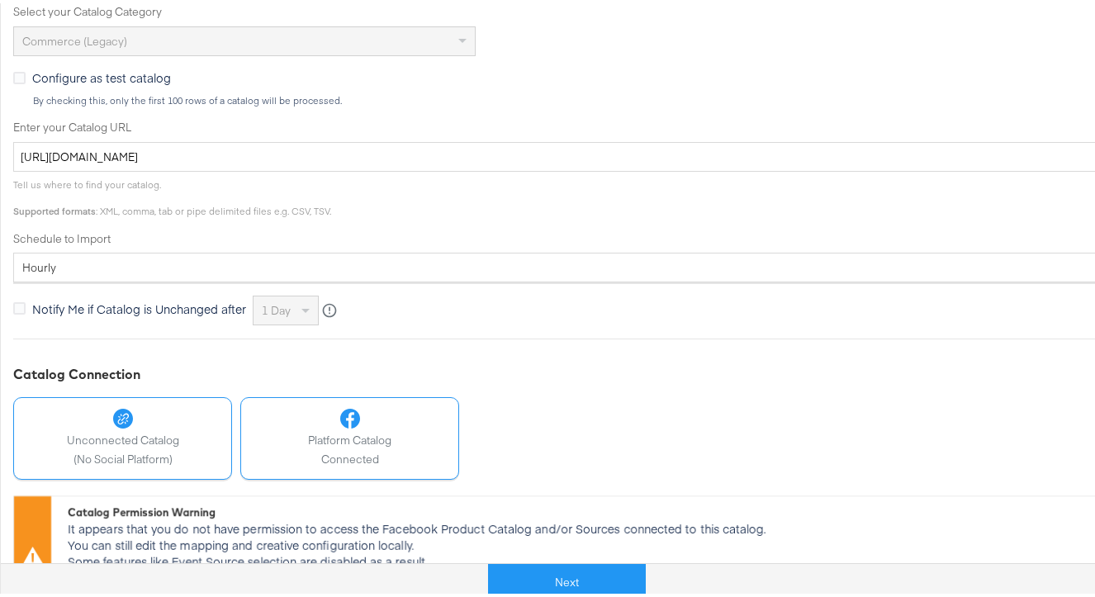
scroll to position [561, 0]
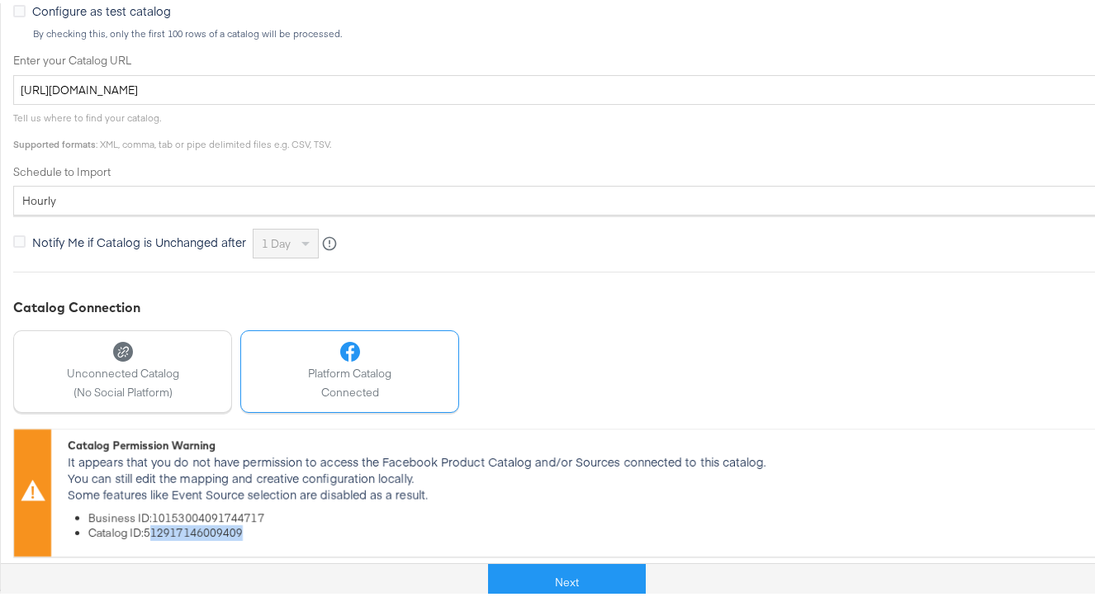
drag, startPoint x: 249, startPoint y: 531, endPoint x: 151, endPoint y: 528, distance: 98.3
click at [151, 528] on li "Catalog ID: 512917146009409" at bounding box center [624, 530] width 1072 height 16
click at [187, 536] on div "Catalog Permission Warning It appears that you do not have permission to access…" at bounding box center [609, 489] width 1117 height 127
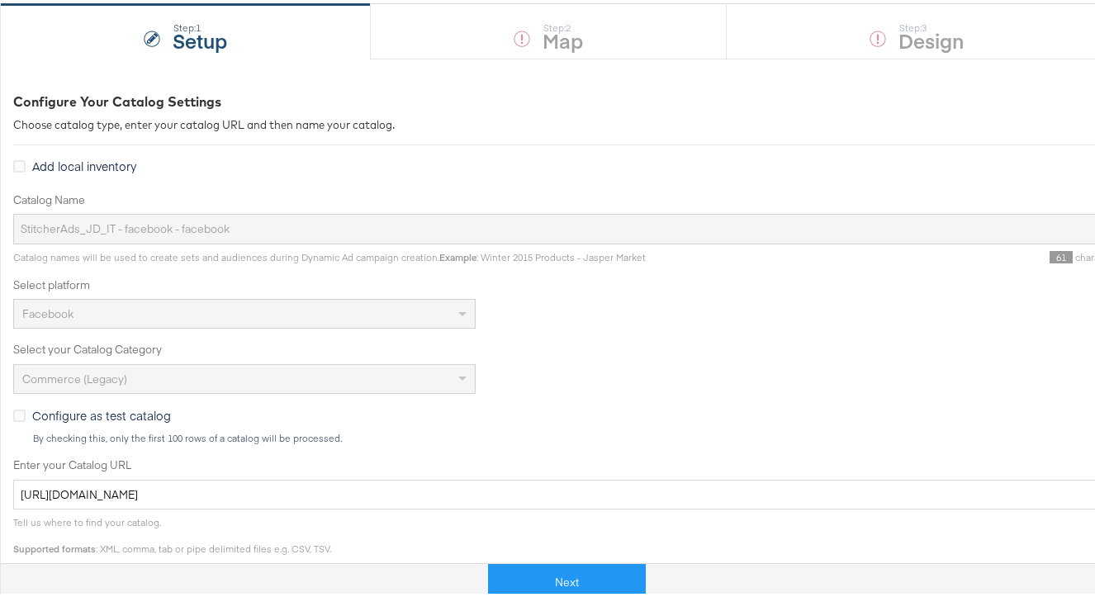
scroll to position [0, 0]
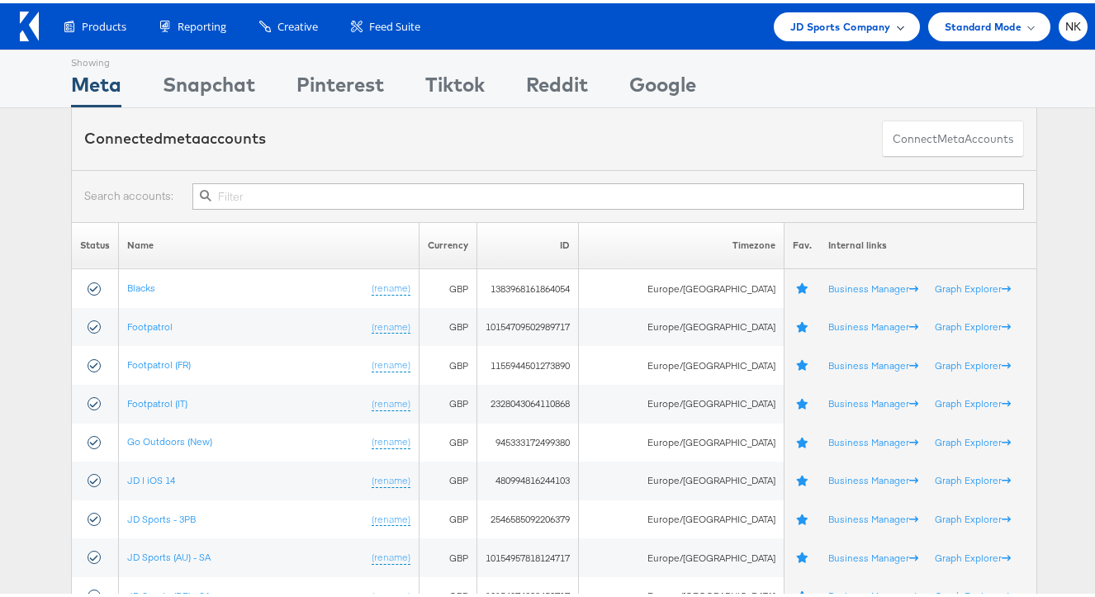
click at [790, 28] on span "JD Sports Company" at bounding box center [840, 23] width 101 height 17
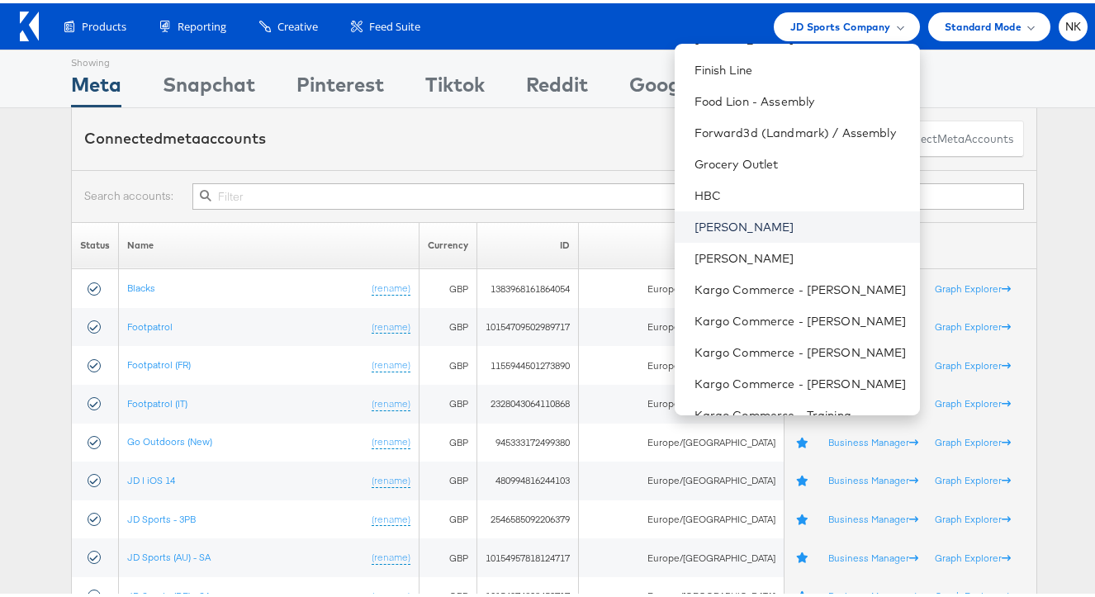
scroll to position [612, 0]
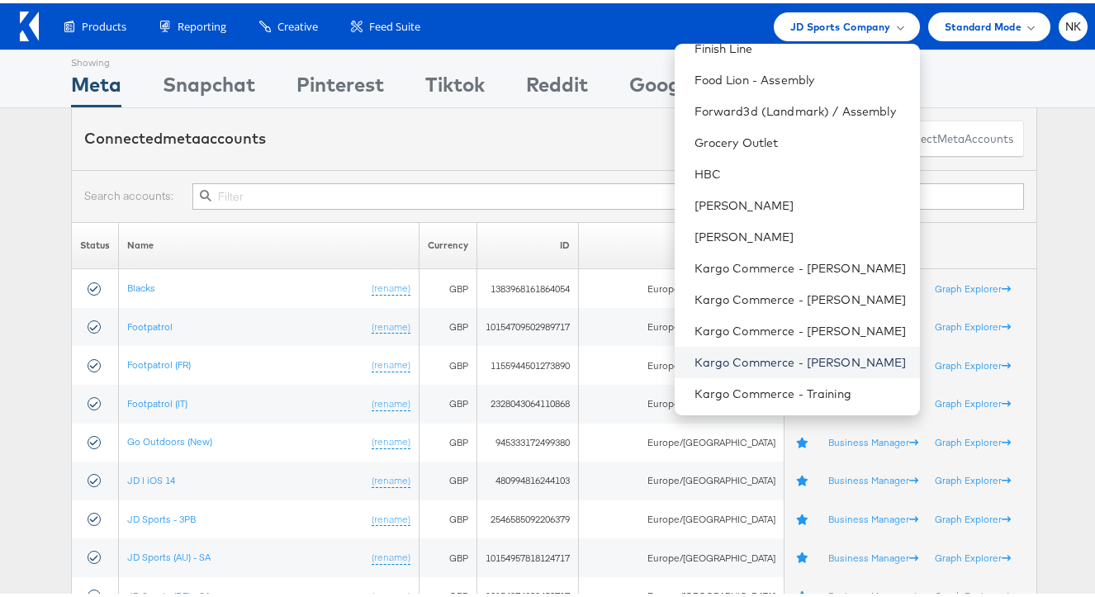
click at [784, 355] on link "Kargo Commerce - [PERSON_NAME]" at bounding box center [800, 359] width 212 height 17
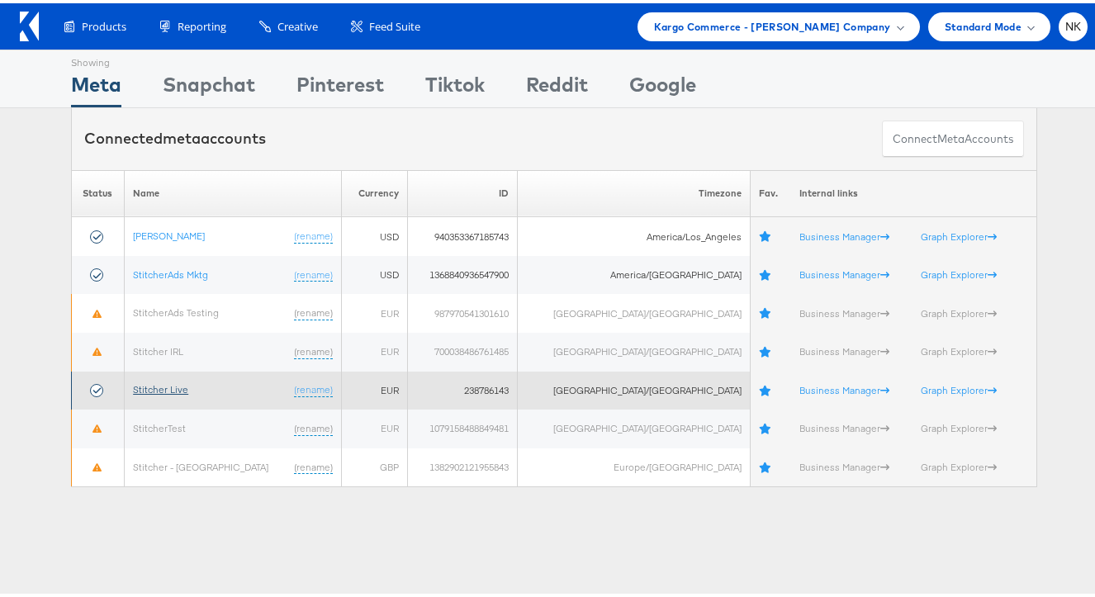
click at [163, 383] on link "Stitcher Live" at bounding box center [160, 386] width 55 height 12
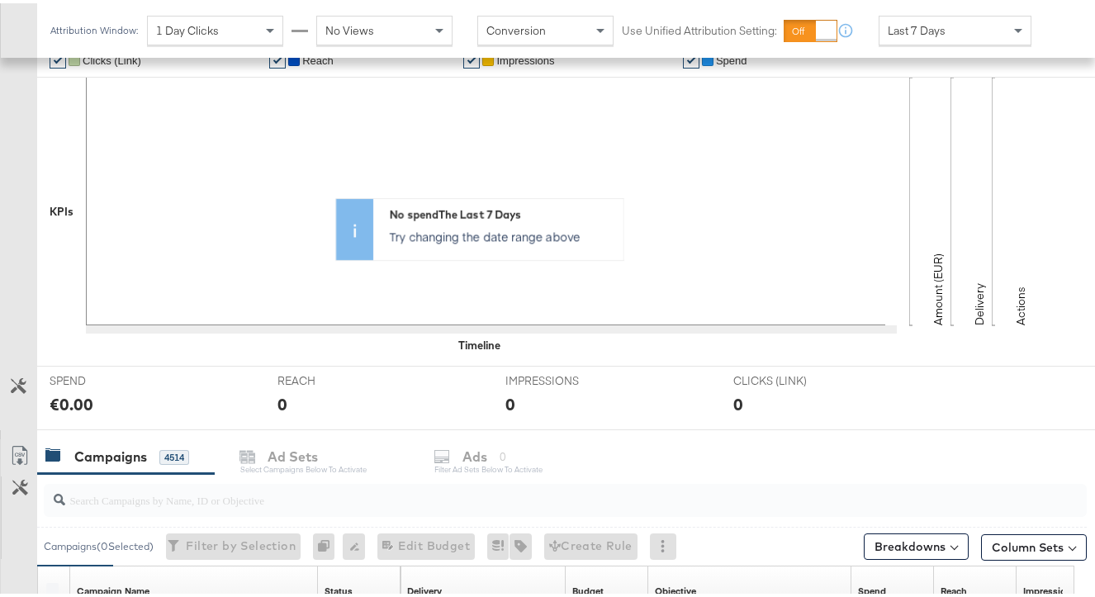
scroll to position [634, 0]
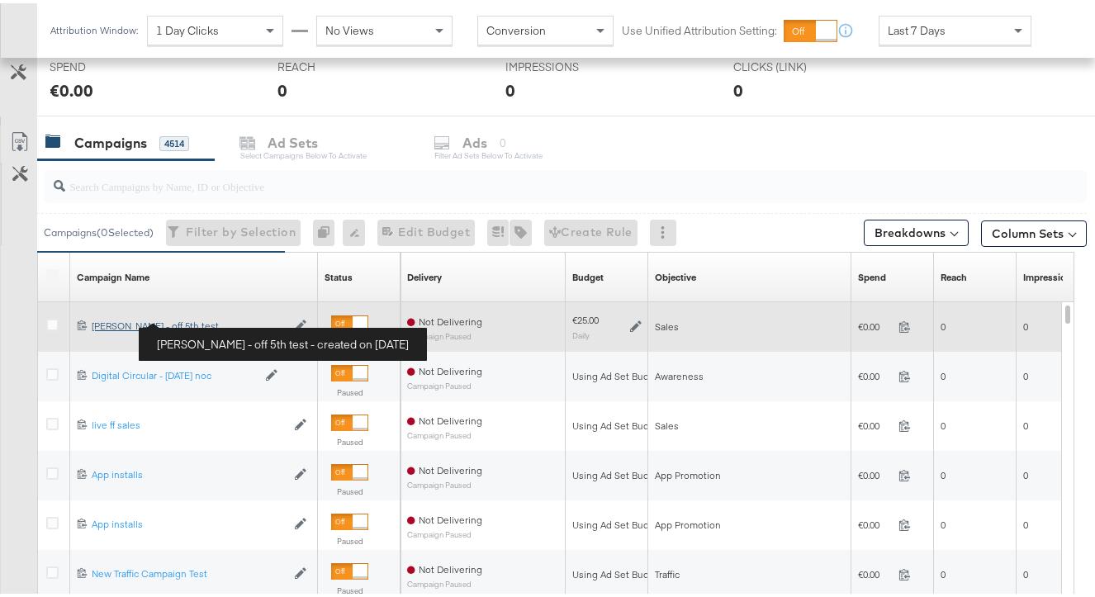
click at [141, 319] on div "Craig - off 5th test Craig - off 5th test" at bounding box center [189, 322] width 194 height 13
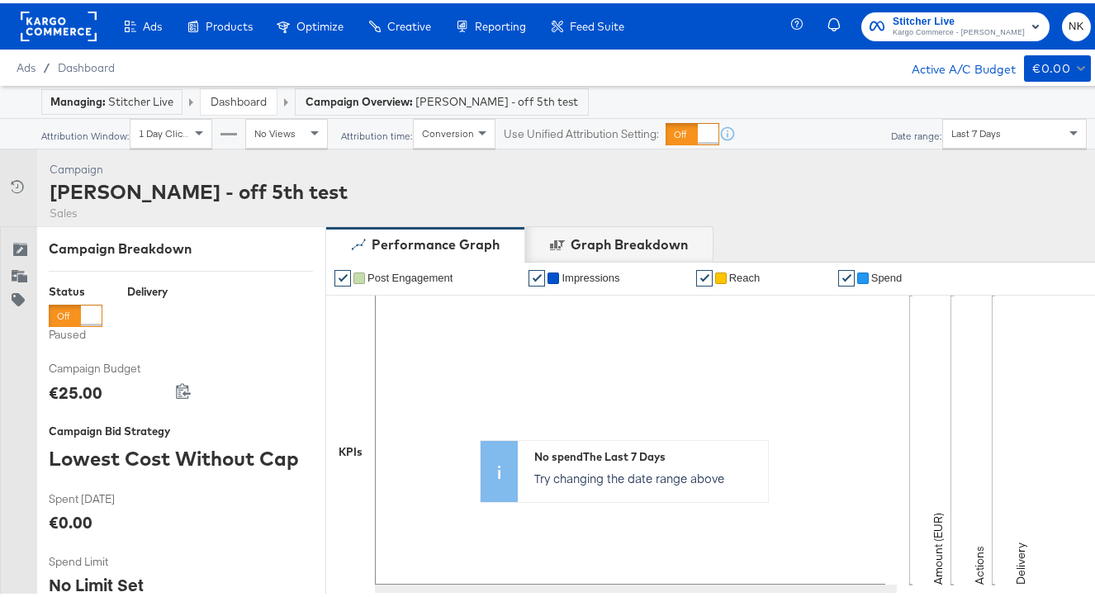
scroll to position [630, 0]
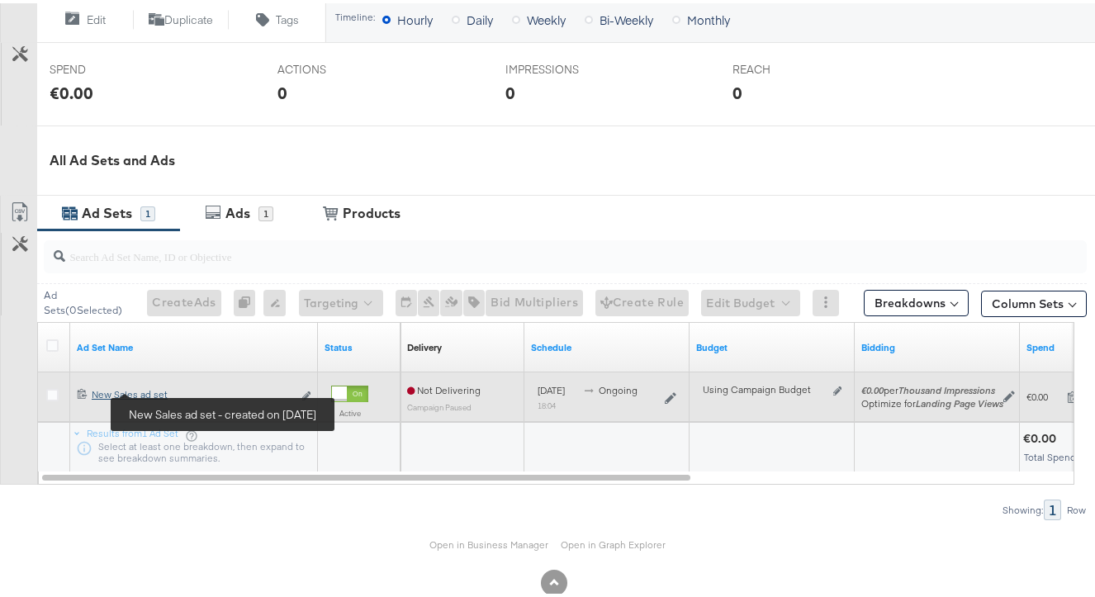
click at [159, 387] on div "New Sales ad set New Sales ad set" at bounding box center [192, 391] width 201 height 13
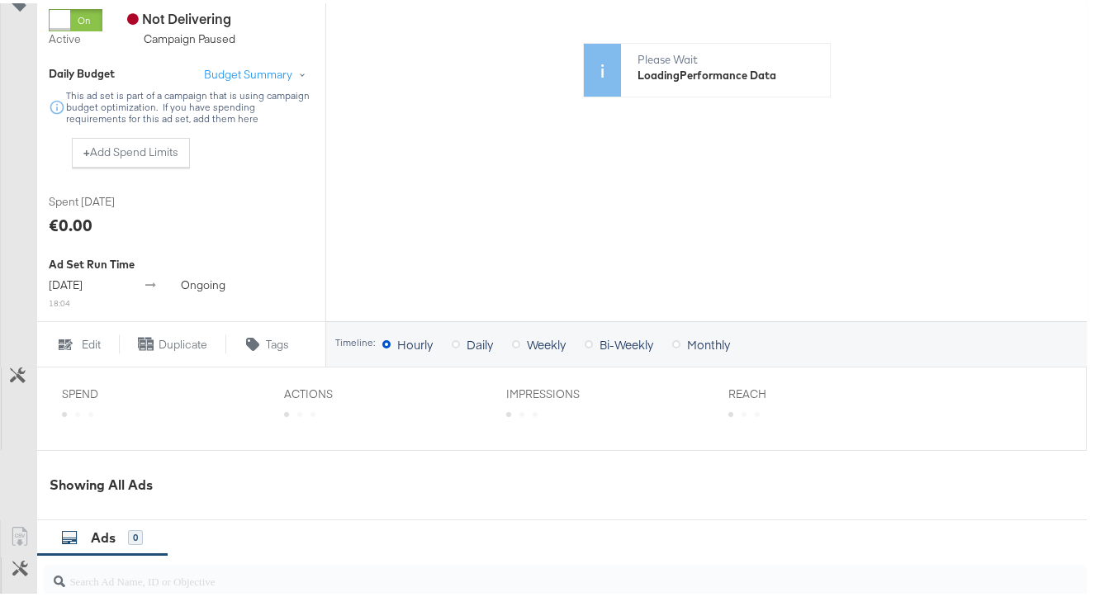
scroll to position [700, 0]
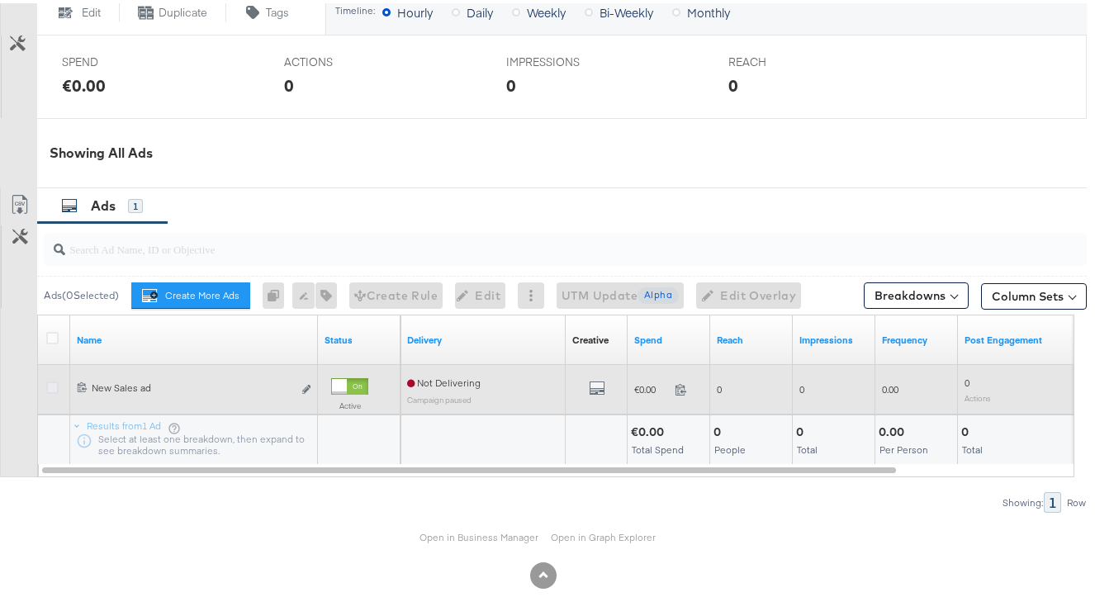
click at [56, 391] on icon at bounding box center [52, 384] width 12 height 12
click at [0, 0] on input "checkbox" at bounding box center [0, 0] width 0 height 0
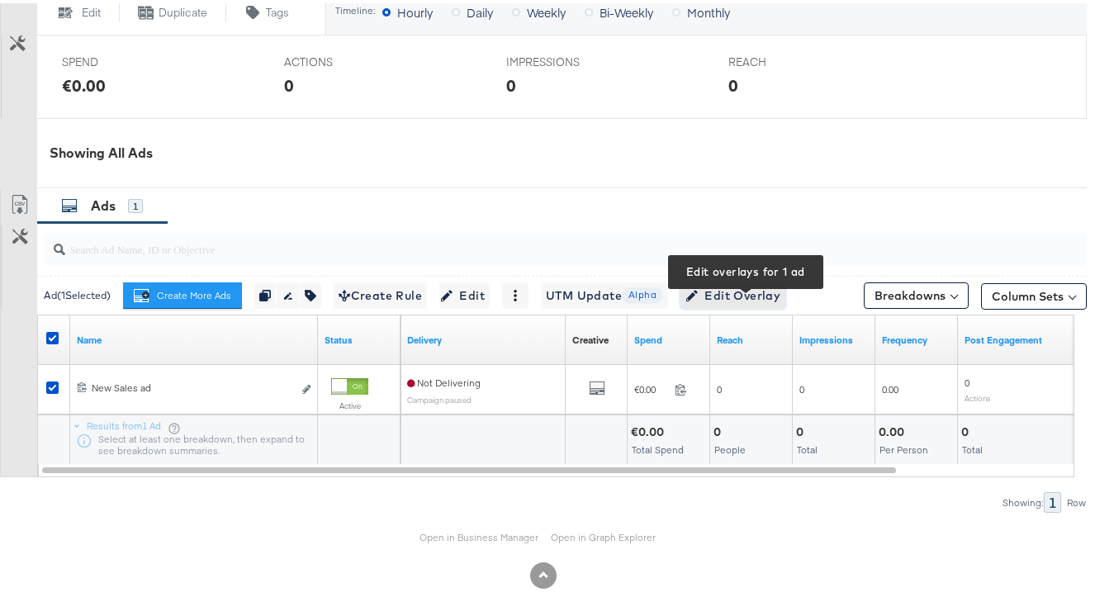
click at [780, 303] on span "Edit Overlay Edit overlays for 1 ad" at bounding box center [732, 292] width 95 height 21
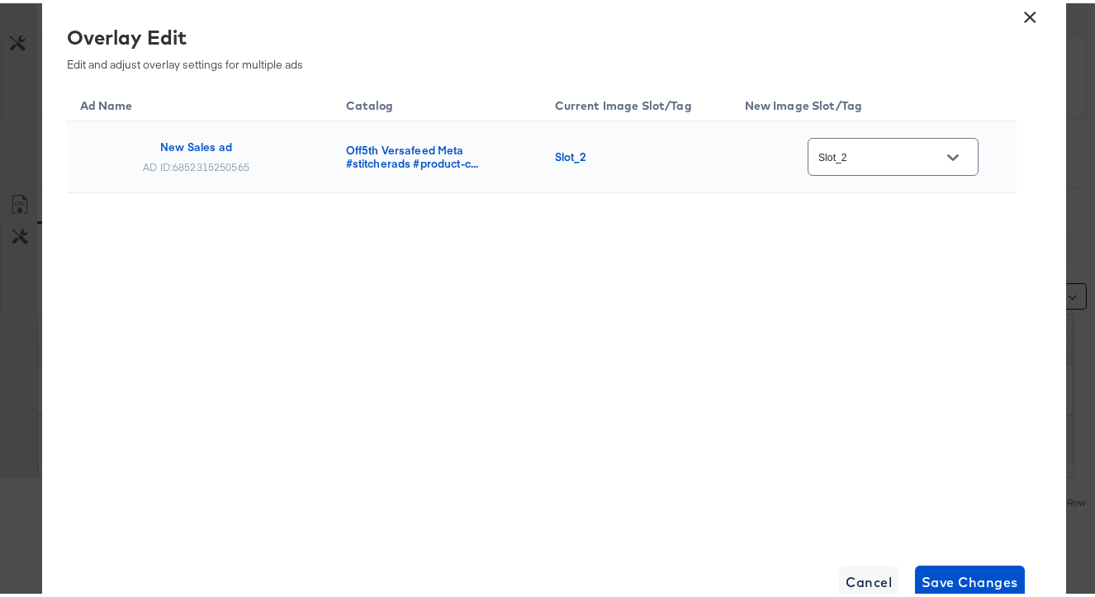
click at [952, 141] on div "Slot_2" at bounding box center [893, 153] width 171 height 37
click at [940, 159] on button "Open" at bounding box center [952, 154] width 25 height 25
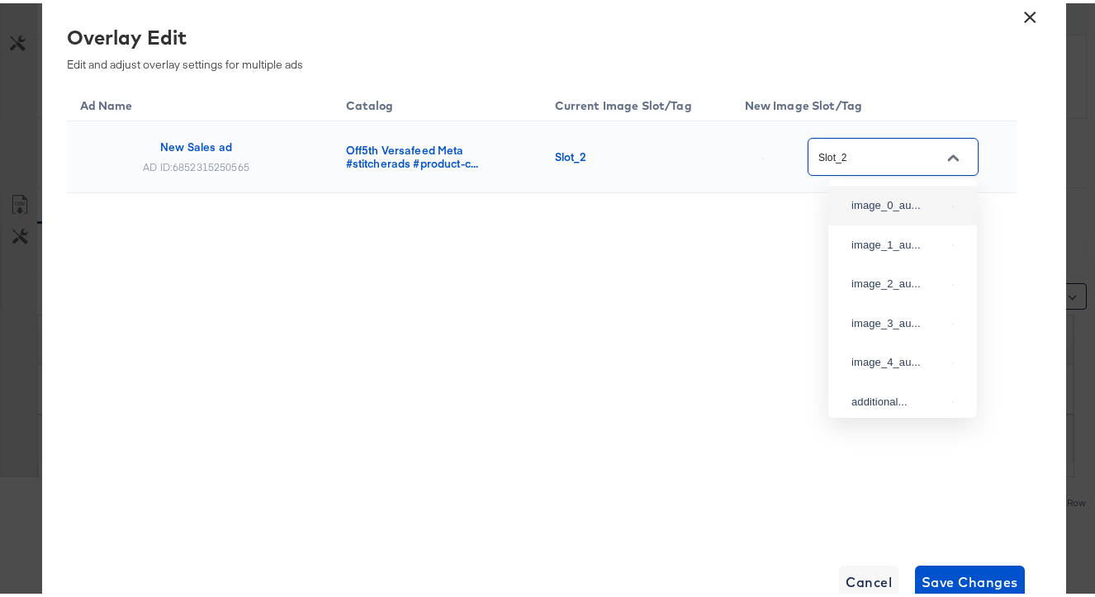
scroll to position [339, 0]
click at [1032, 17] on button "×" at bounding box center [1031, 10] width 30 height 30
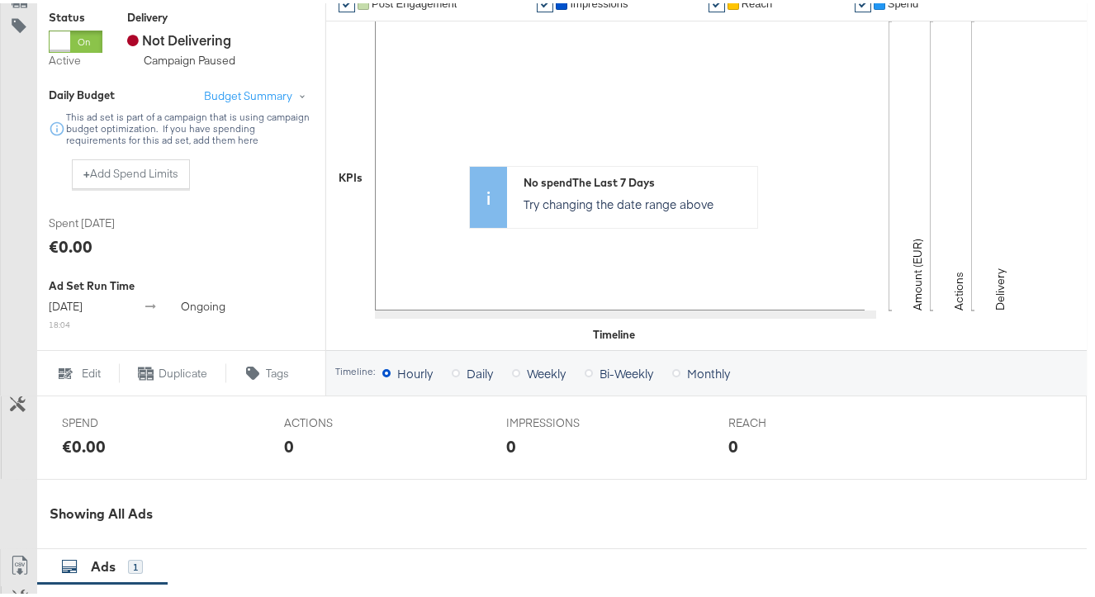
scroll to position [734, 0]
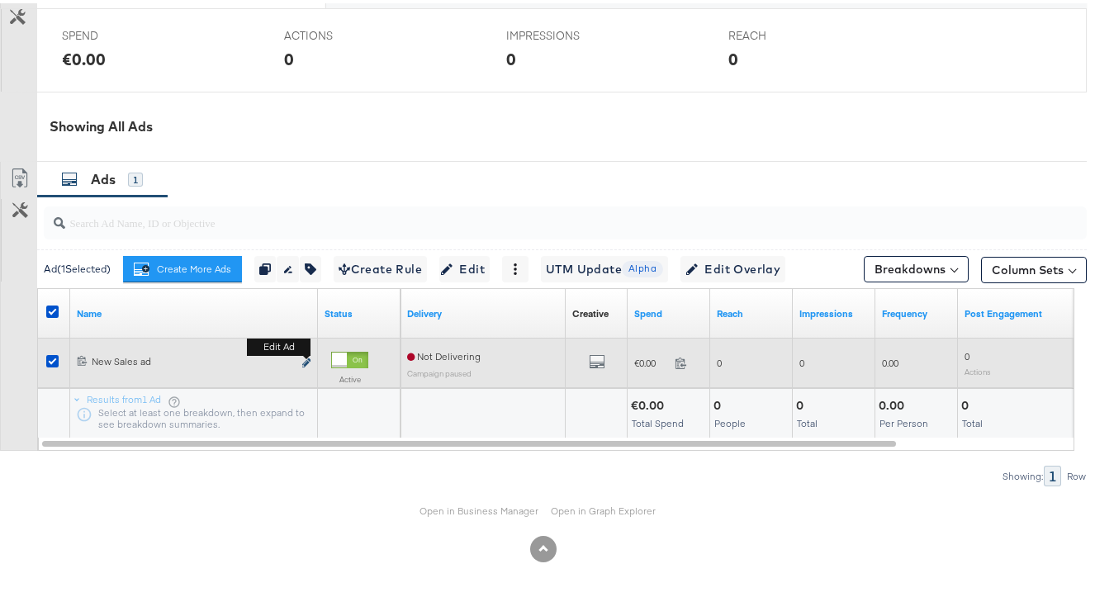
click at [306, 362] on icon "link" at bounding box center [306, 359] width 8 height 9
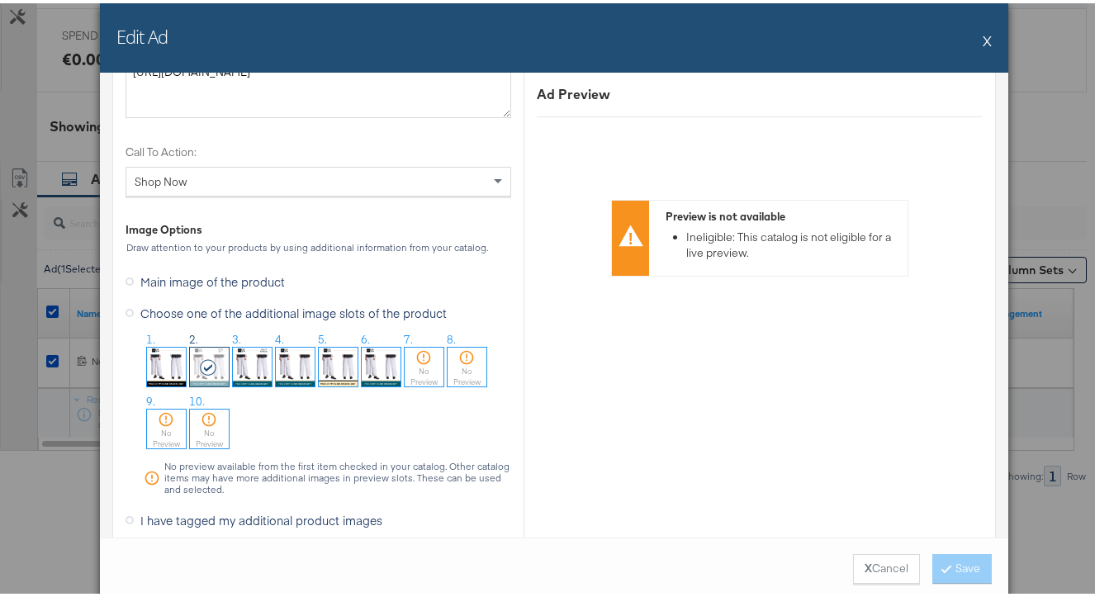
scroll to position [1582, 0]
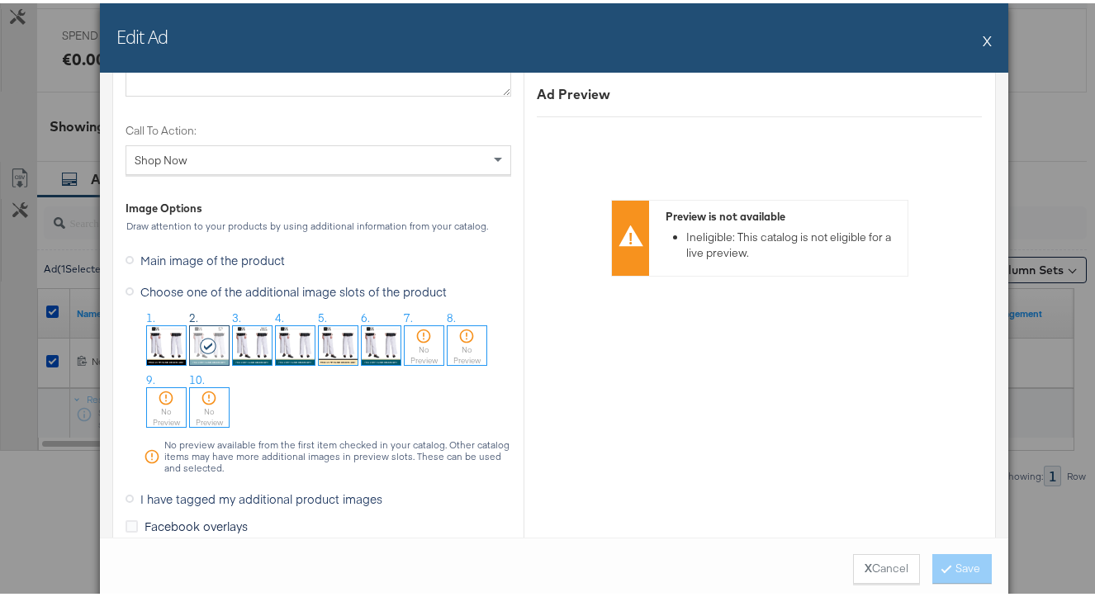
click at [246, 494] on span "I have tagged my additional product images" at bounding box center [261, 495] width 242 height 17
click at [0, 0] on input "I have tagged my additional product images" at bounding box center [0, 0] width 0 height 0
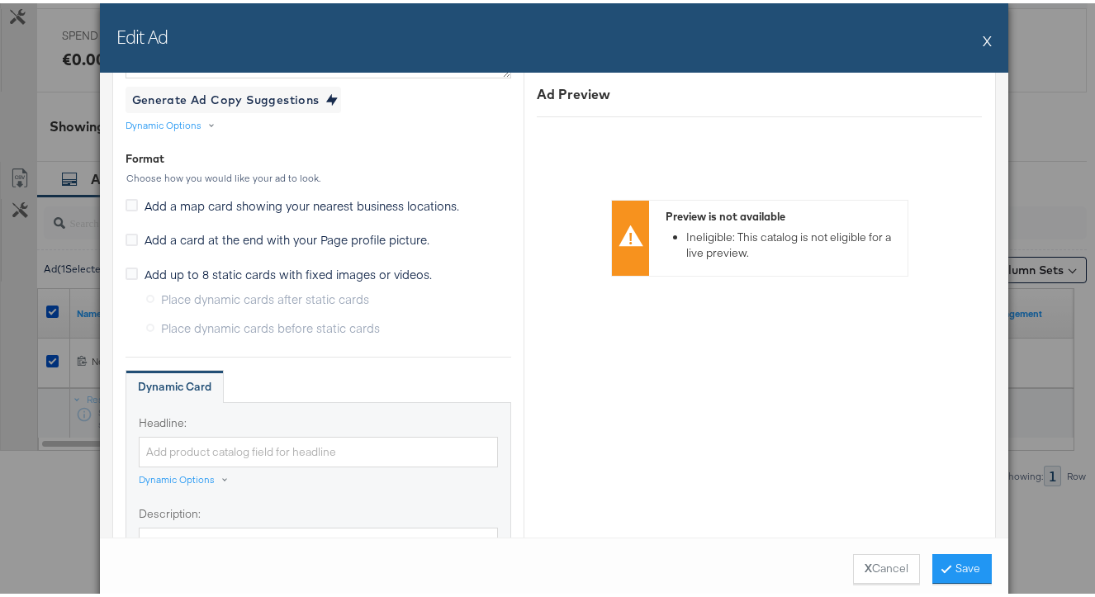
scroll to position [694, 0]
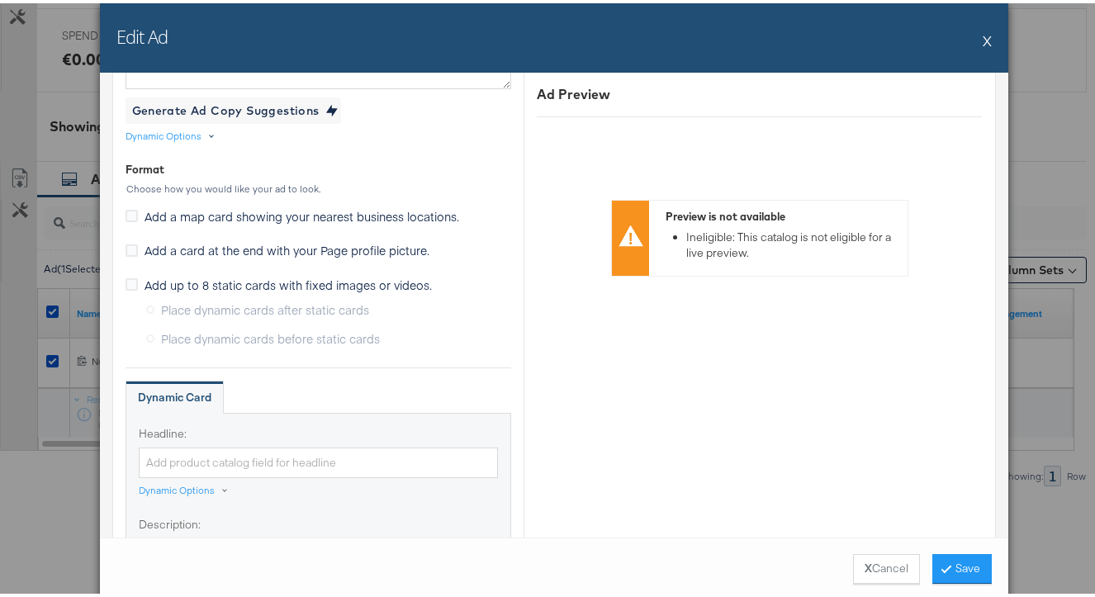
click at [198, 135] on div "Dynamic Options" at bounding box center [174, 132] width 96 height 13
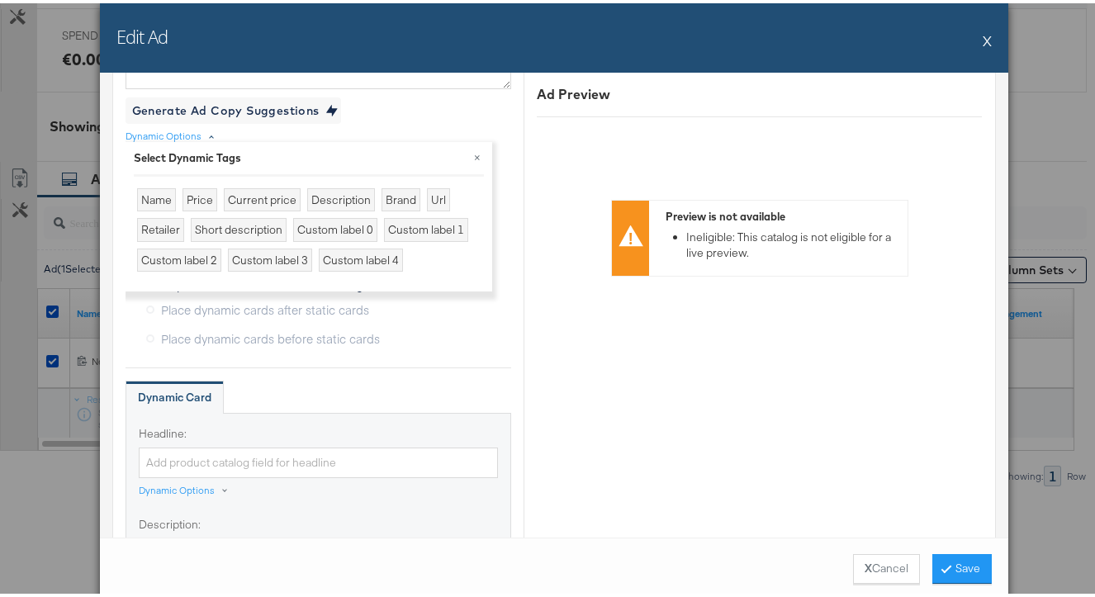
click at [198, 135] on div "Dynamic Options" at bounding box center [174, 132] width 96 height 13
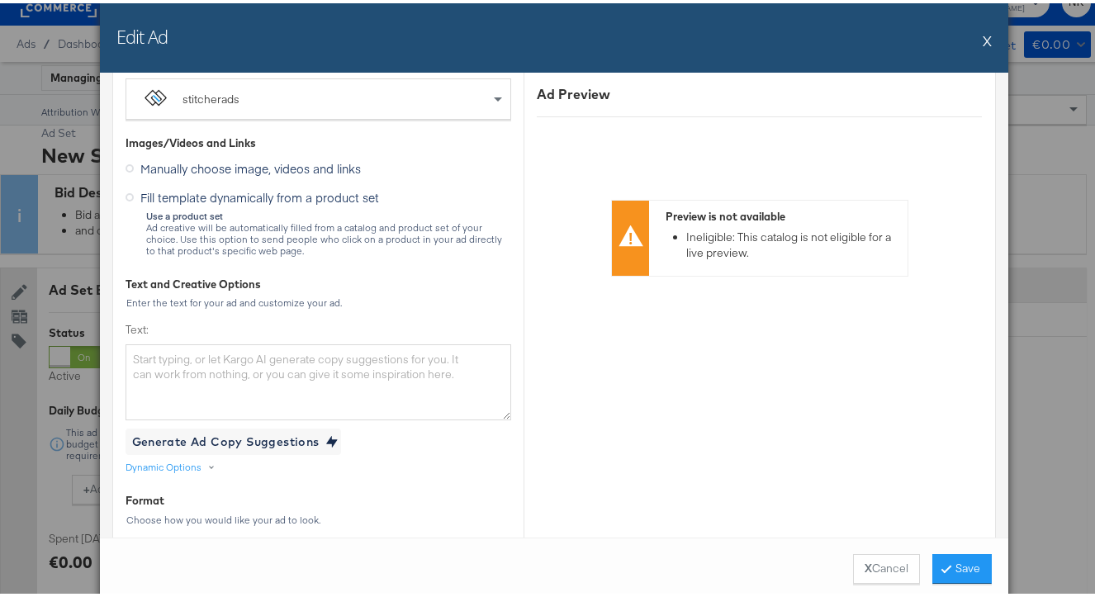
scroll to position [373, 0]
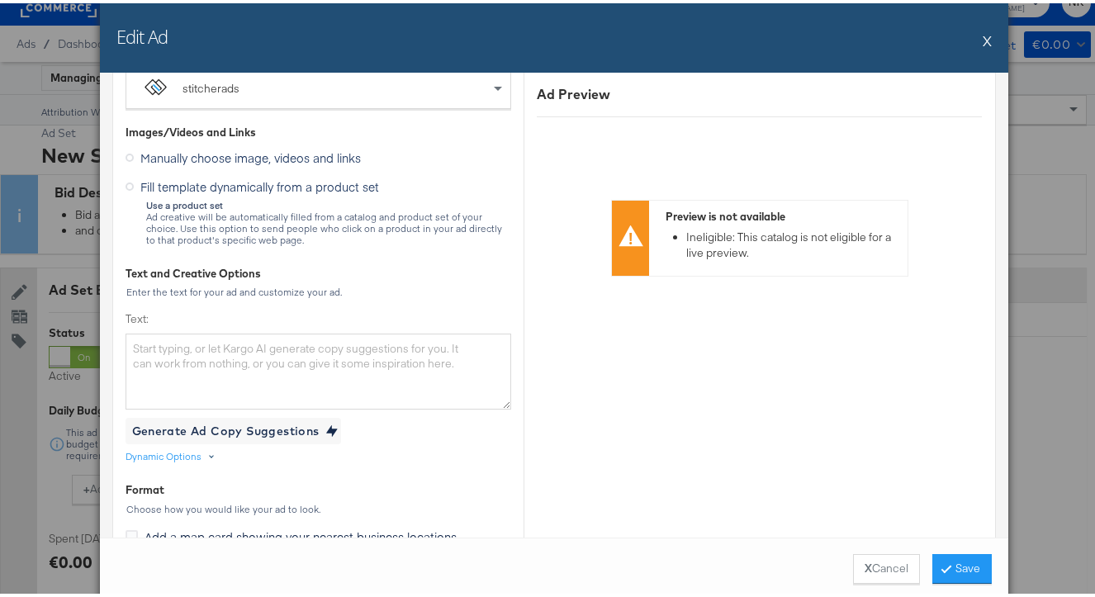
click at [185, 456] on div "Dynamic Options" at bounding box center [164, 453] width 76 height 13
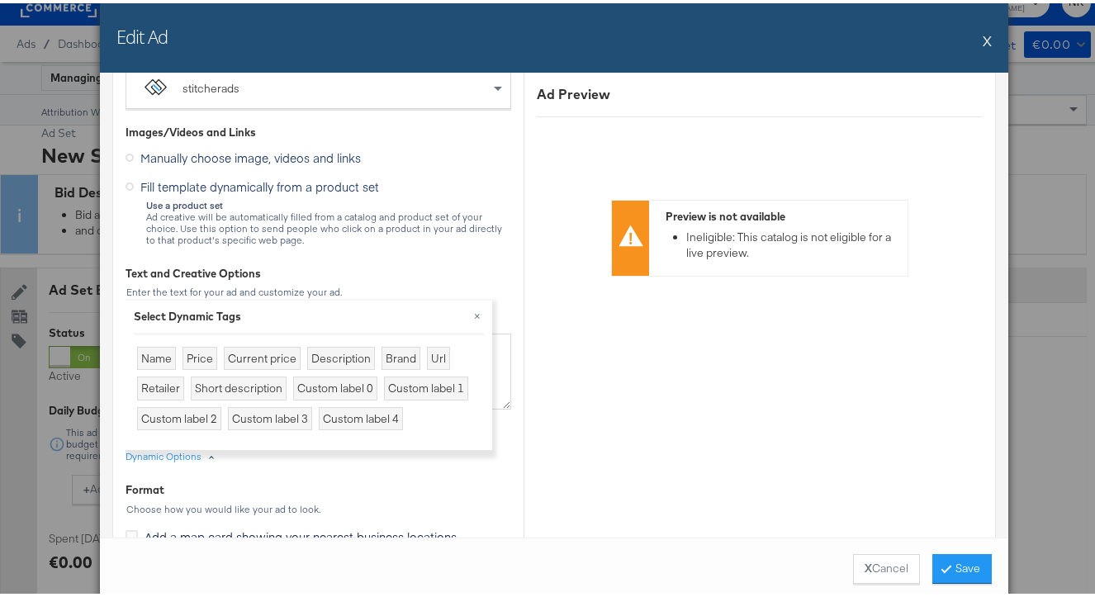
click at [185, 456] on div "Dynamic Options" at bounding box center [164, 453] width 76 height 13
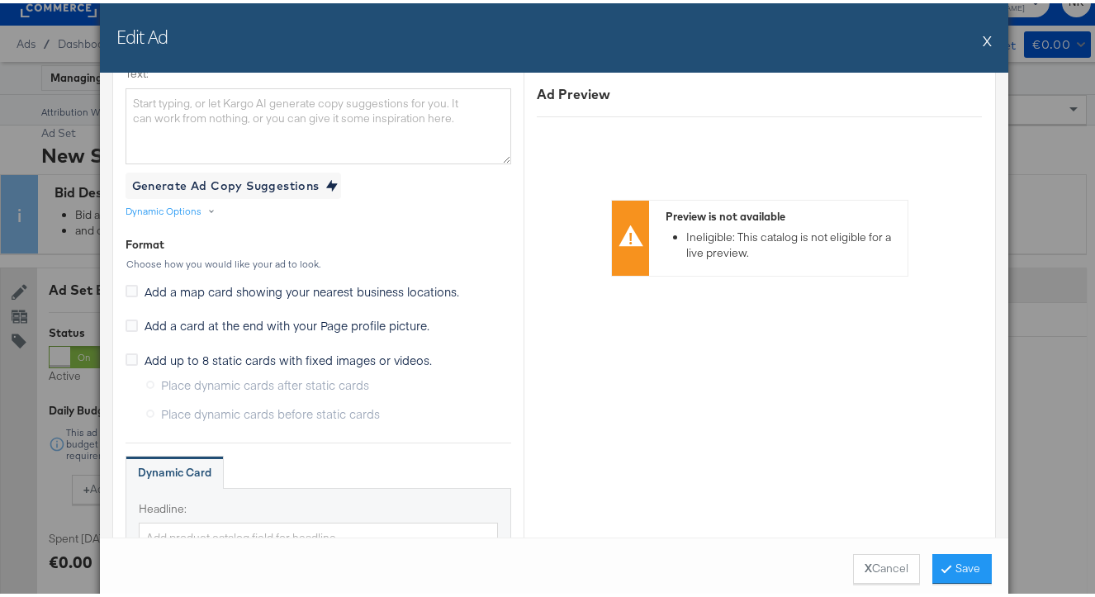
scroll to position [0, 0]
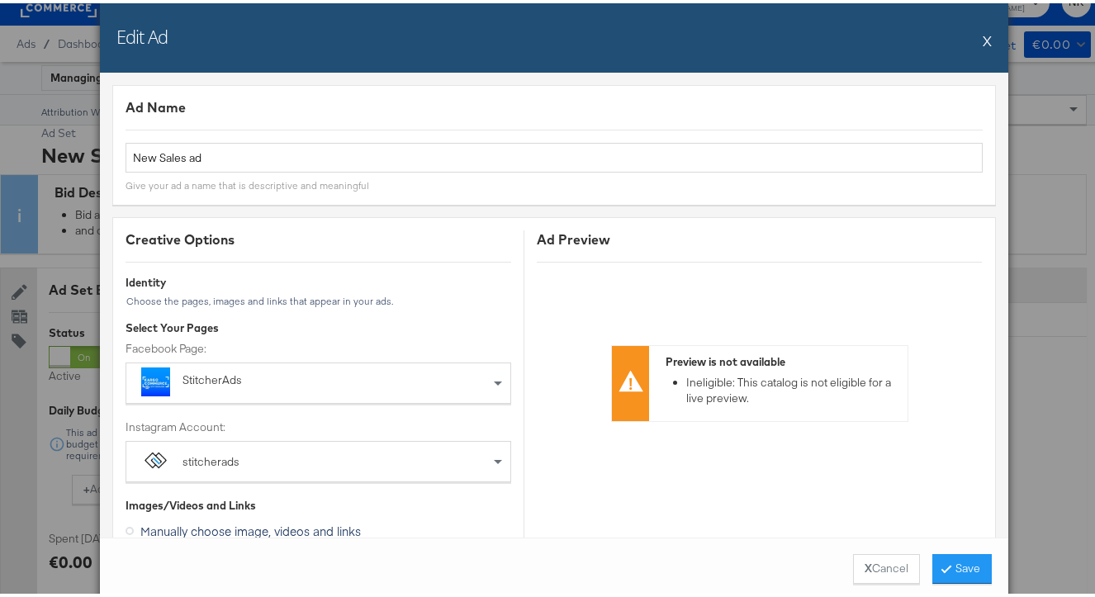
click at [983, 34] on button "X" at bounding box center [987, 37] width 9 height 33
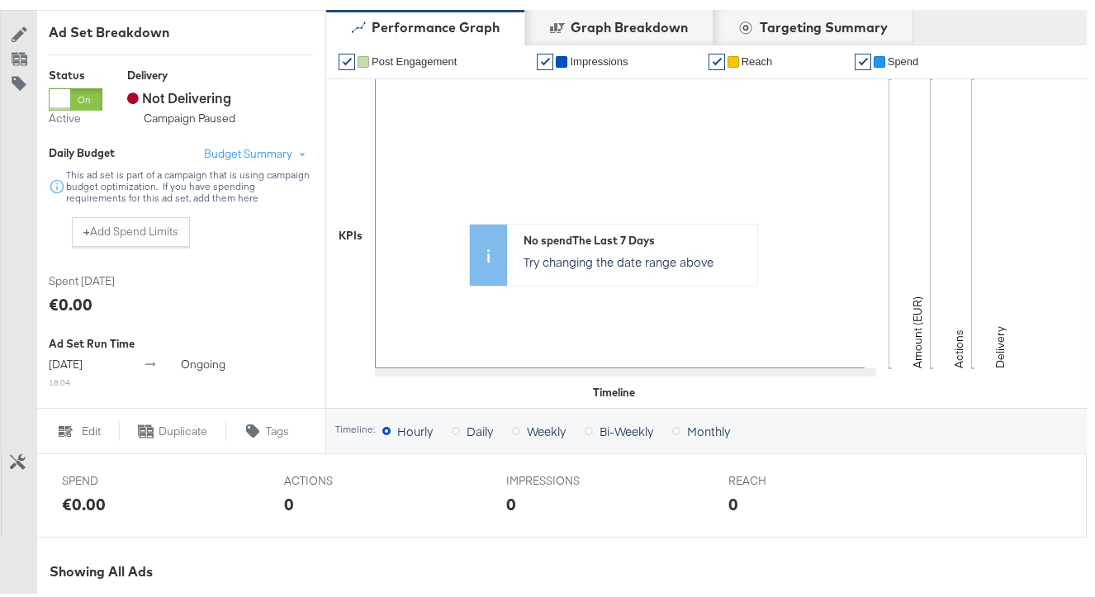
scroll to position [681, 0]
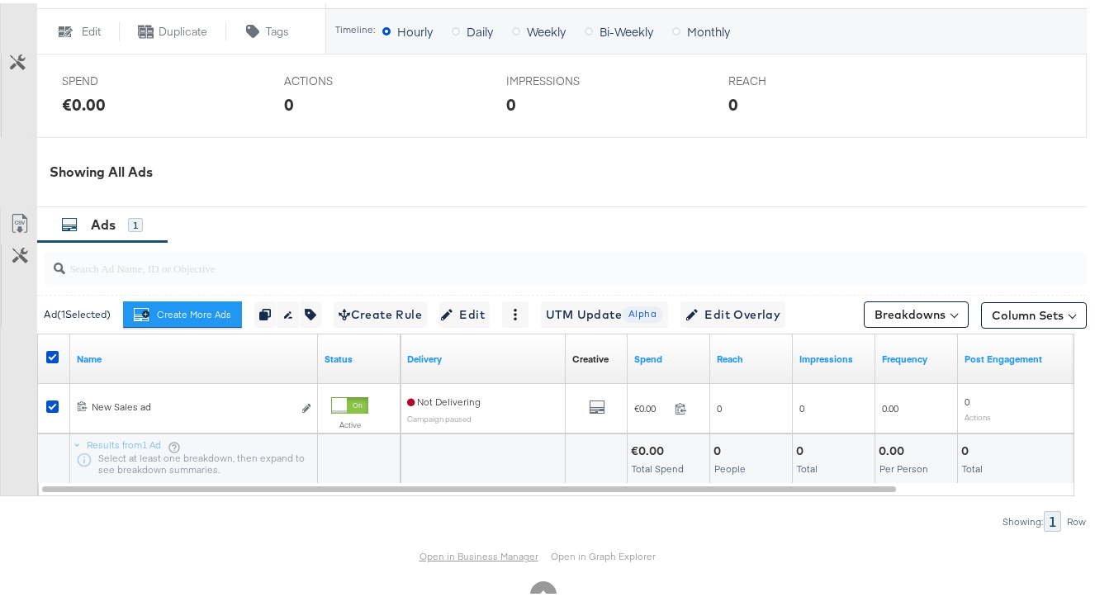
click at [452, 560] on link "Open in Business Manager" at bounding box center [478, 553] width 119 height 13
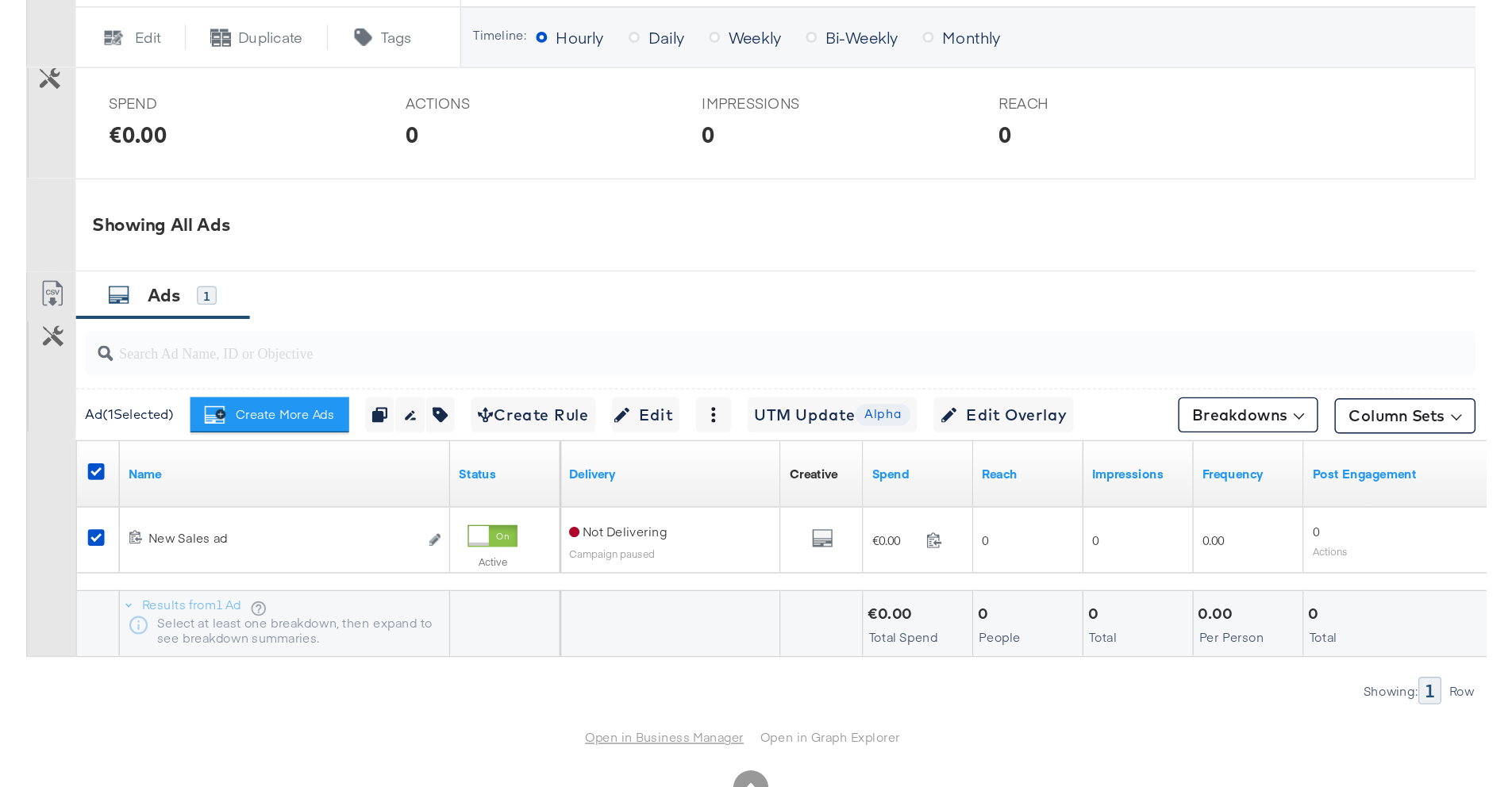
scroll to position [492, 0]
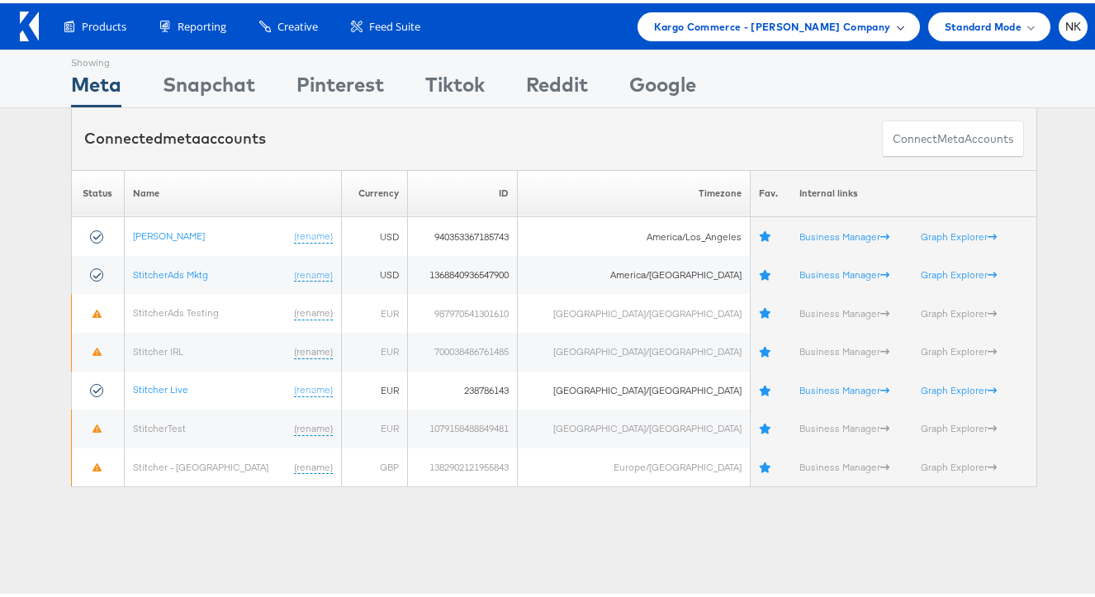
click at [756, 26] on span "Kargo Commerce - [PERSON_NAME] Company" at bounding box center [772, 23] width 237 height 17
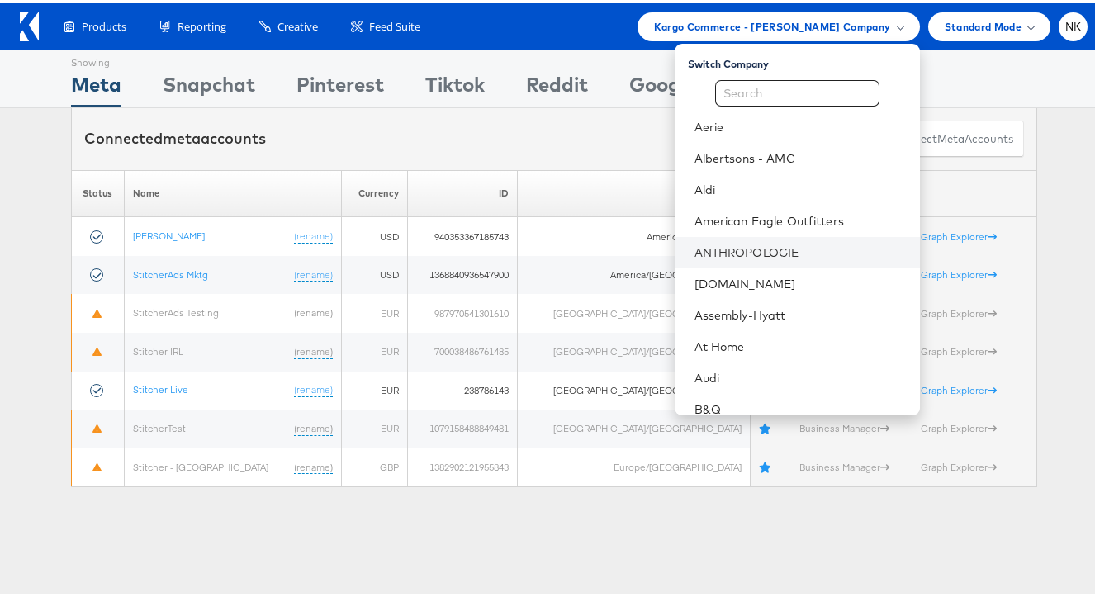
click at [729, 239] on li "ANTHROPOLOGIE" at bounding box center [797, 249] width 245 height 31
click at [770, 250] on link "ANTHROPOLOGIE" at bounding box center [800, 249] width 212 height 17
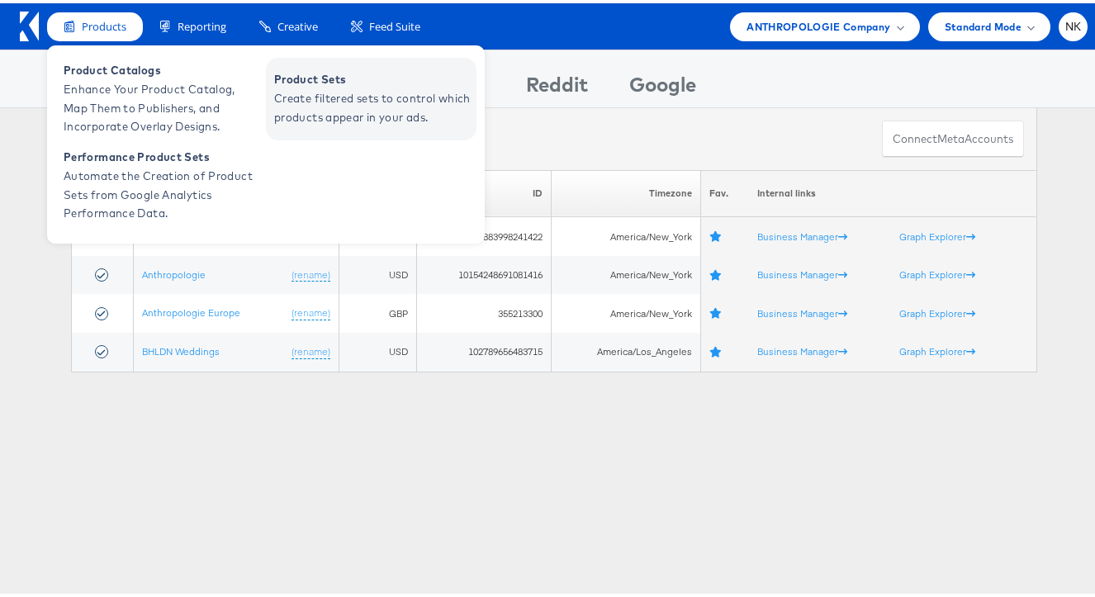
click at [291, 107] on span "Create filtered sets to control which products appear in your ads." at bounding box center [373, 105] width 198 height 38
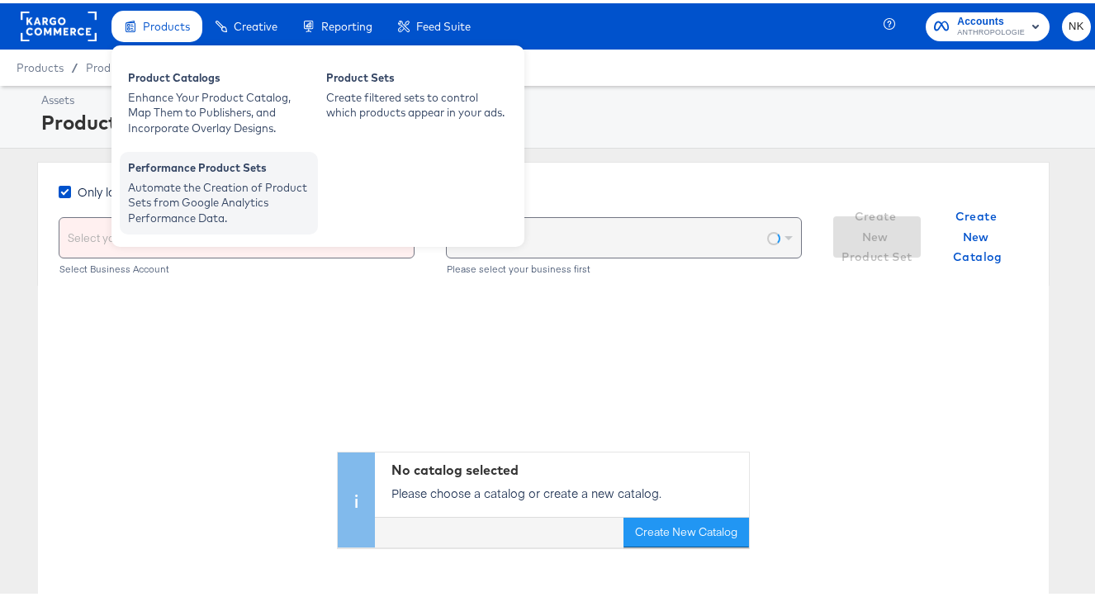
click at [178, 164] on div "Performance Product Sets" at bounding box center [219, 167] width 182 height 20
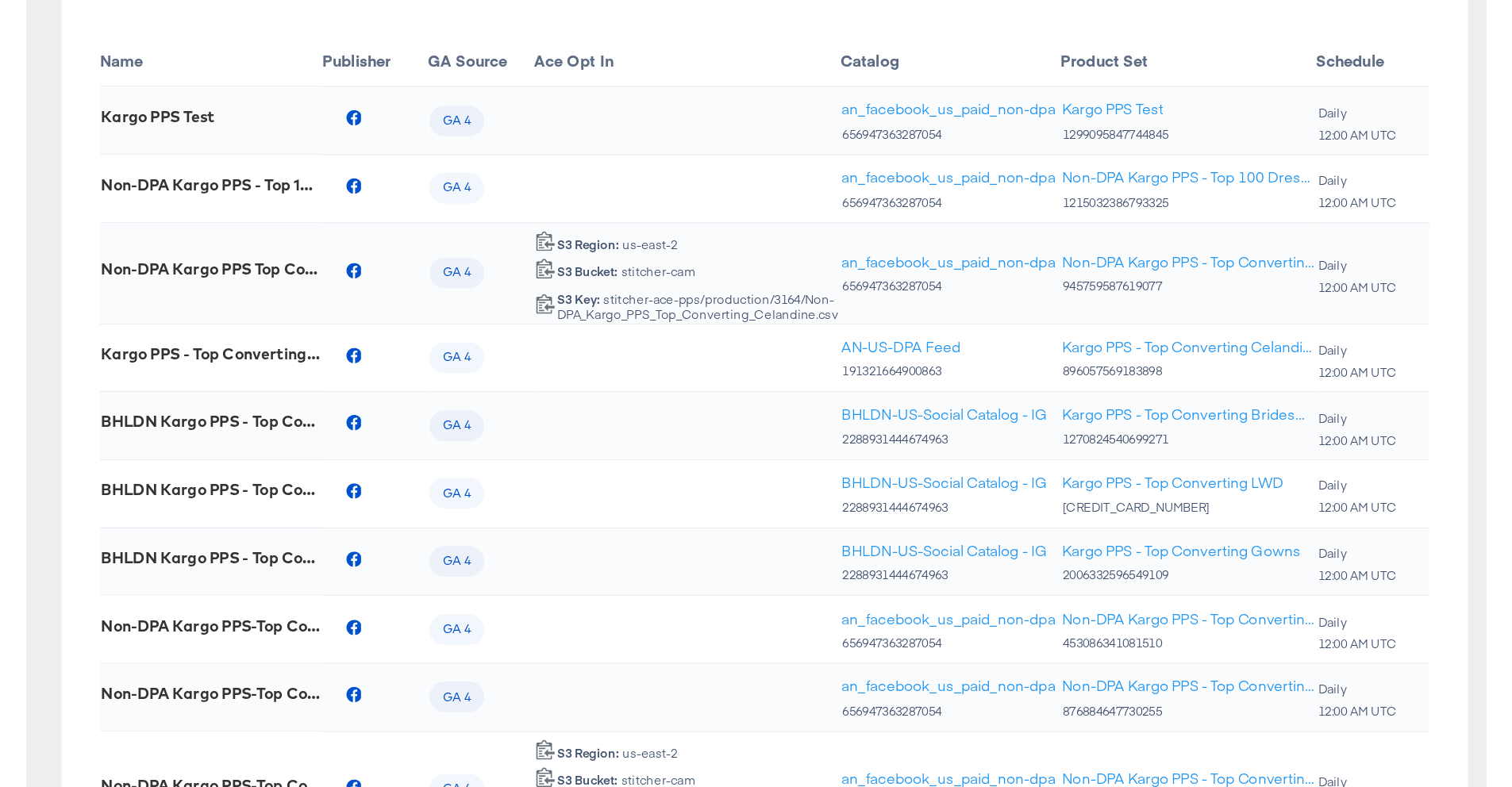
scroll to position [205, 0]
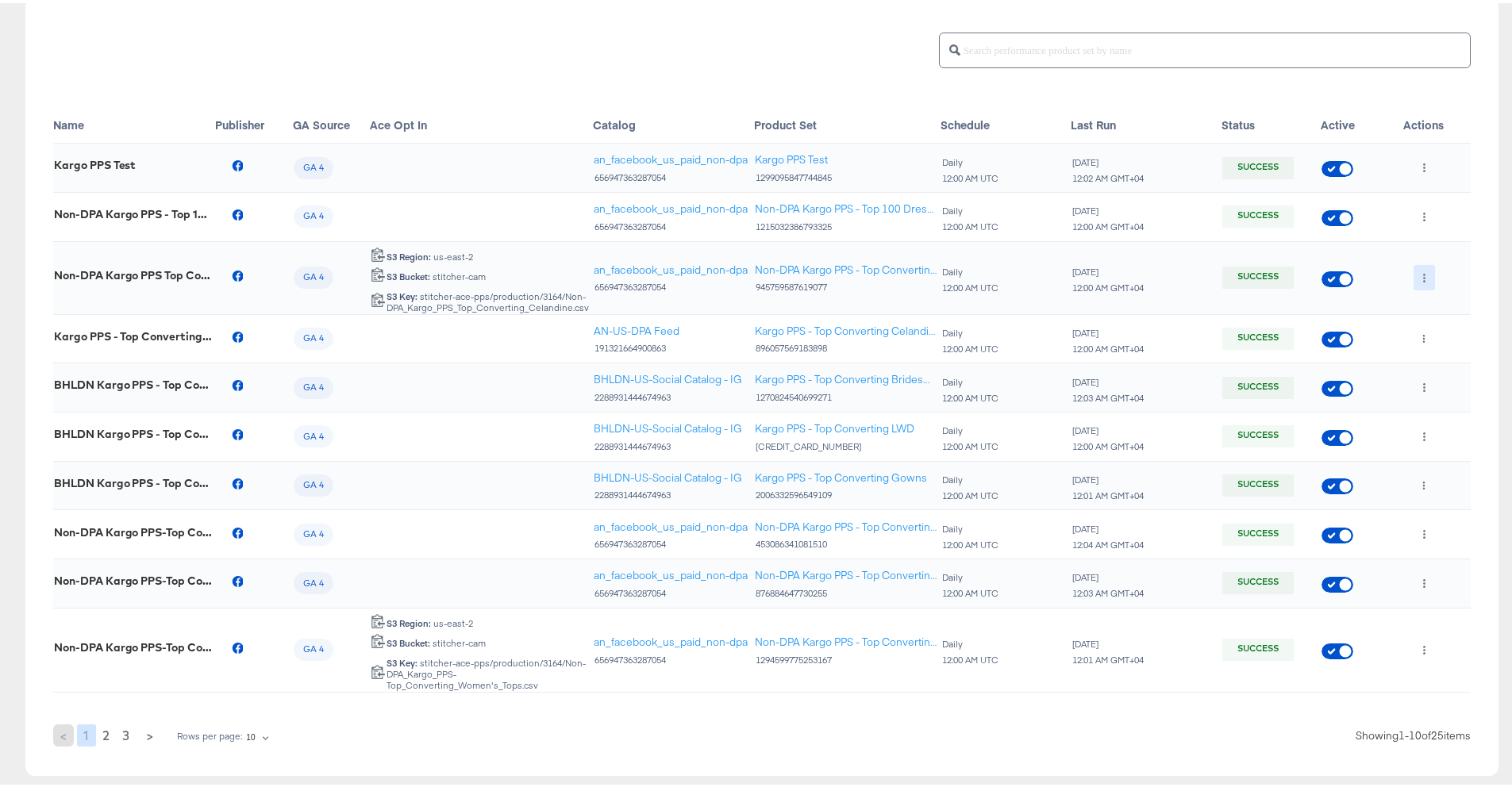
click at [1063, 279] on icon "button" at bounding box center [1424, 275] width 9 height 9
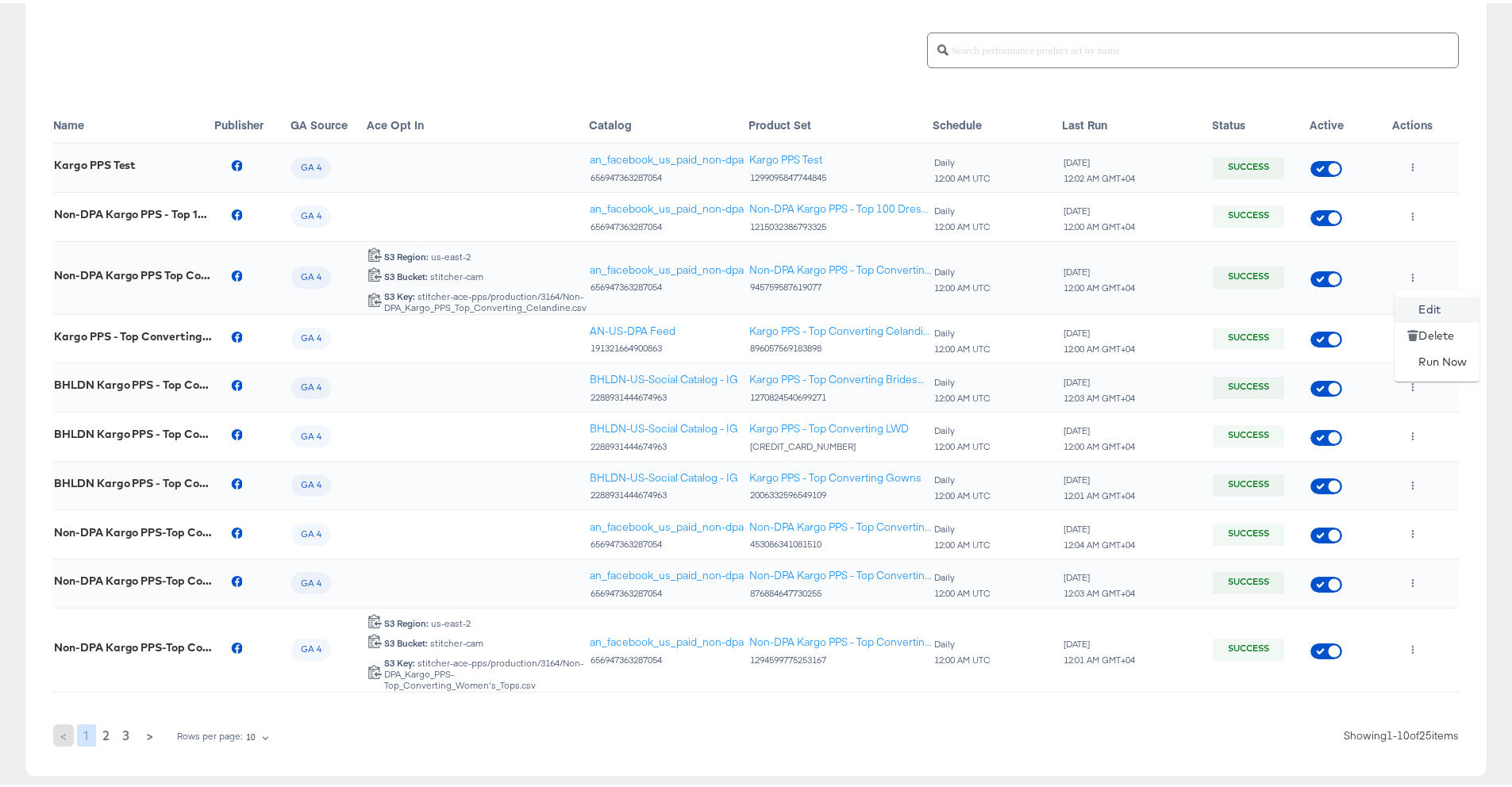
click at [1063, 307] on li "Edit" at bounding box center [1437, 307] width 85 height 26
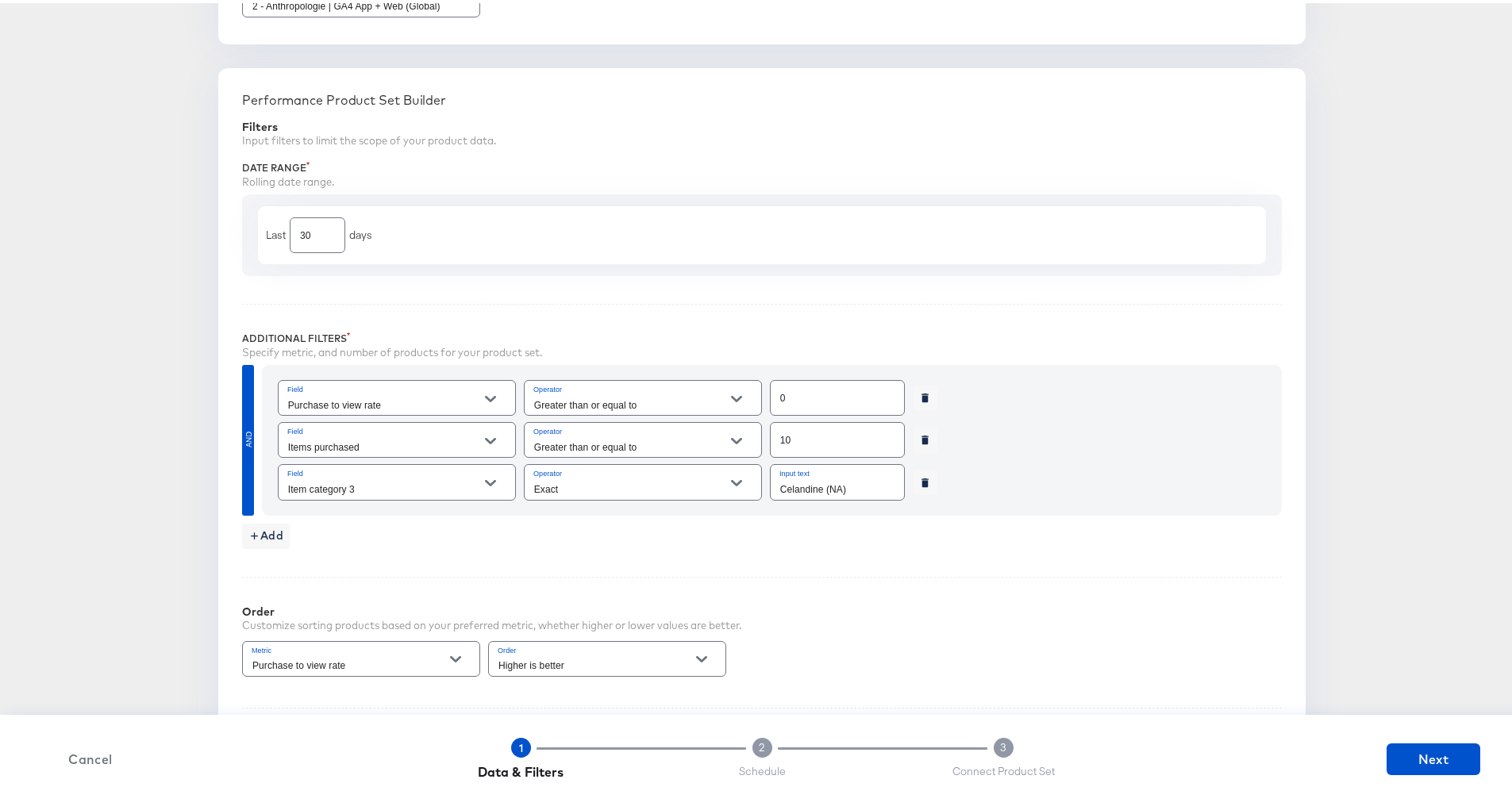
scroll to position [800, 0]
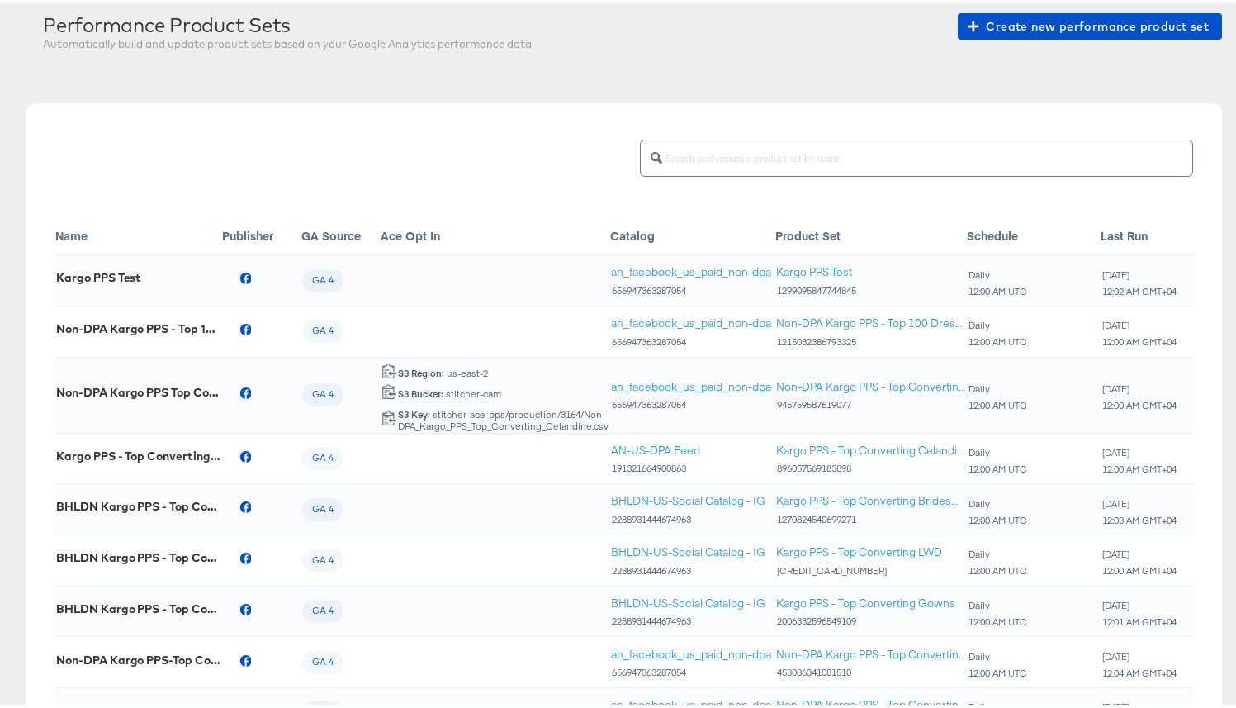
scroll to position [129, 0]
